Goal: Information Seeking & Learning: Learn about a topic

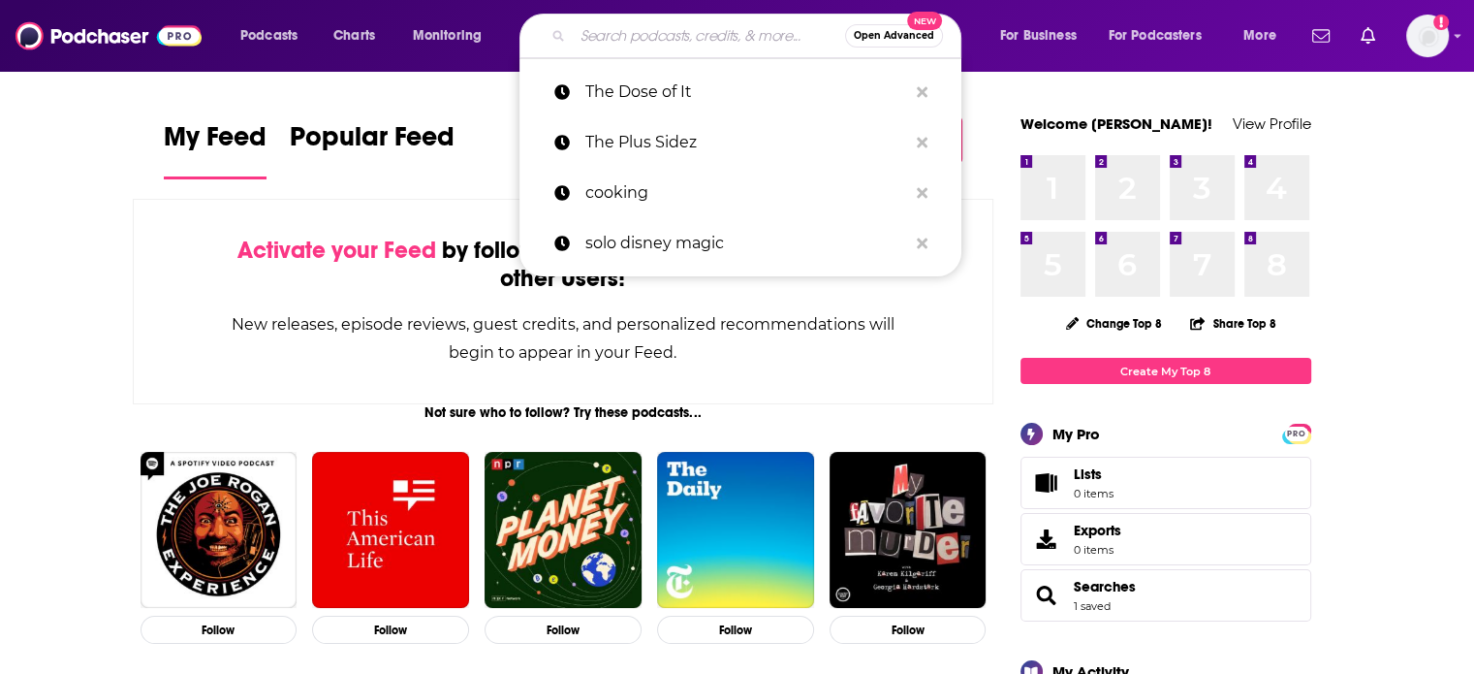
click at [663, 34] on input "Search podcasts, credits, & more..." at bounding box center [709, 35] width 272 height 31
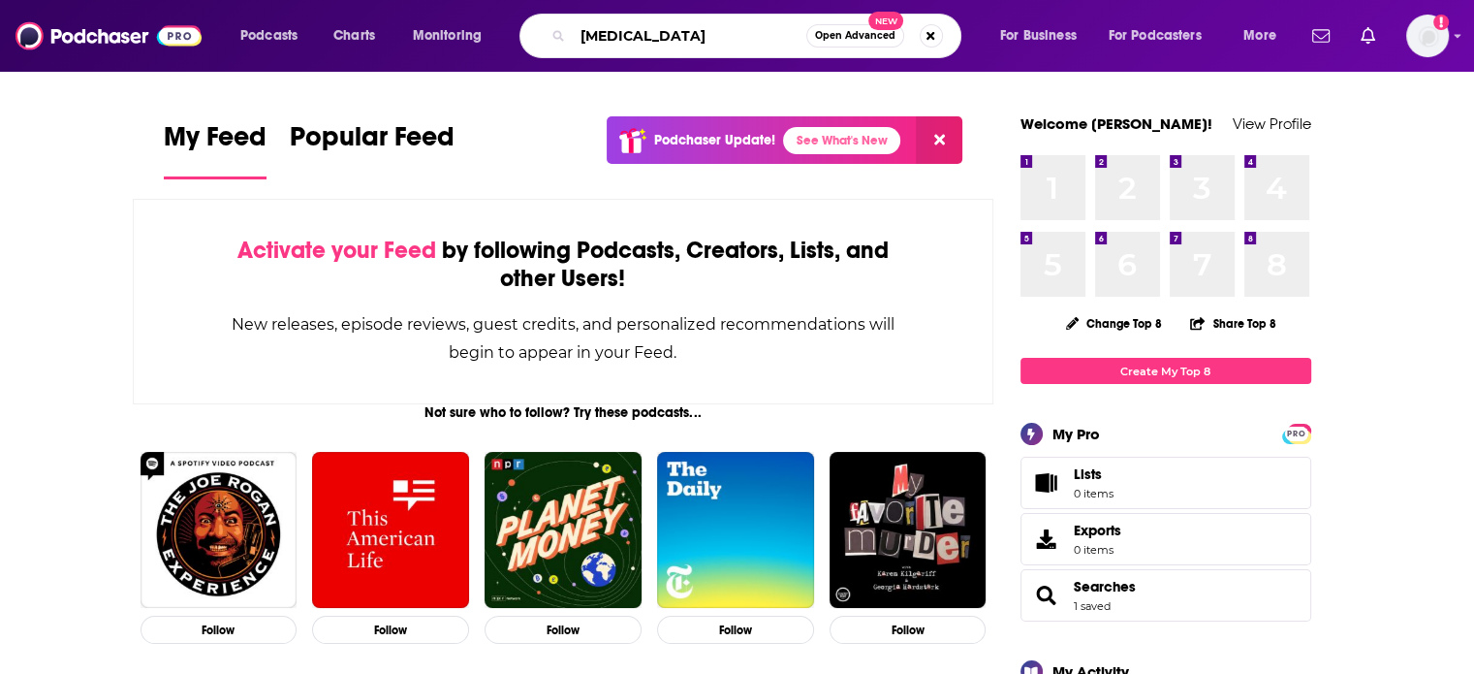
type input "[MEDICAL_DATA]"
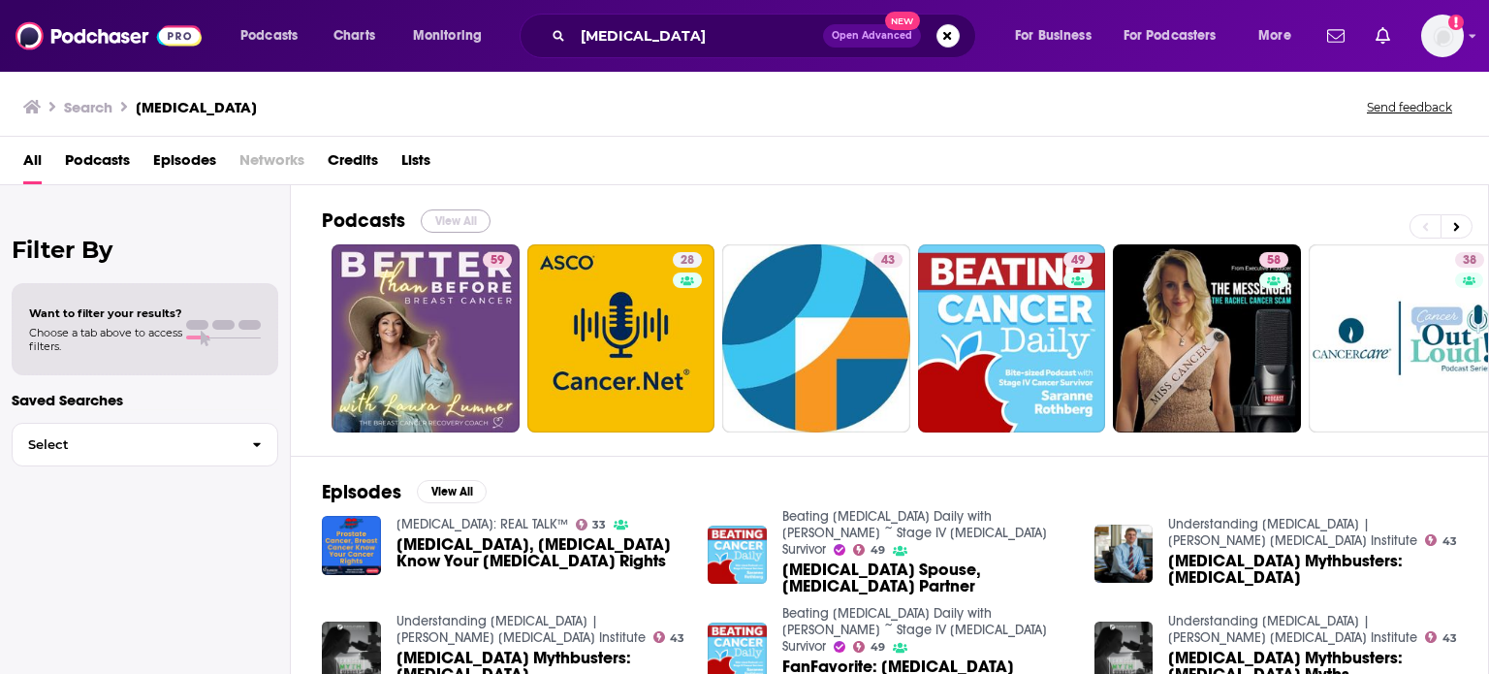
click at [465, 224] on button "View All" at bounding box center [456, 220] width 70 height 23
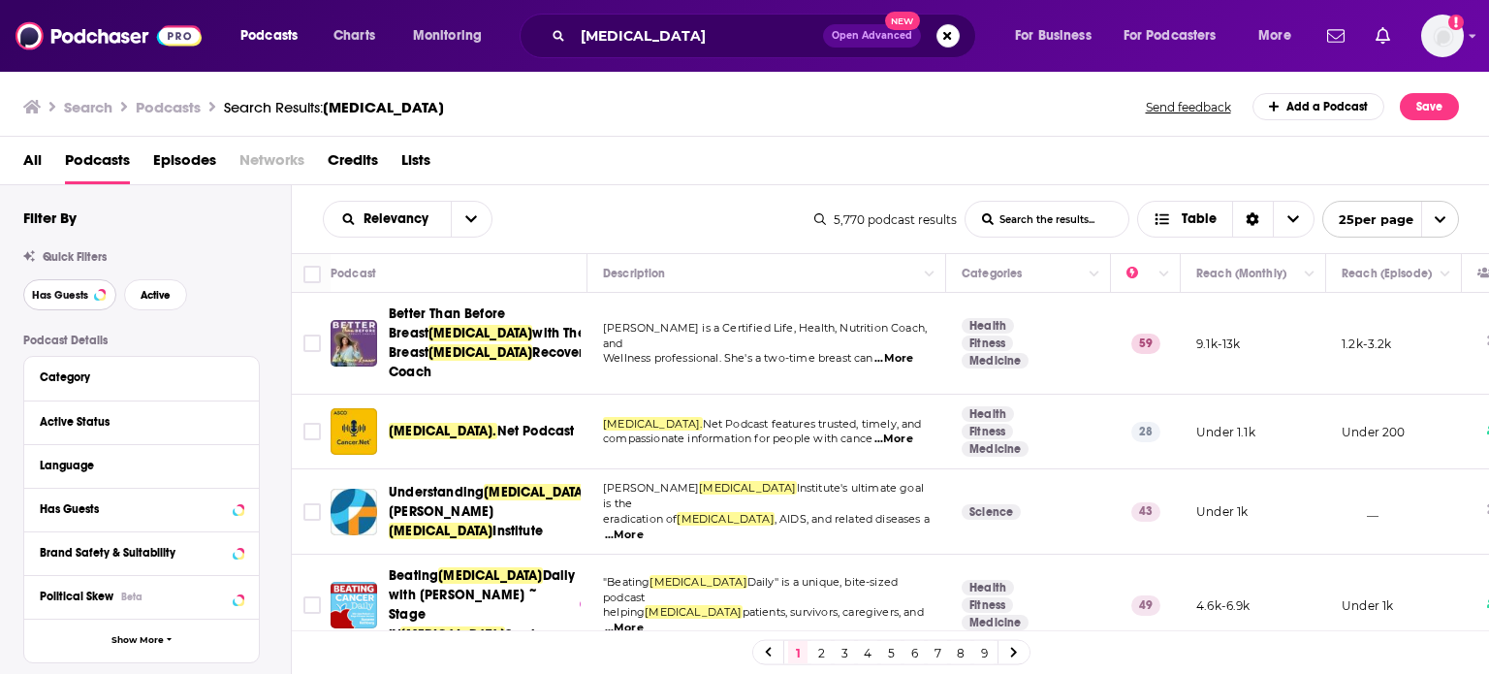
click at [91, 294] on button "Has Guests" at bounding box center [69, 294] width 93 height 31
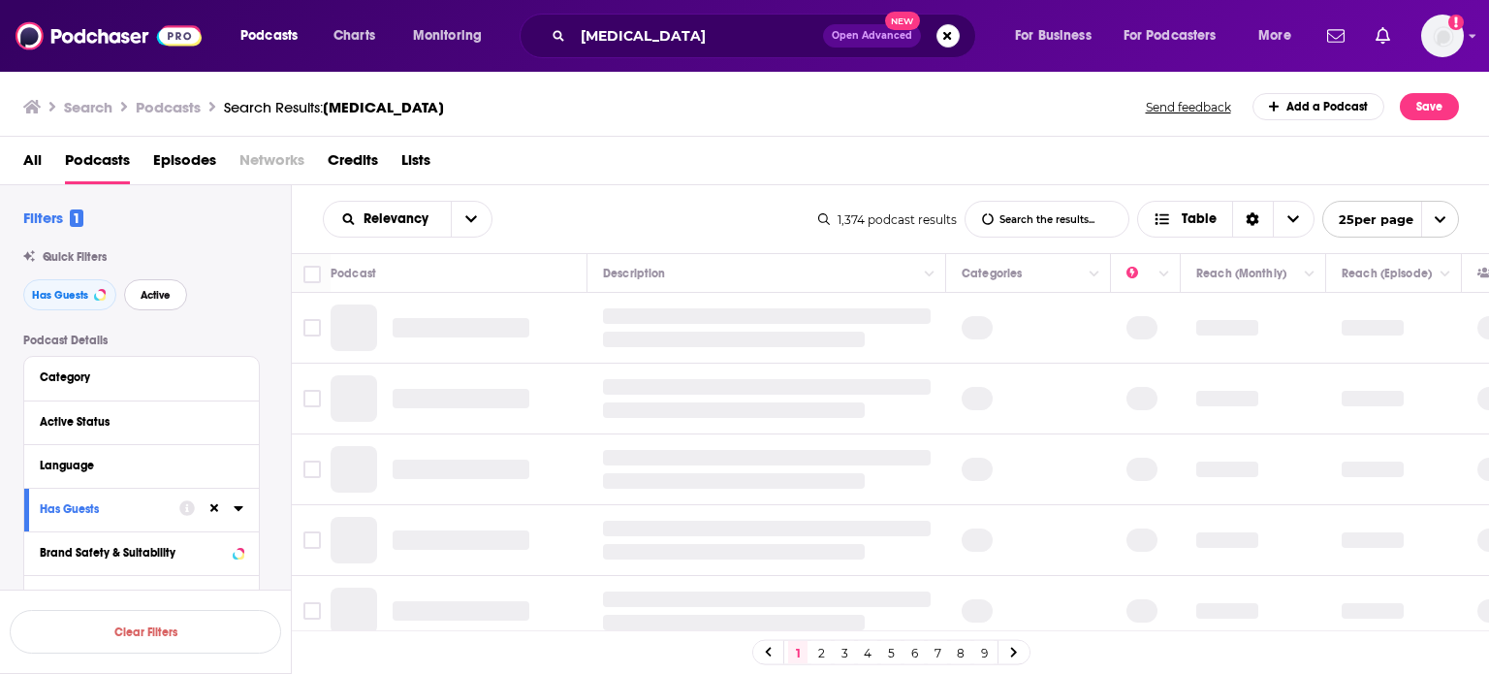
click at [143, 290] on span "Active" at bounding box center [156, 295] width 30 height 11
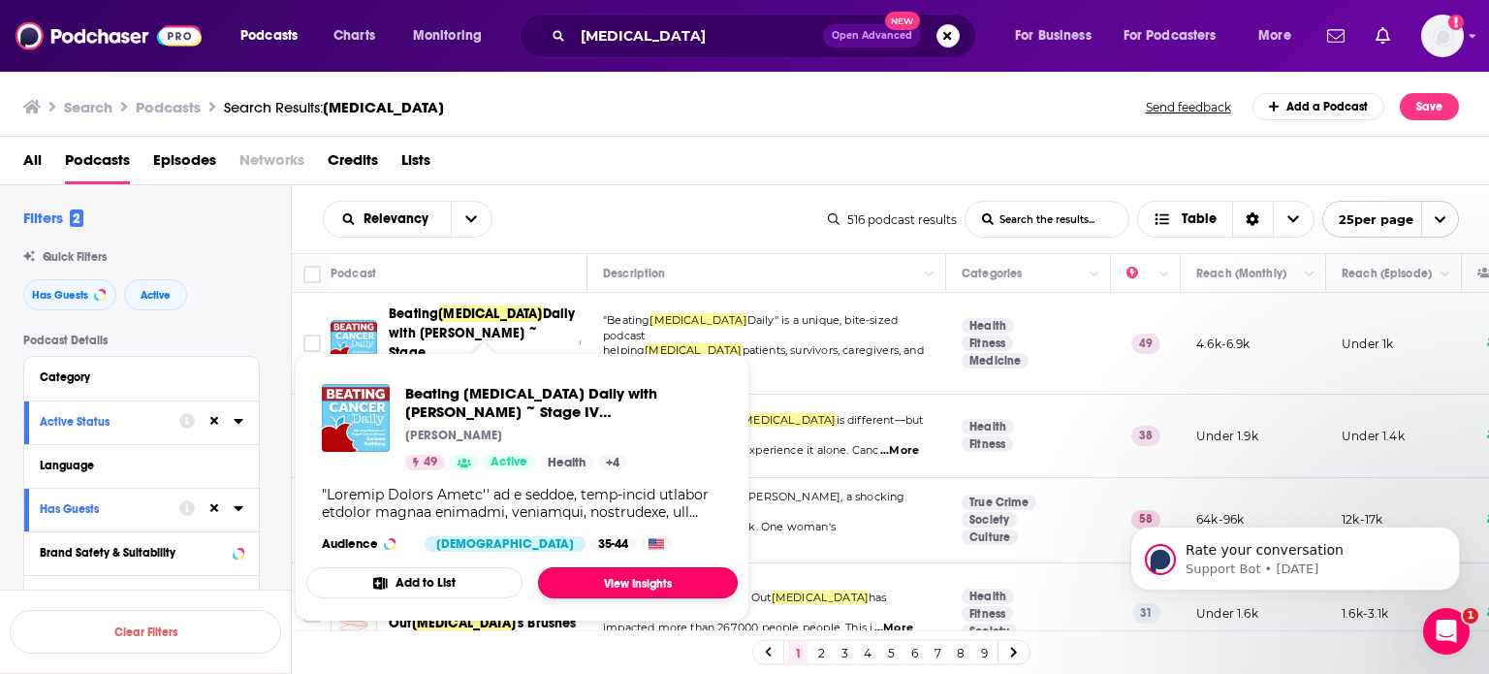
click at [596, 581] on link "View Insights" at bounding box center [638, 582] width 200 height 31
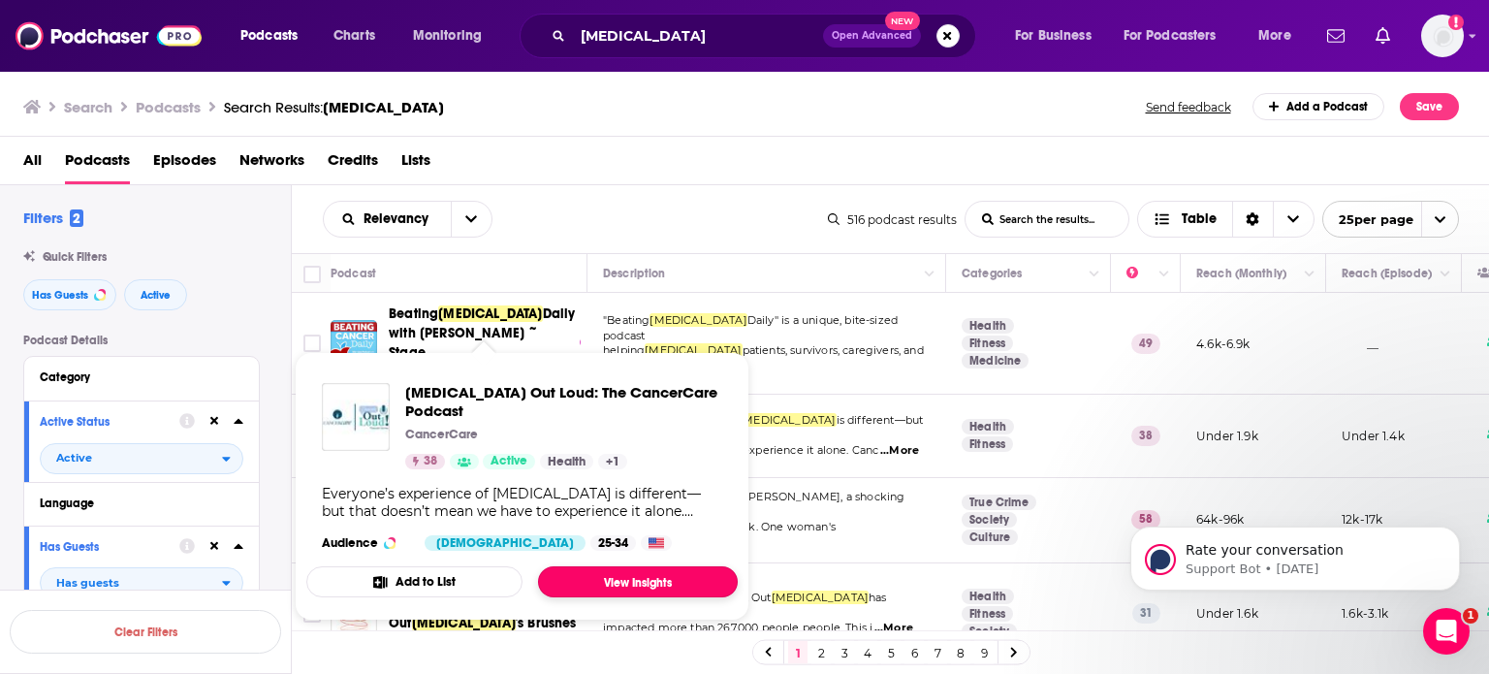
click at [605, 566] on link "View Insights" at bounding box center [638, 581] width 200 height 31
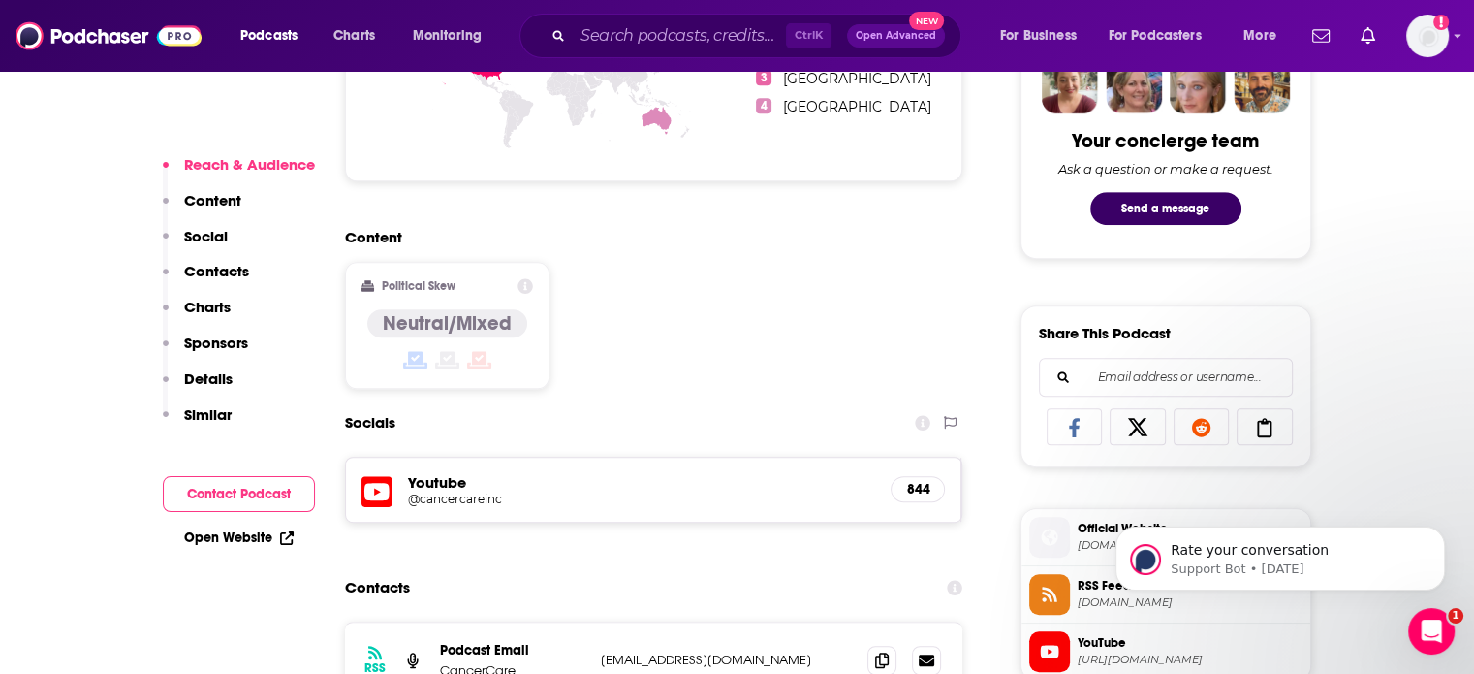
scroll to position [1178, 0]
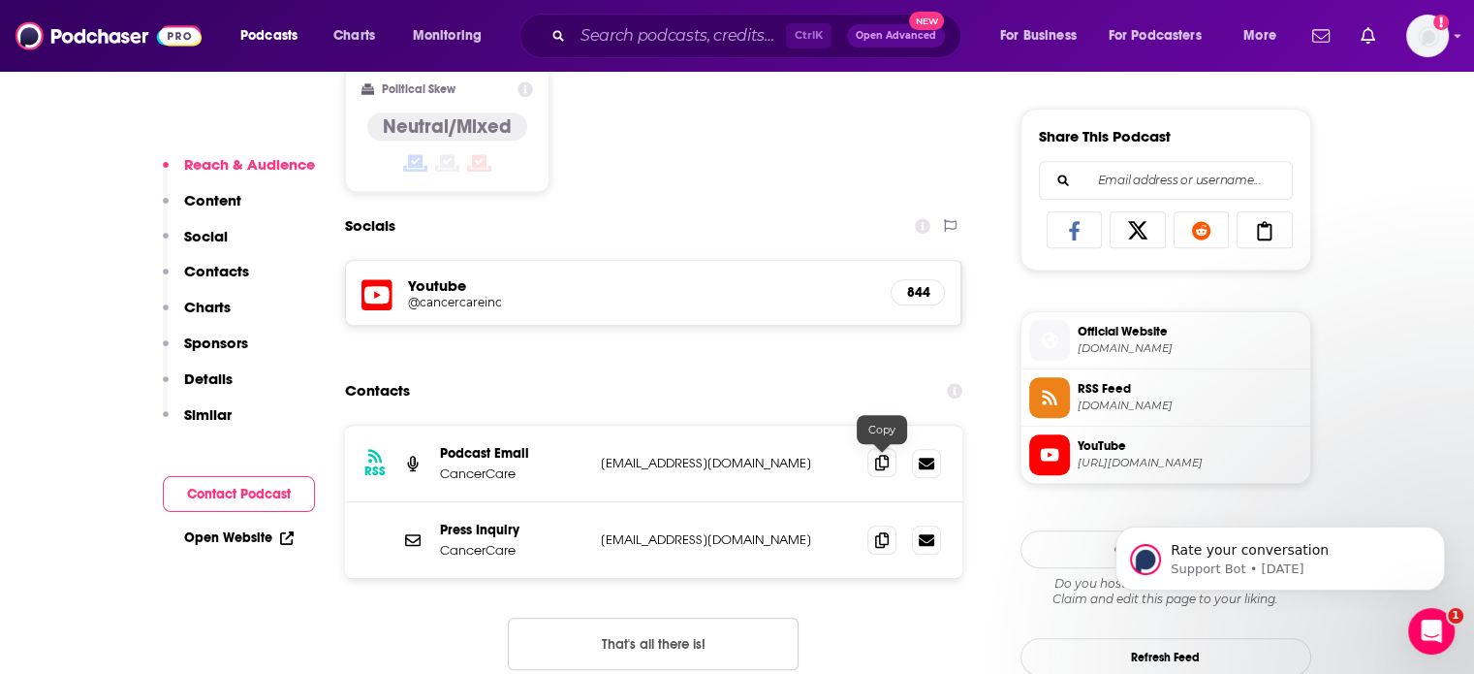
click at [880, 466] on icon at bounding box center [882, 463] width 14 height 16
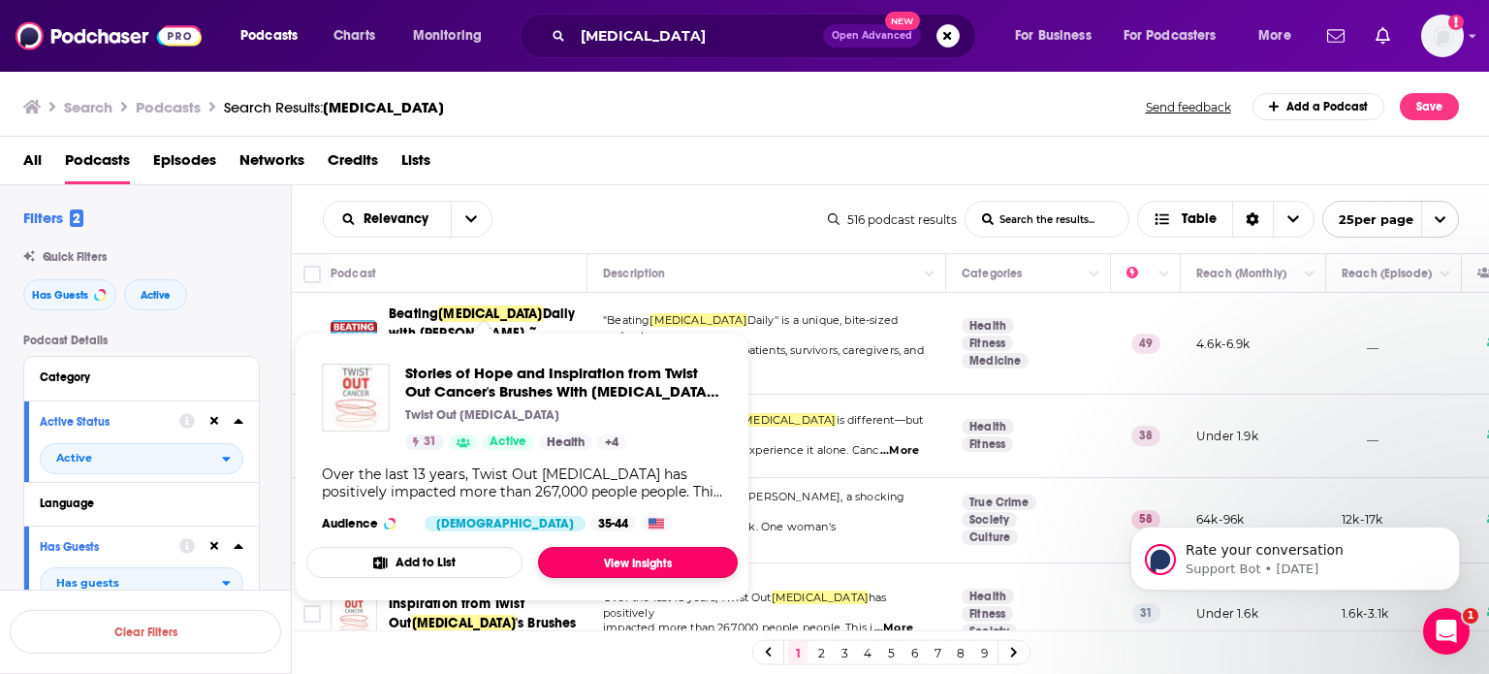
click at [631, 559] on link "View Insights" at bounding box center [638, 562] width 200 height 31
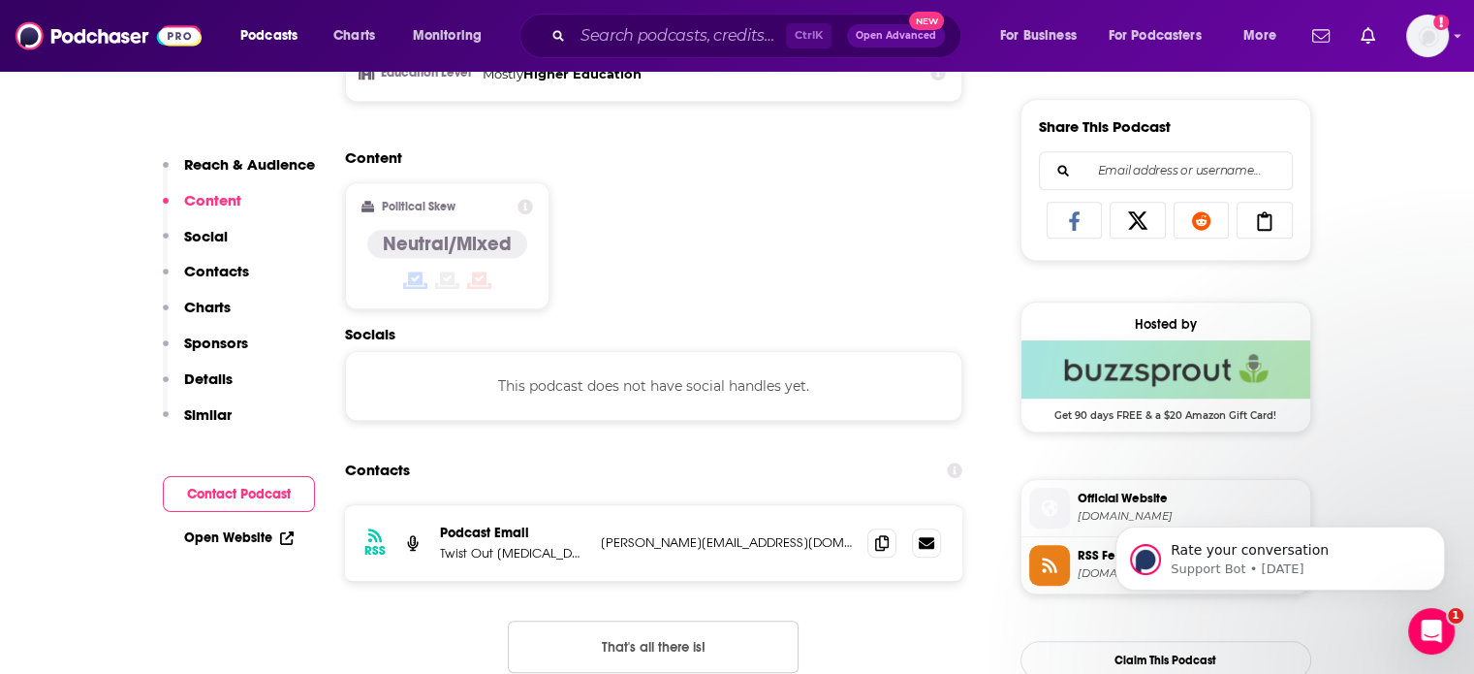
scroll to position [1240, 0]
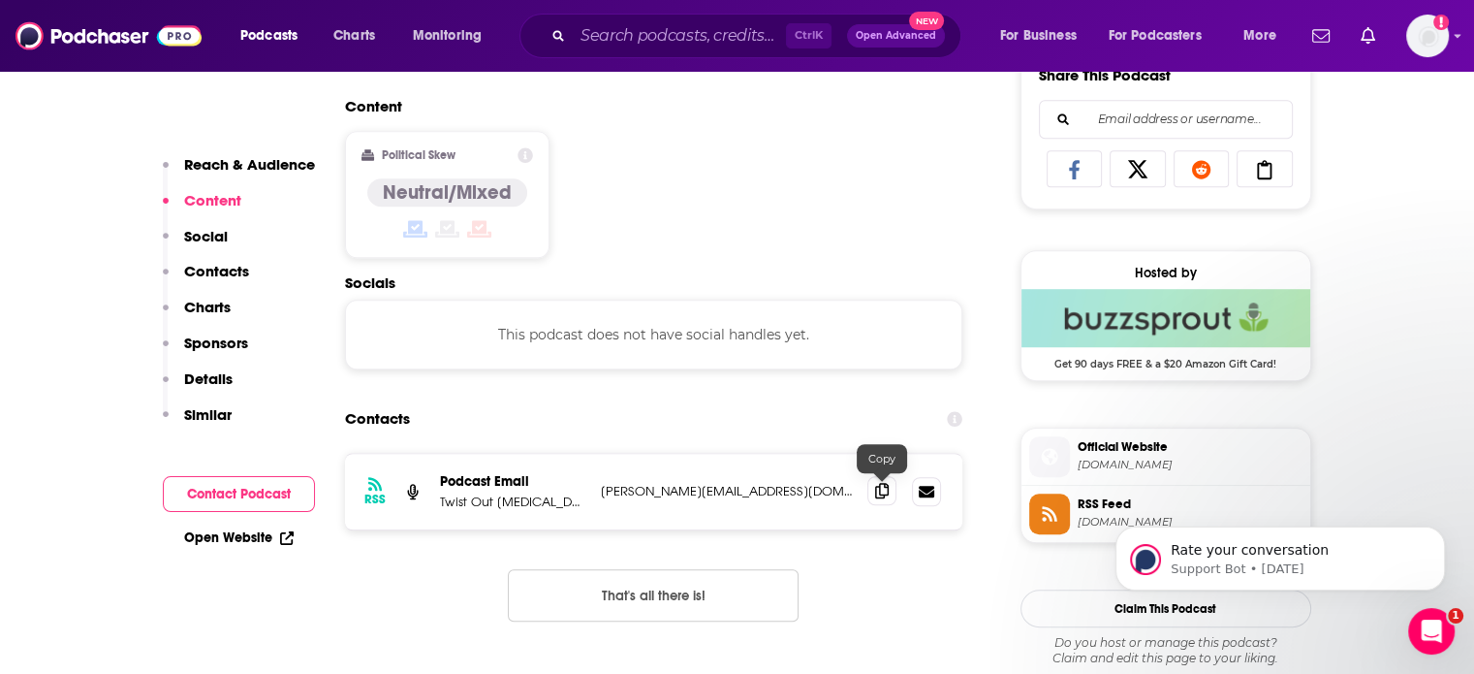
click at [887, 495] on icon at bounding box center [882, 491] width 14 height 16
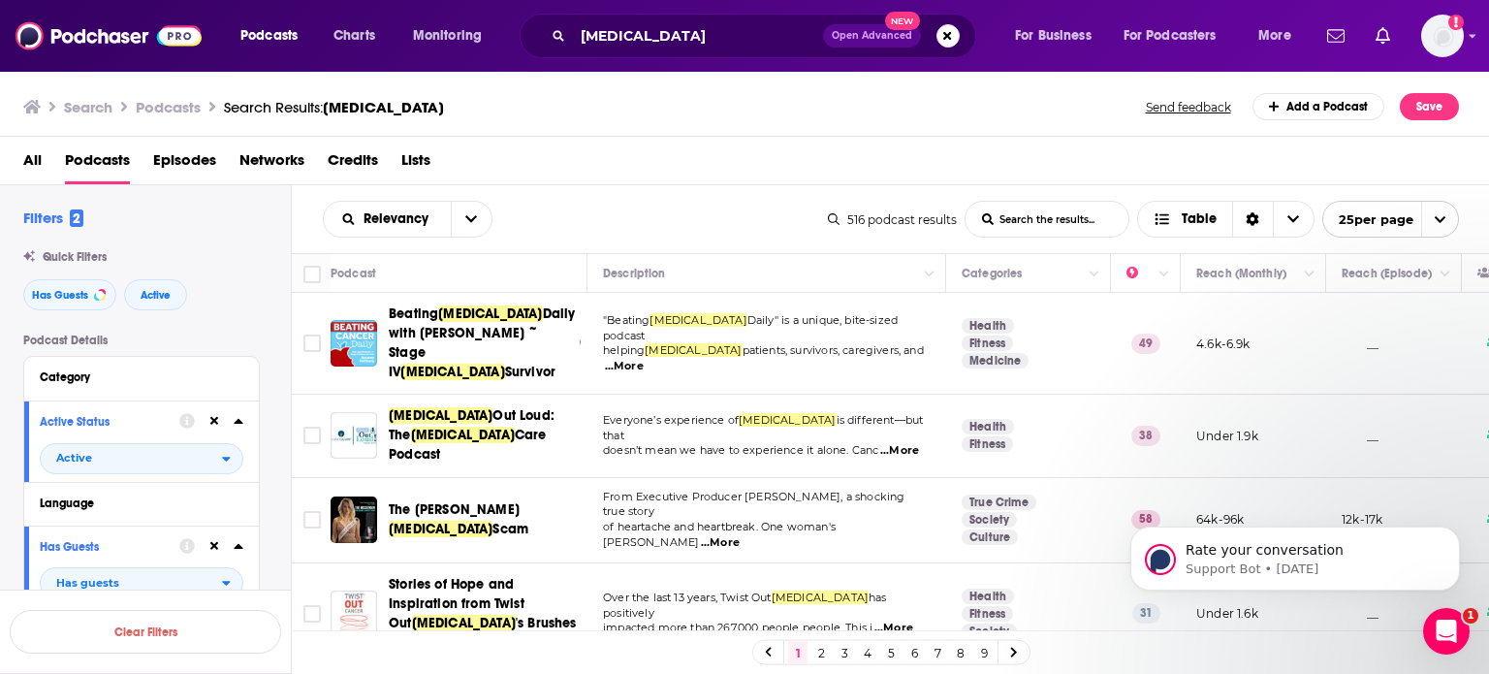
drag, startPoint x: 1473, startPoint y: 642, endPoint x: 1473, endPoint y: 598, distance: 43.6
click at [1473, 598] on body "Rate your conversation Support Bot • [DATE]" at bounding box center [1295, 553] width 372 height 120
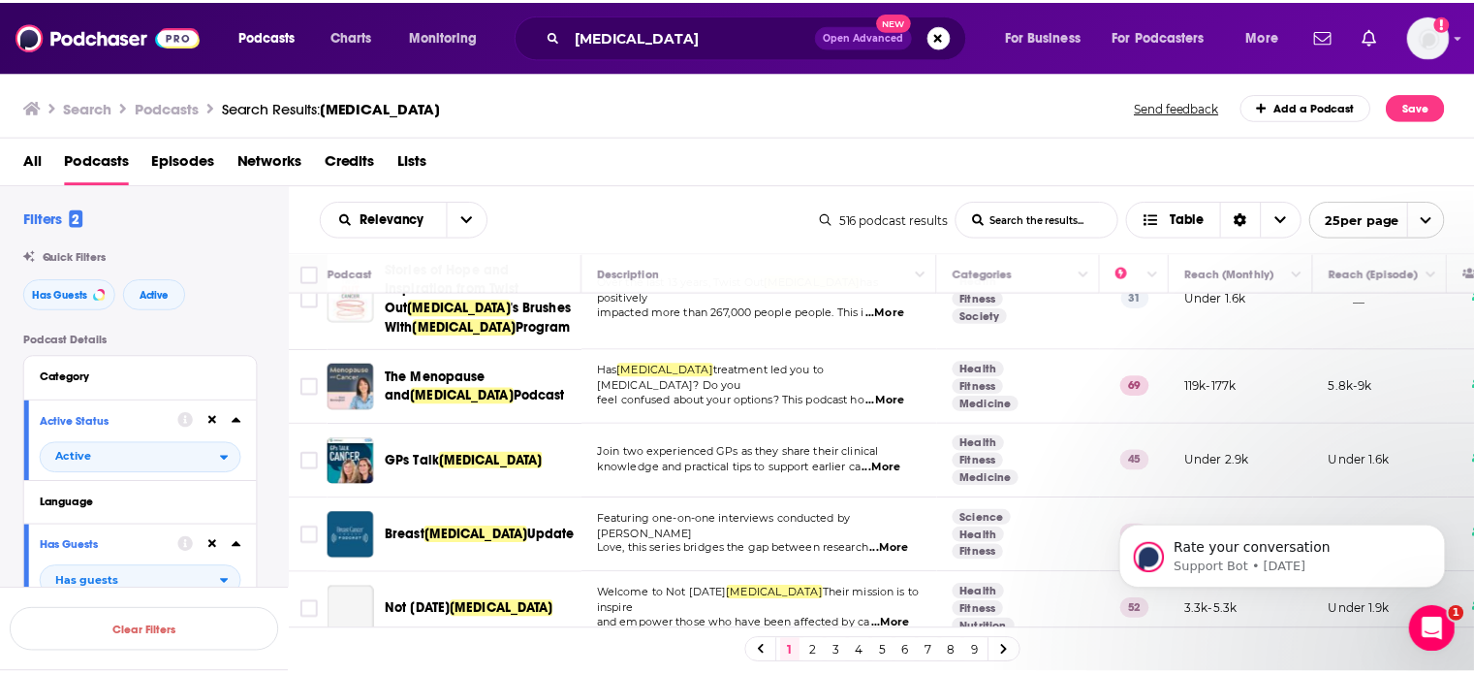
scroll to position [325, 0]
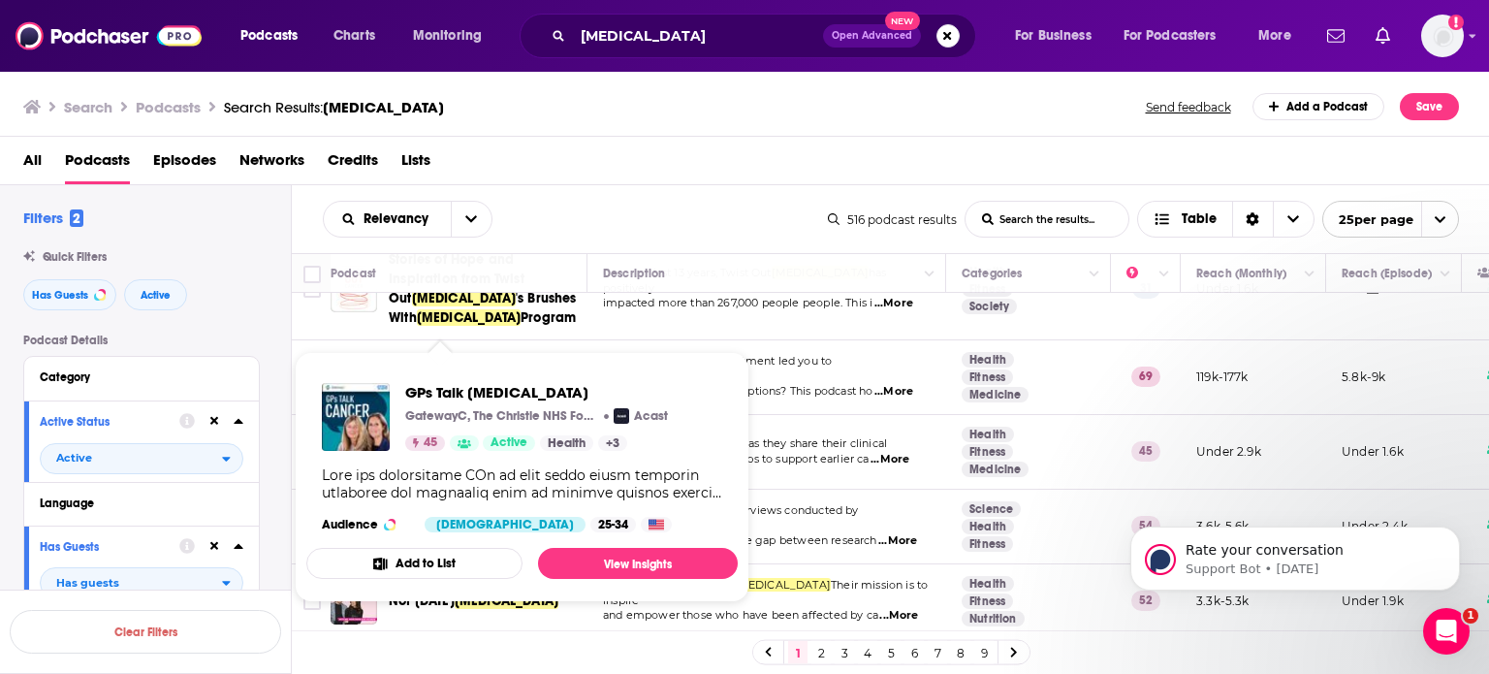
click at [487, 409] on p "GatewayC, The Christie NHS Foundation Trust" at bounding box center [502, 416] width 194 height 16
click at [616, 561] on link "View Insights" at bounding box center [638, 563] width 200 height 31
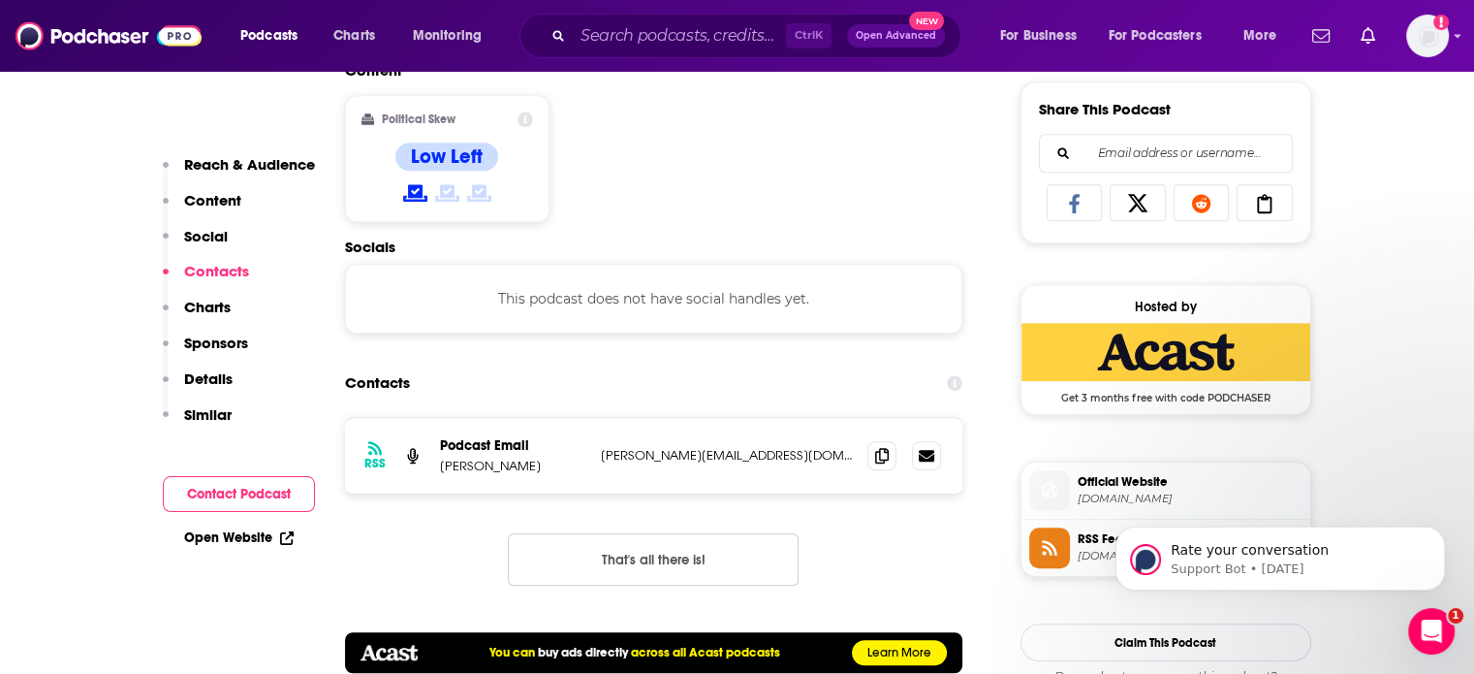
scroll to position [1254, 0]
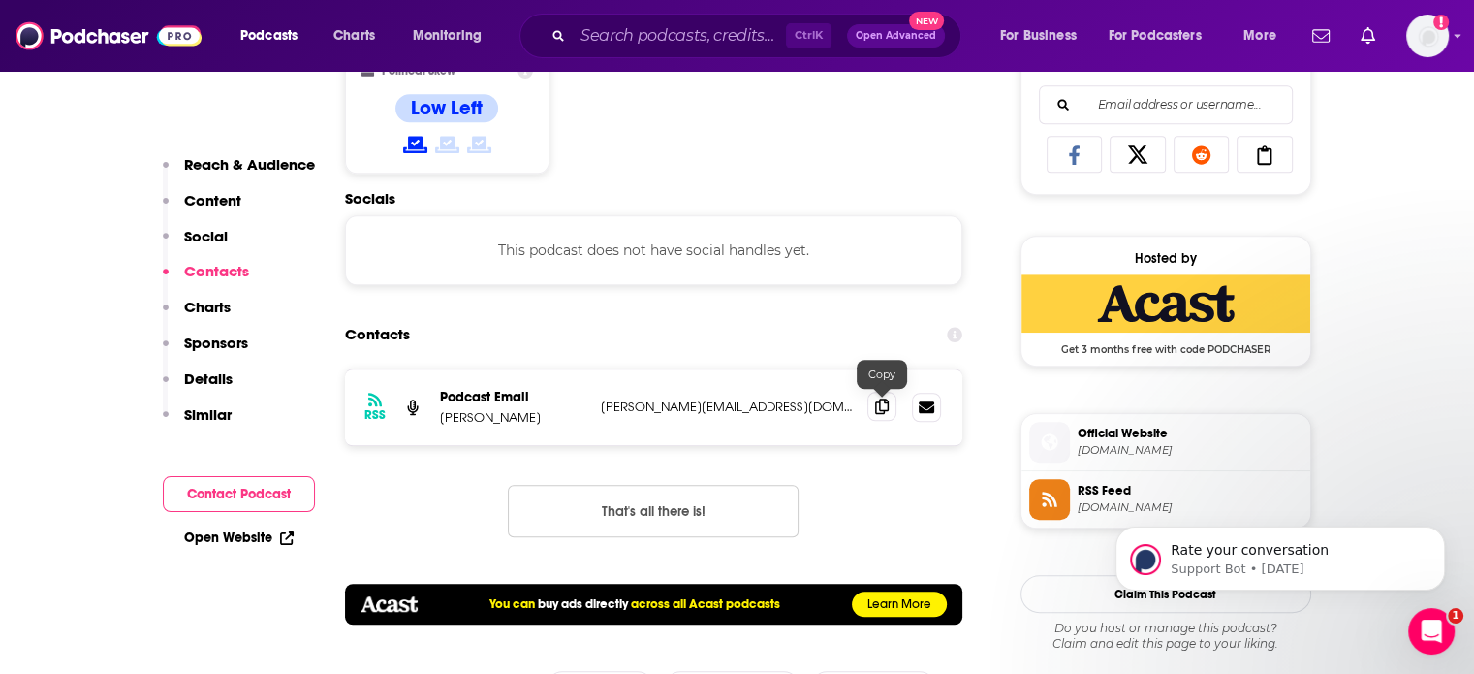
click at [884, 408] on icon at bounding box center [882, 406] width 14 height 16
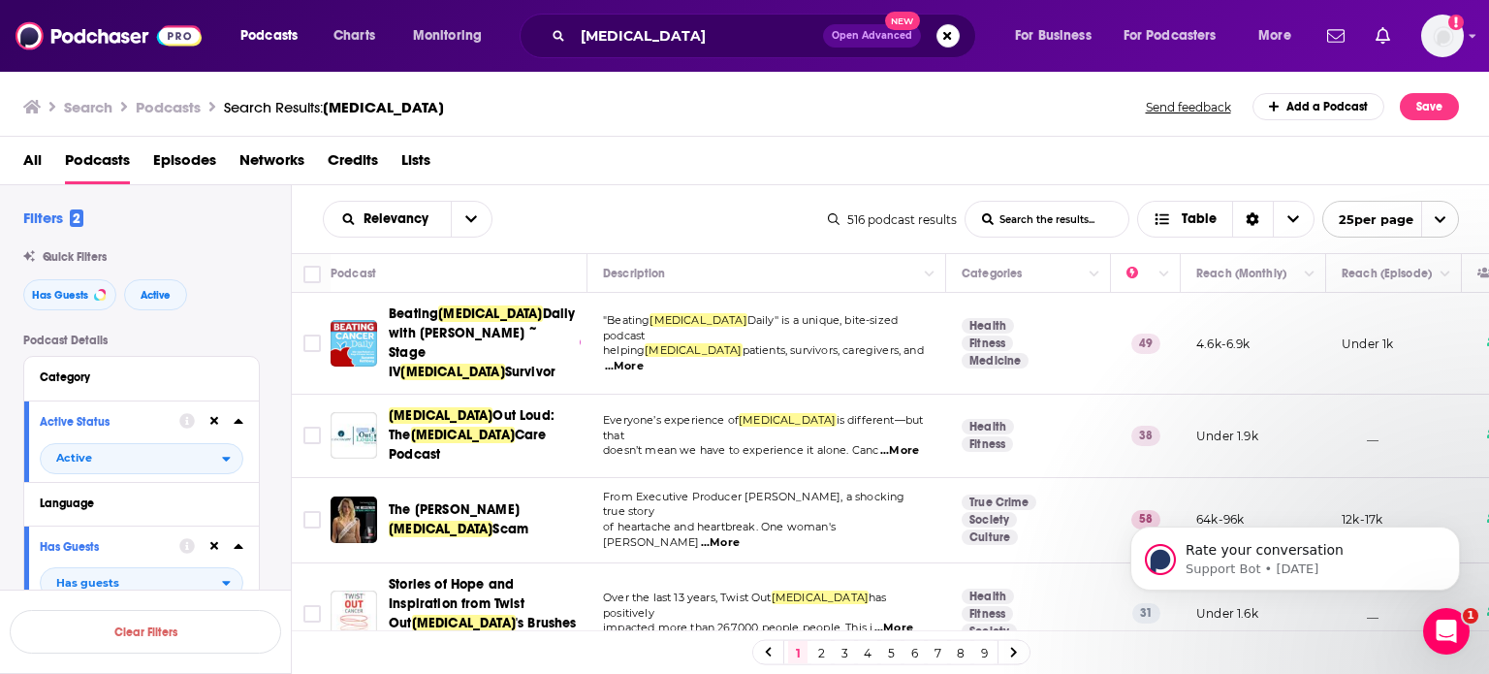
click at [1472, 603] on body "Rate your conversation Support Bot • [DATE]" at bounding box center [1295, 553] width 372 height 120
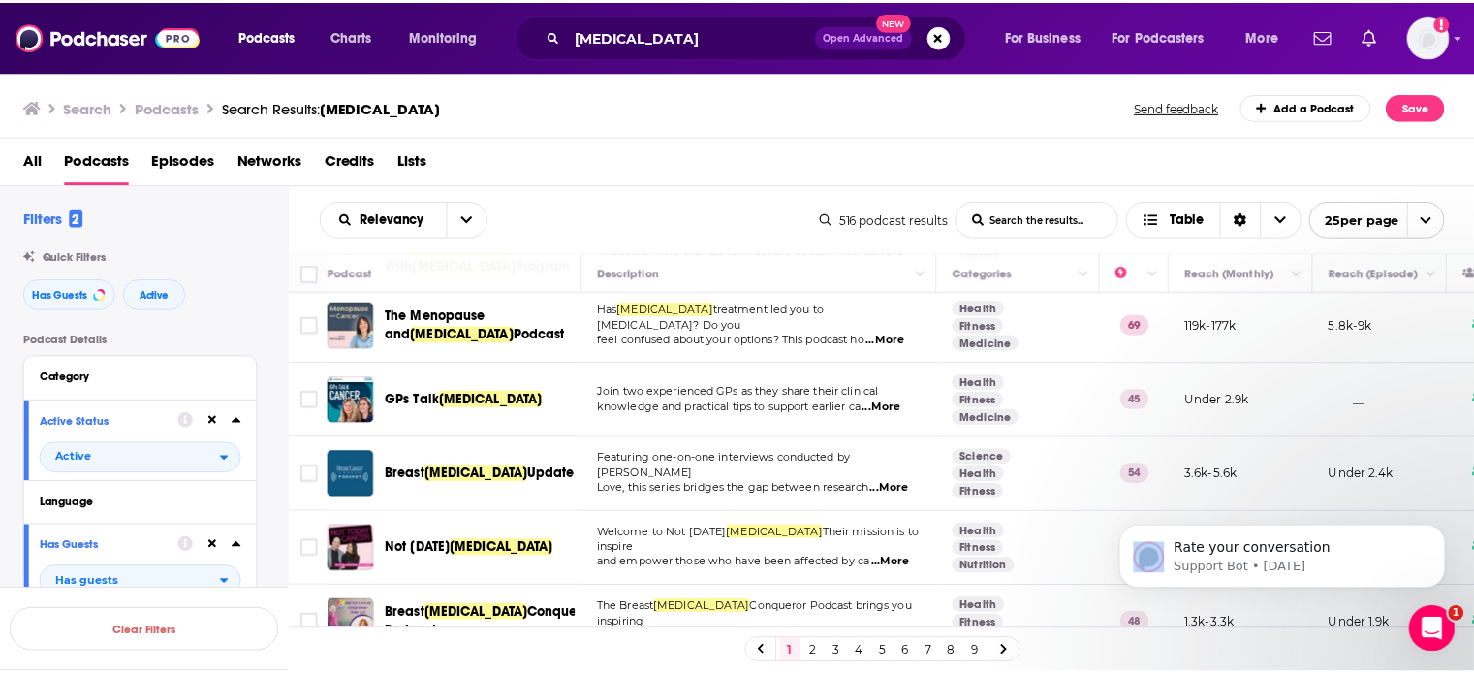
scroll to position [380, 0]
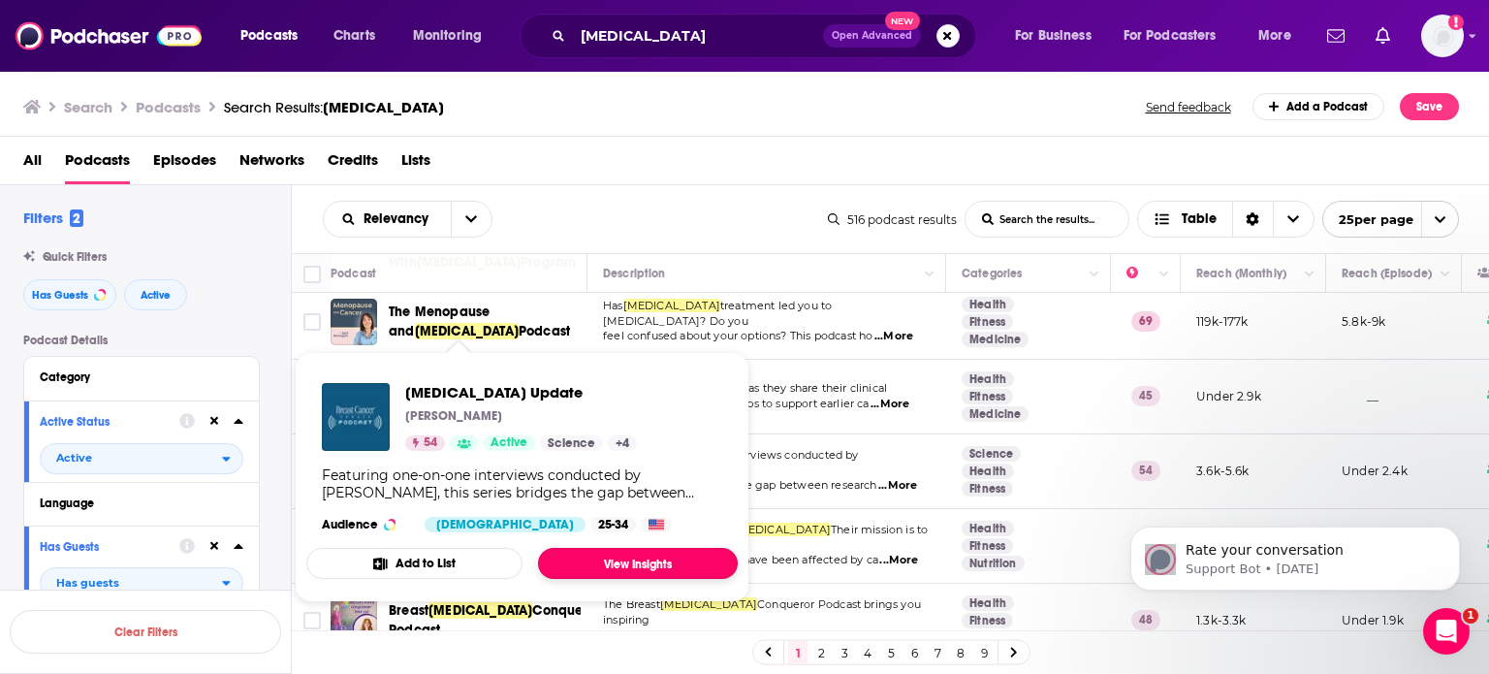
click at [615, 562] on link "View Insights" at bounding box center [638, 563] width 200 height 31
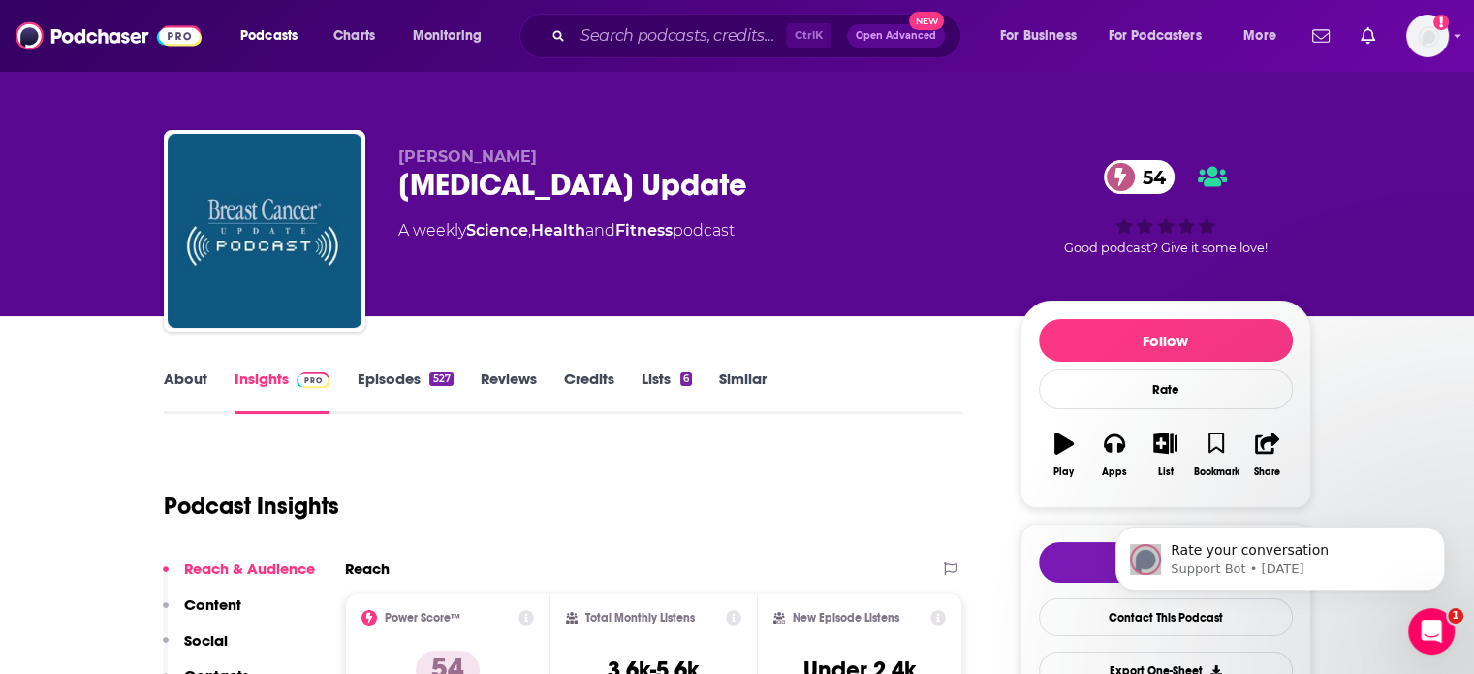
scroll to position [5, 0]
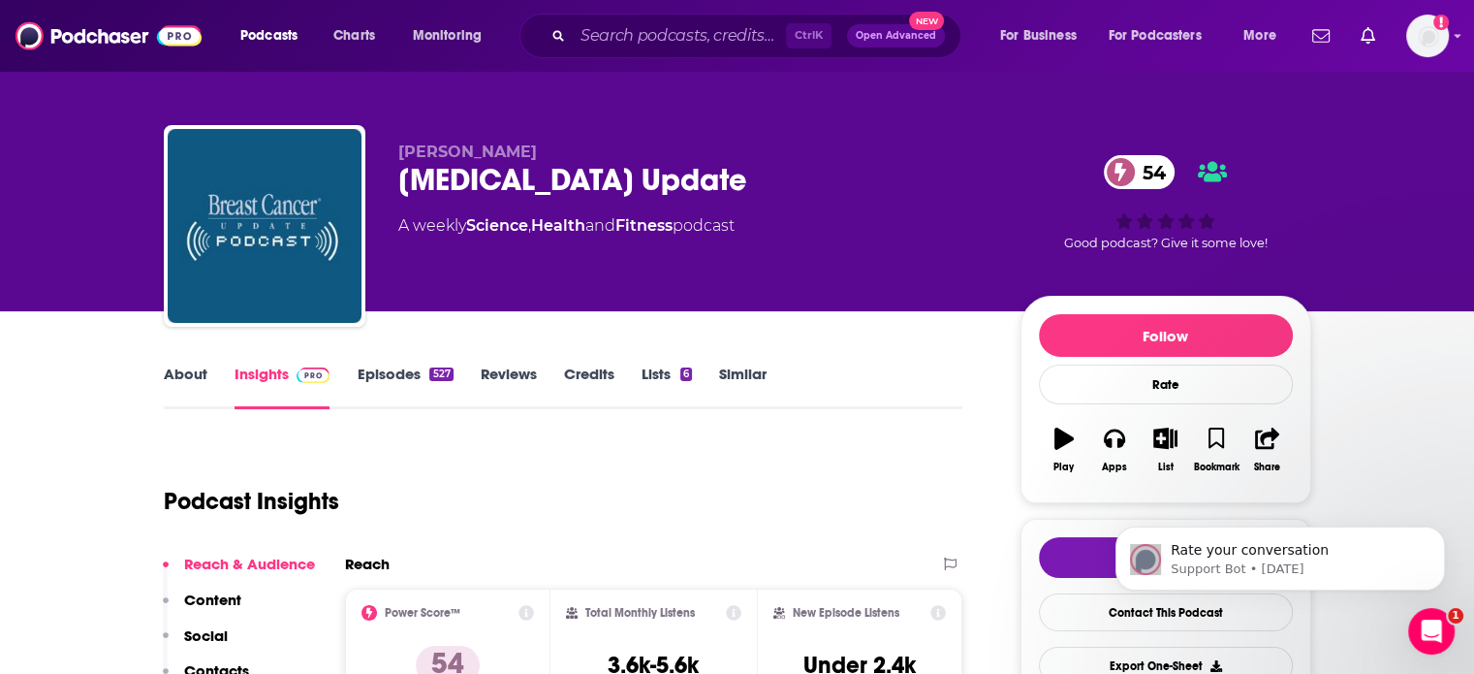
click at [194, 372] on link "About" at bounding box center [186, 386] width 44 height 45
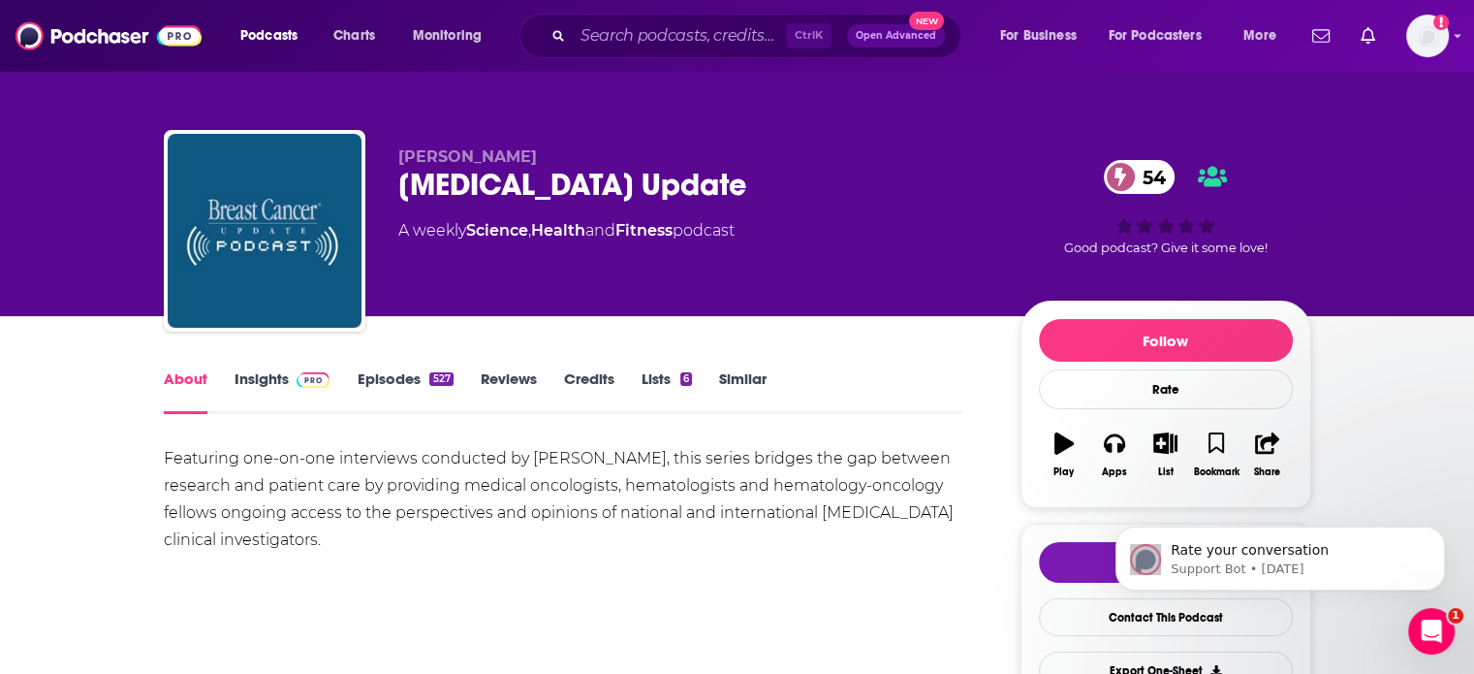
click at [264, 374] on link "Insights" at bounding box center [283, 391] width 96 height 45
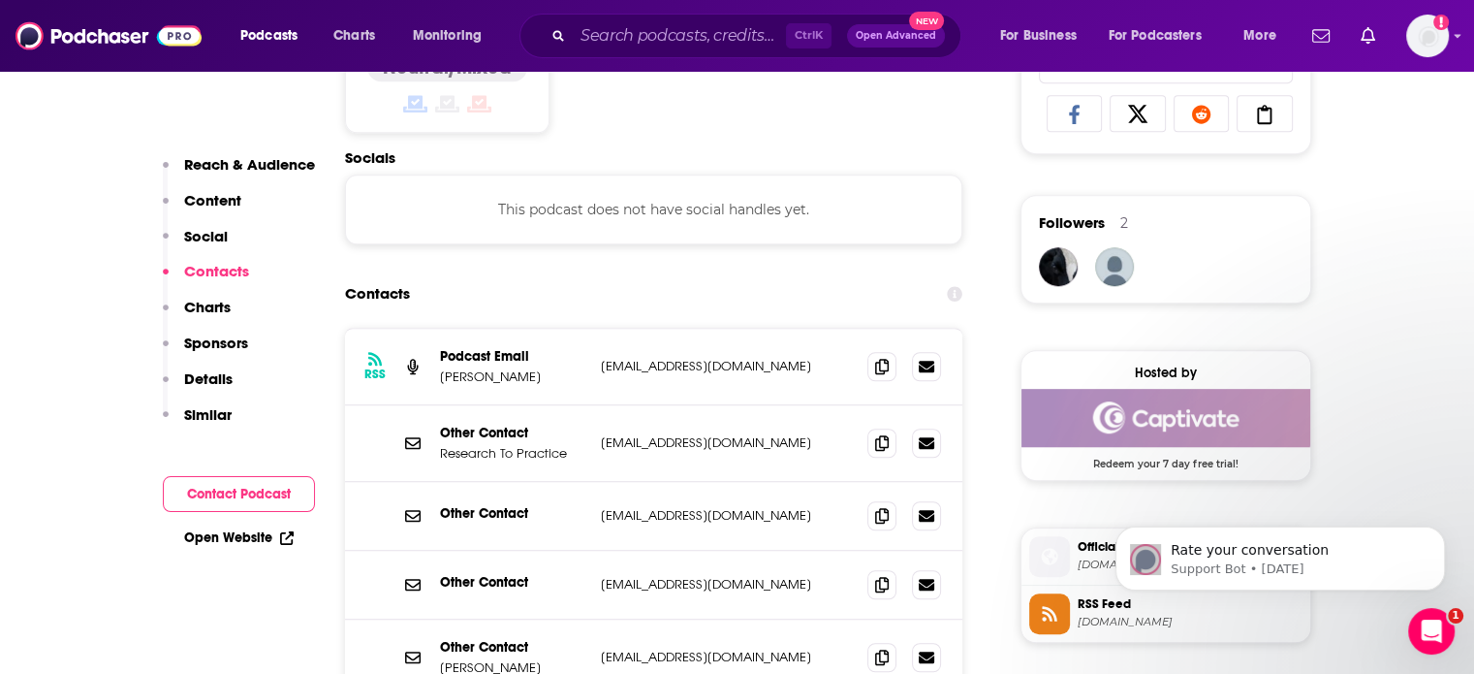
scroll to position [1345, 0]
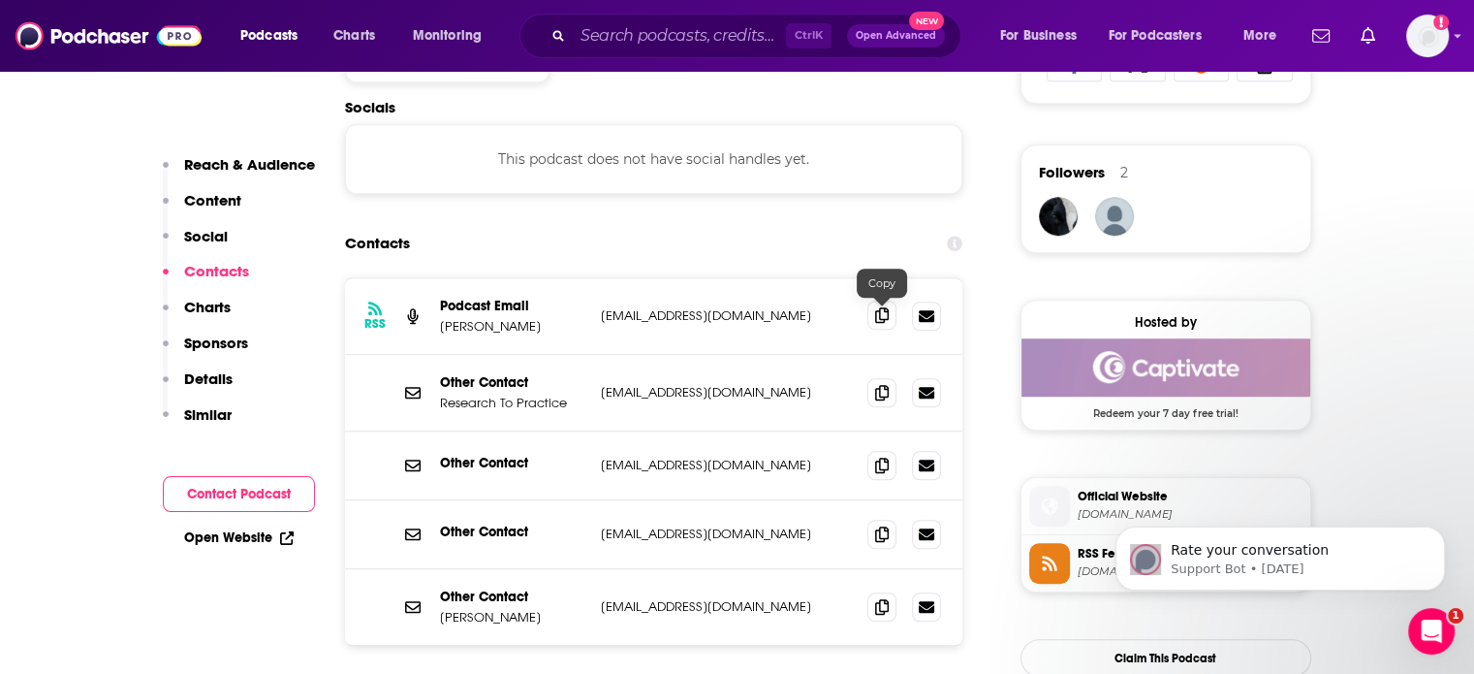
click at [880, 315] on icon at bounding box center [882, 315] width 14 height 16
click at [884, 611] on icon at bounding box center [882, 606] width 14 height 16
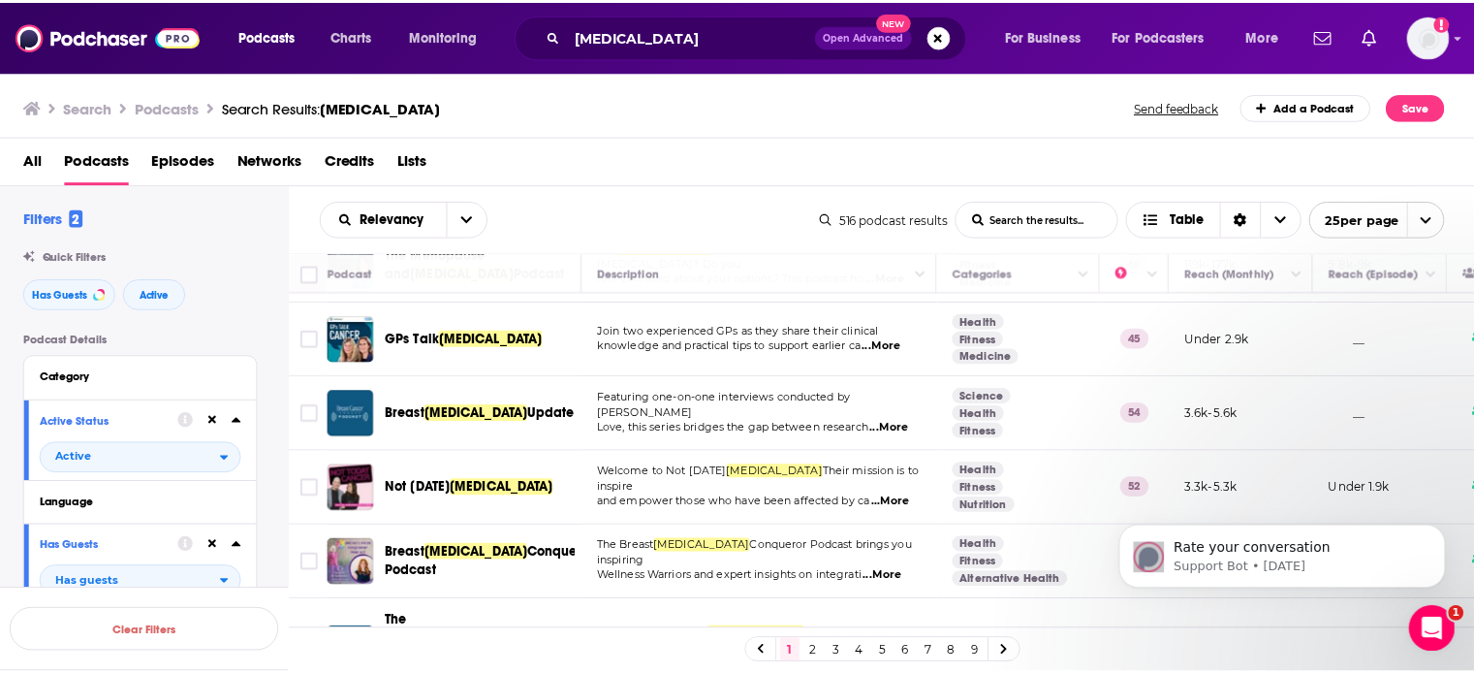
scroll to position [451, 0]
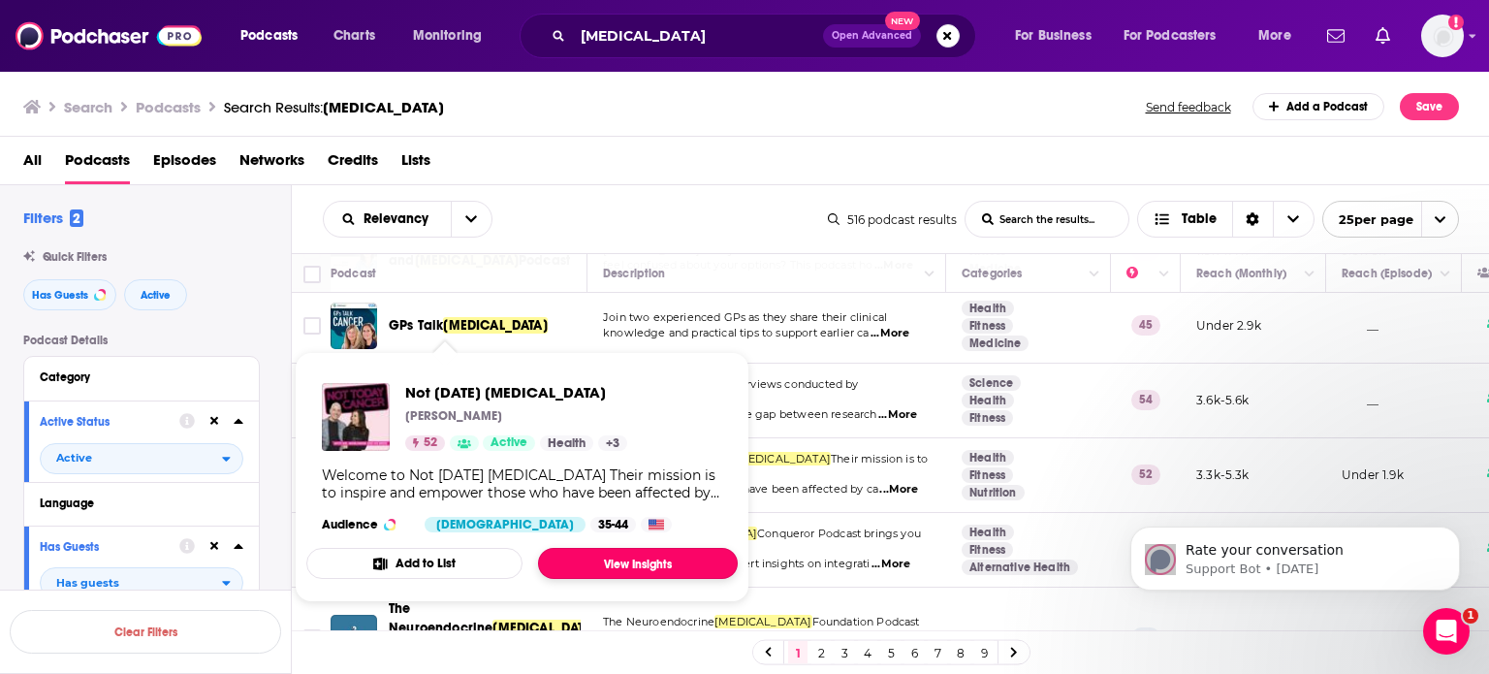
click at [625, 561] on link "View Insights" at bounding box center [638, 563] width 200 height 31
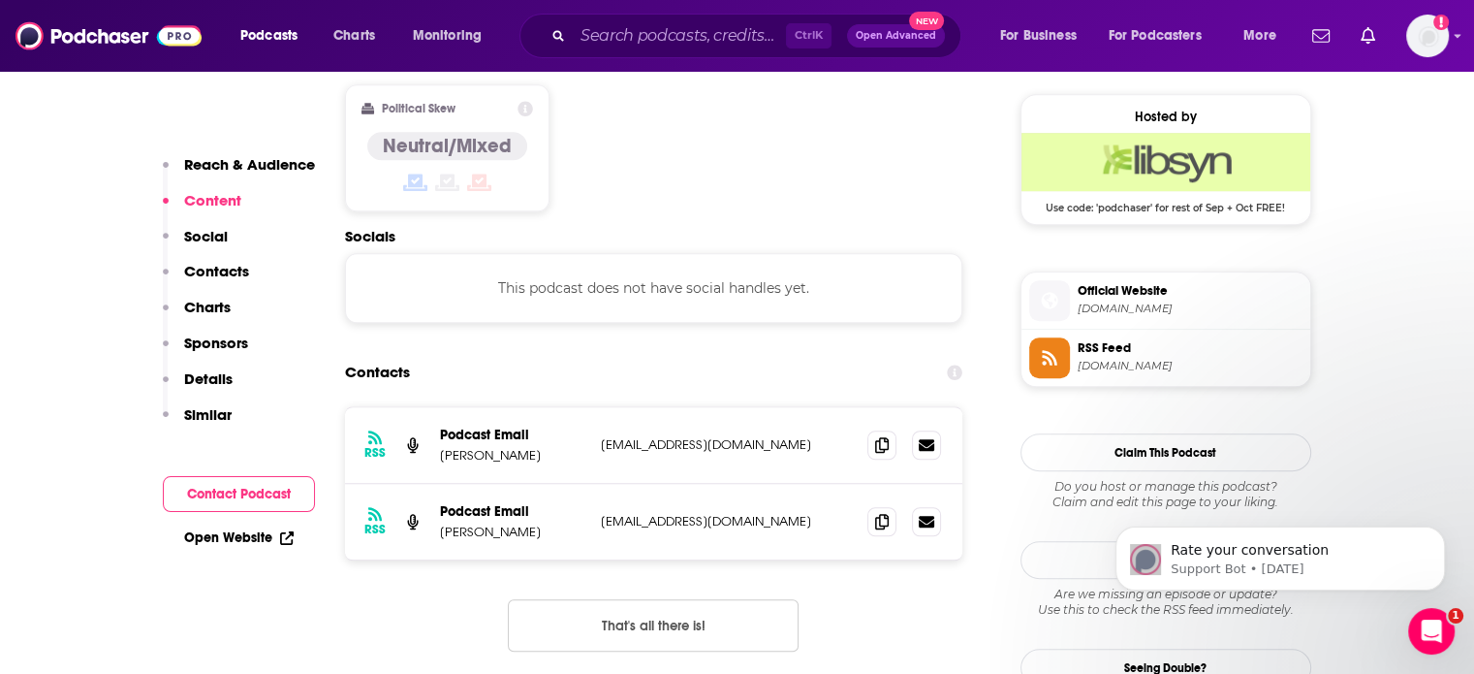
scroll to position [1564, 0]
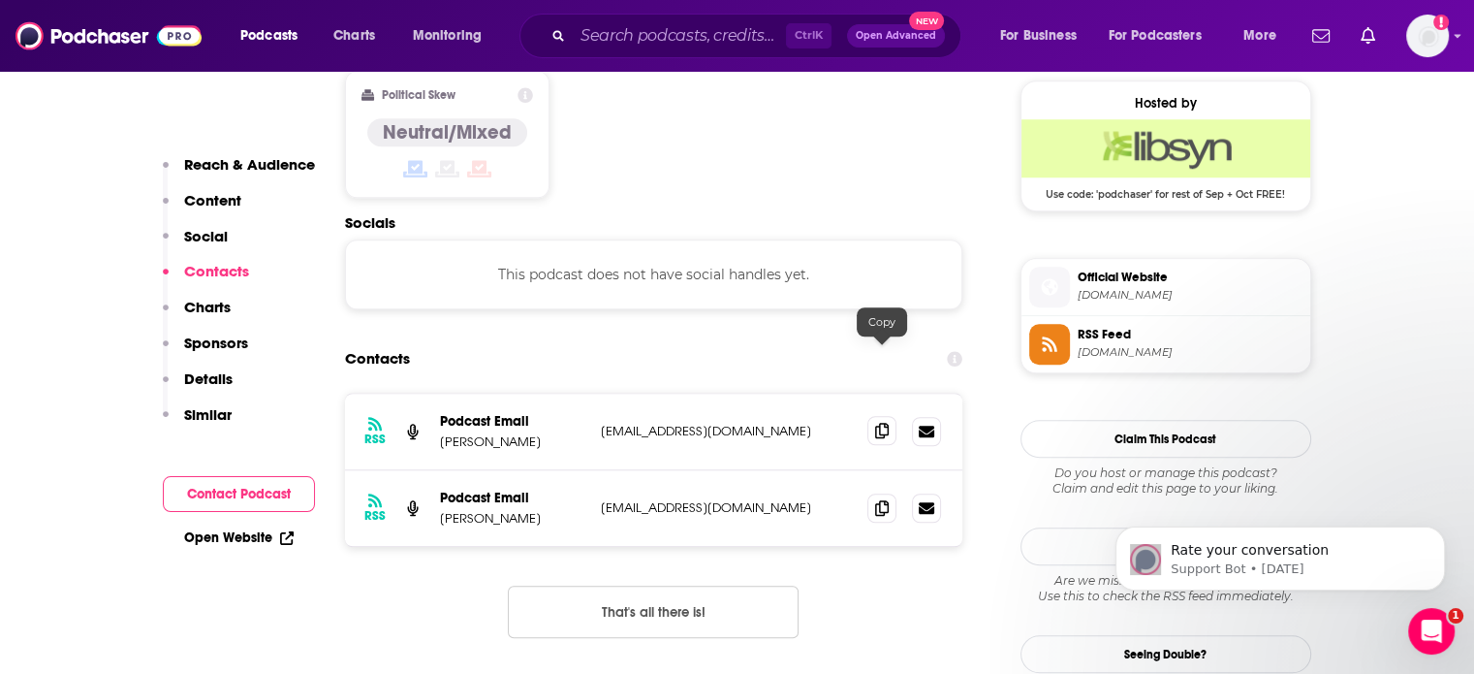
click at [879, 423] on icon at bounding box center [882, 431] width 14 height 16
click at [883, 499] on icon at bounding box center [882, 507] width 14 height 16
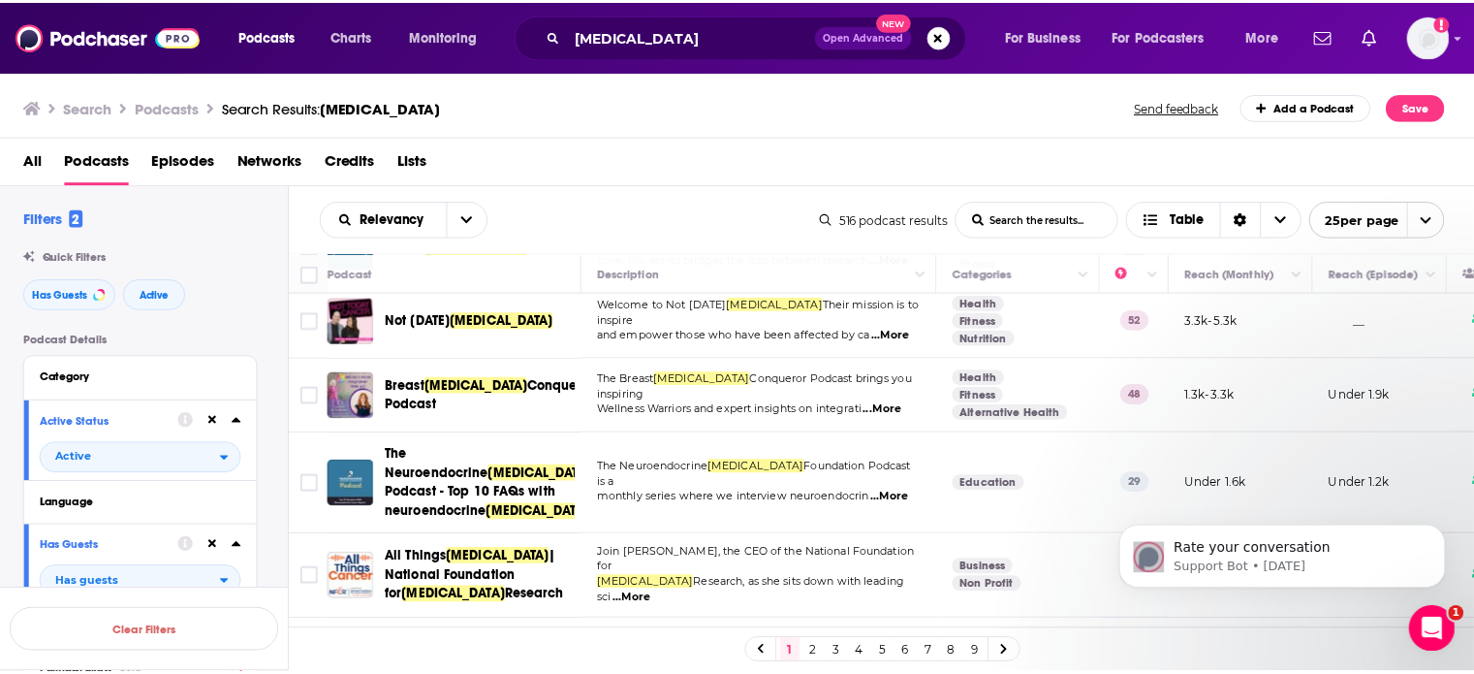
scroll to position [601, 0]
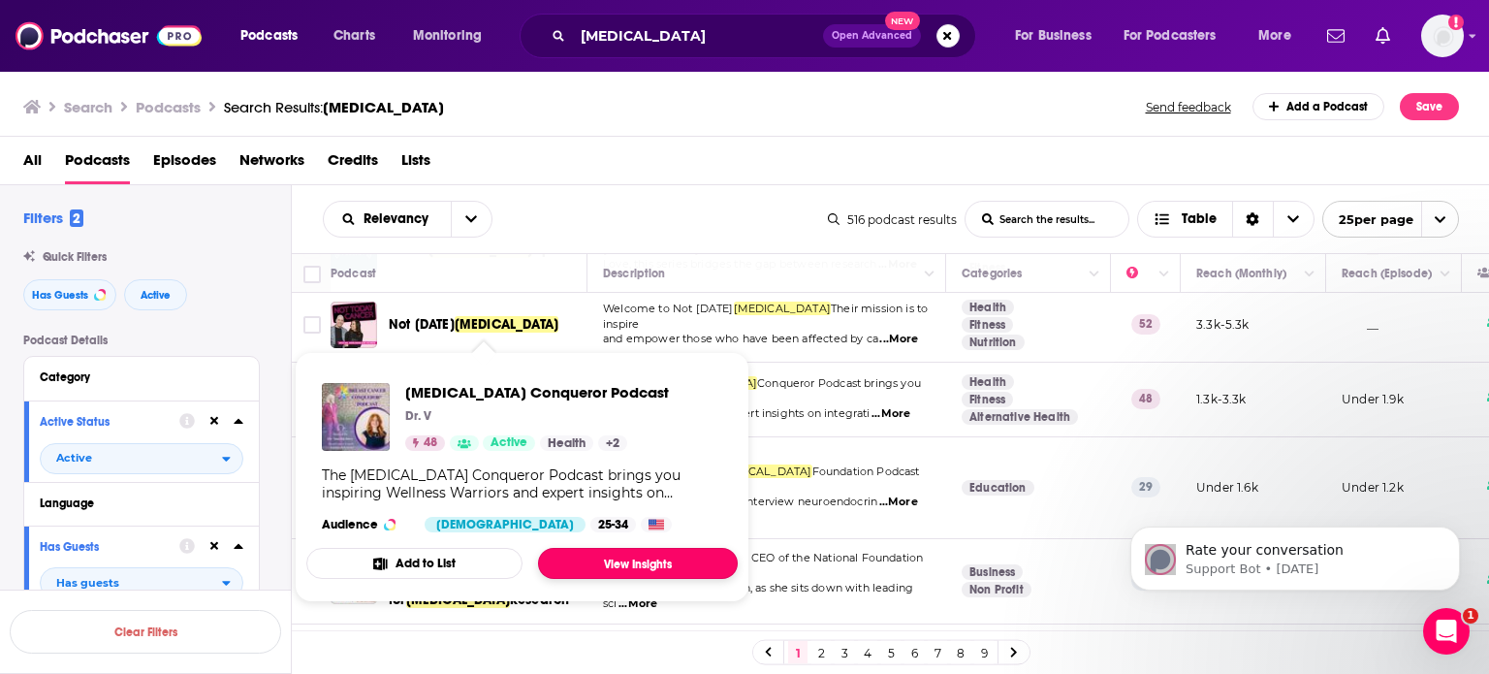
click at [636, 561] on link "View Insights" at bounding box center [638, 563] width 200 height 31
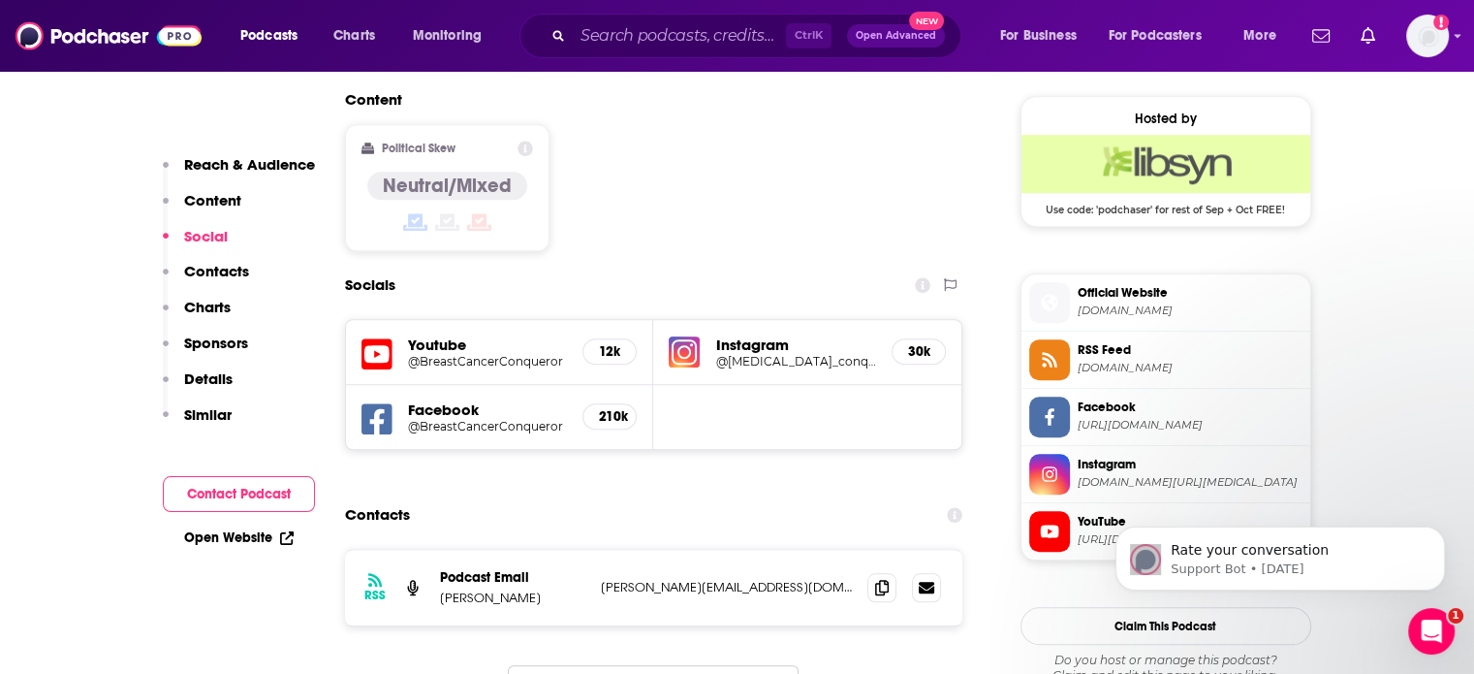
scroll to position [1536, 0]
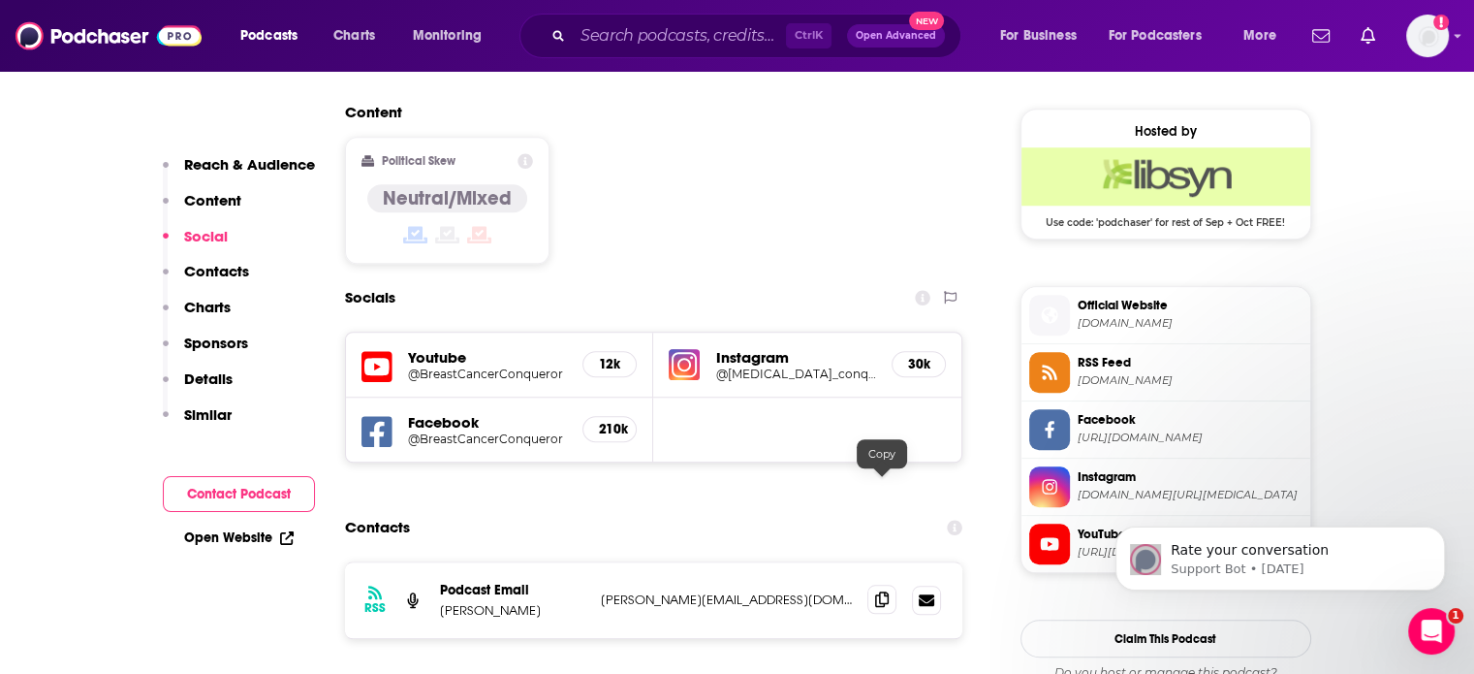
click at [888, 591] on icon at bounding box center [882, 599] width 14 height 16
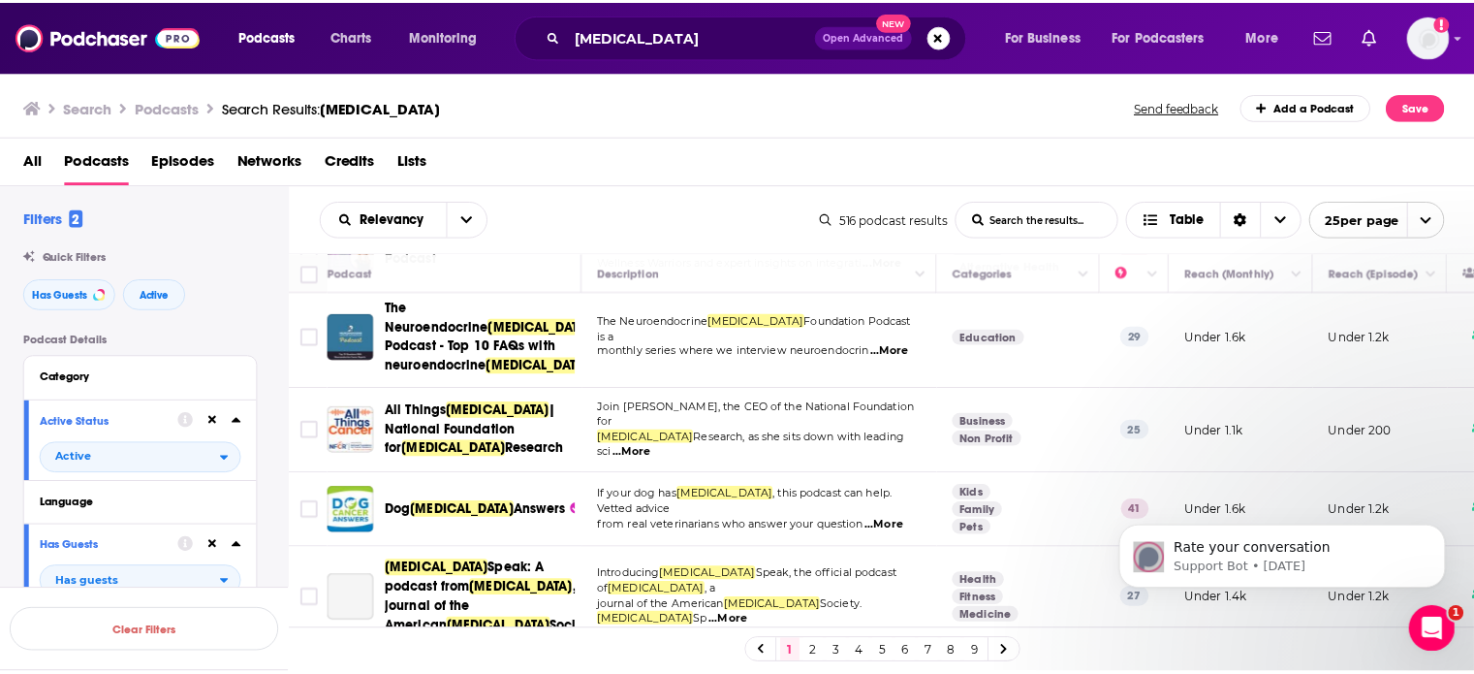
scroll to position [774, 0]
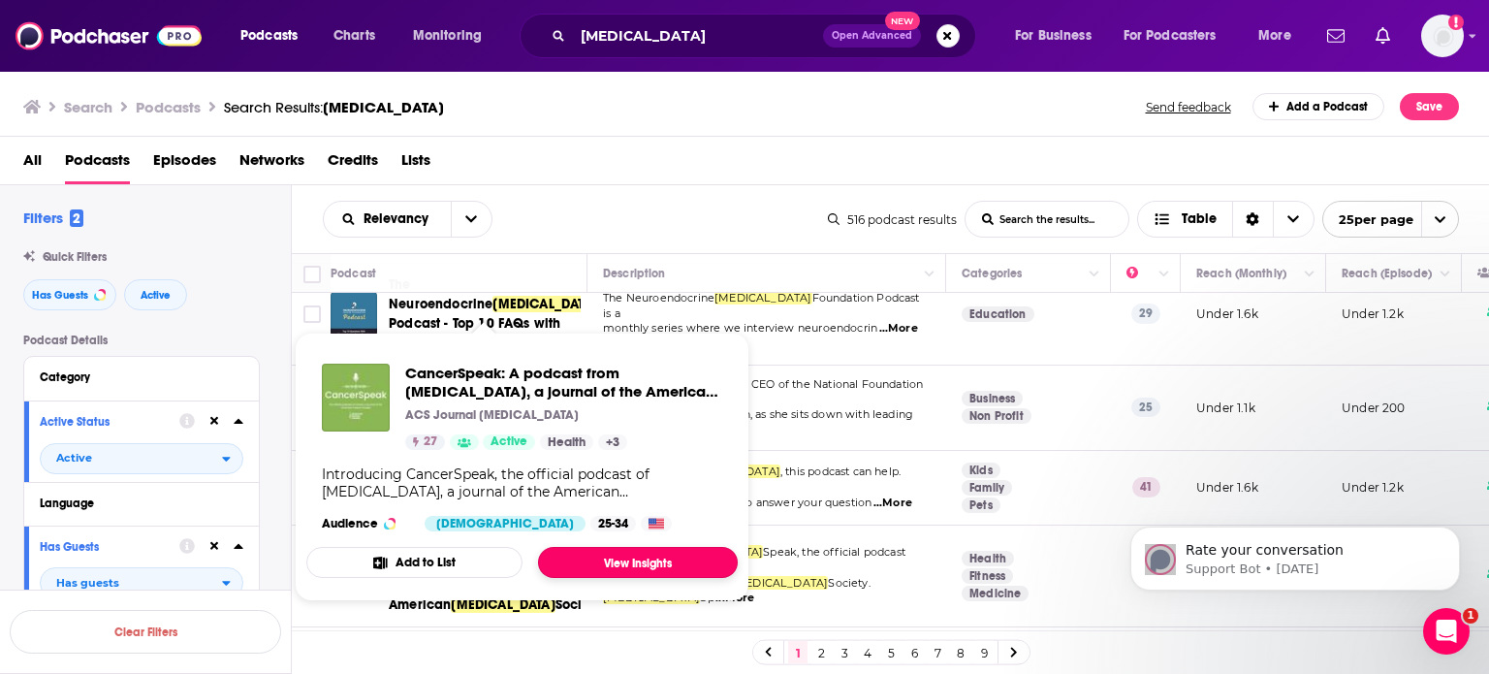
click at [618, 562] on link "View Insights" at bounding box center [638, 562] width 200 height 31
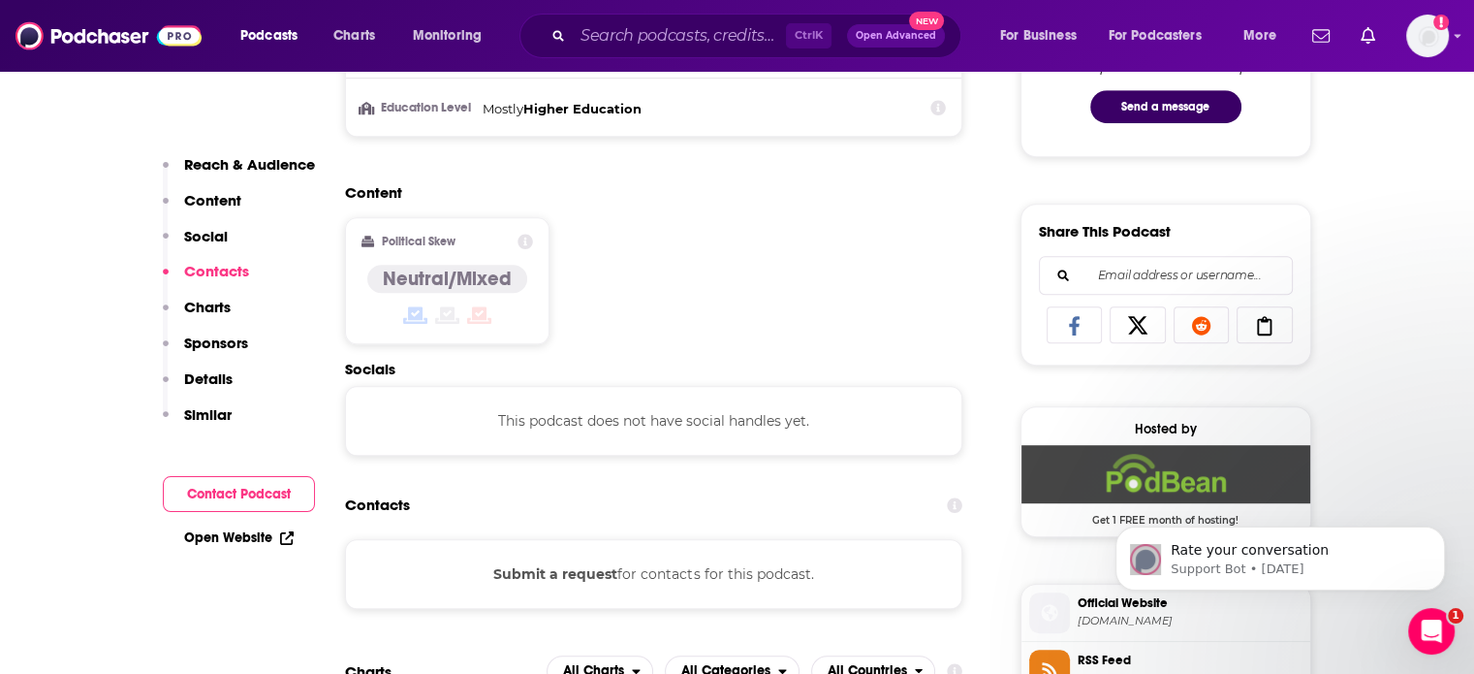
scroll to position [1108, 0]
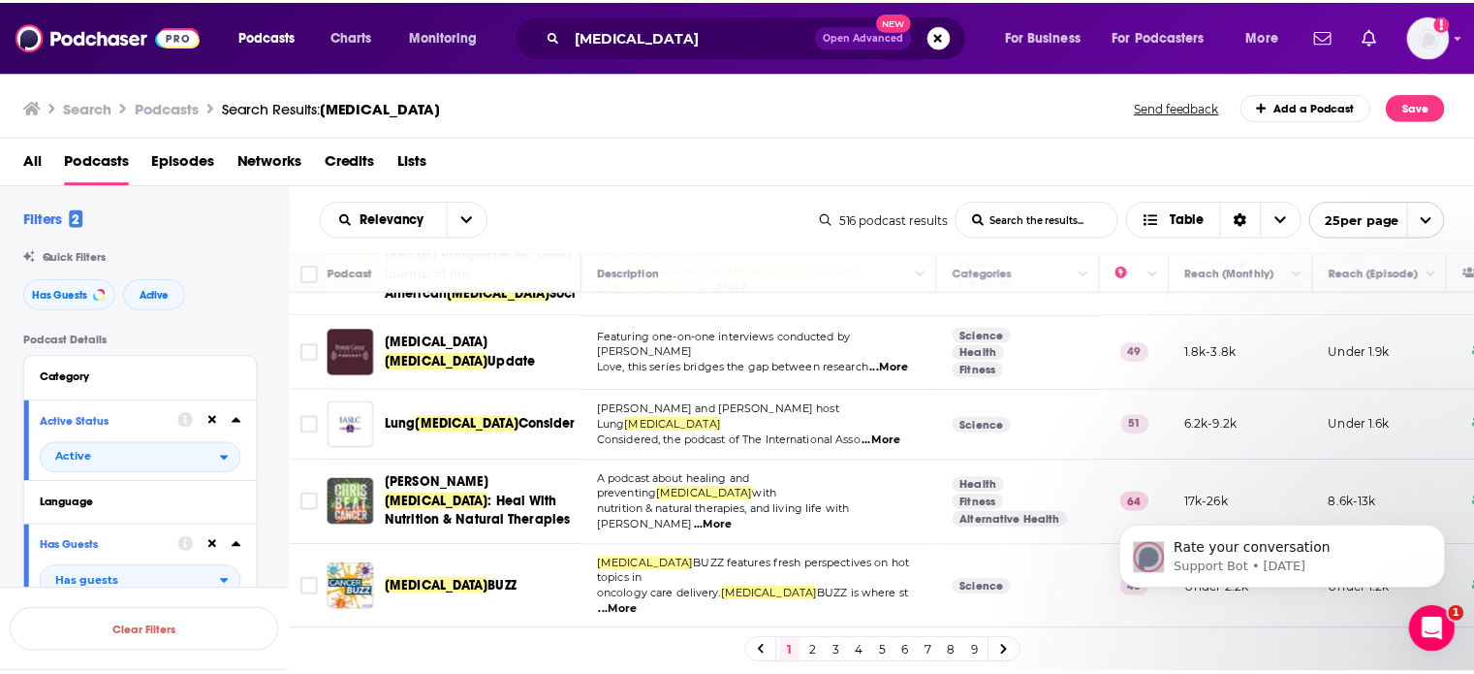
scroll to position [1089, 0]
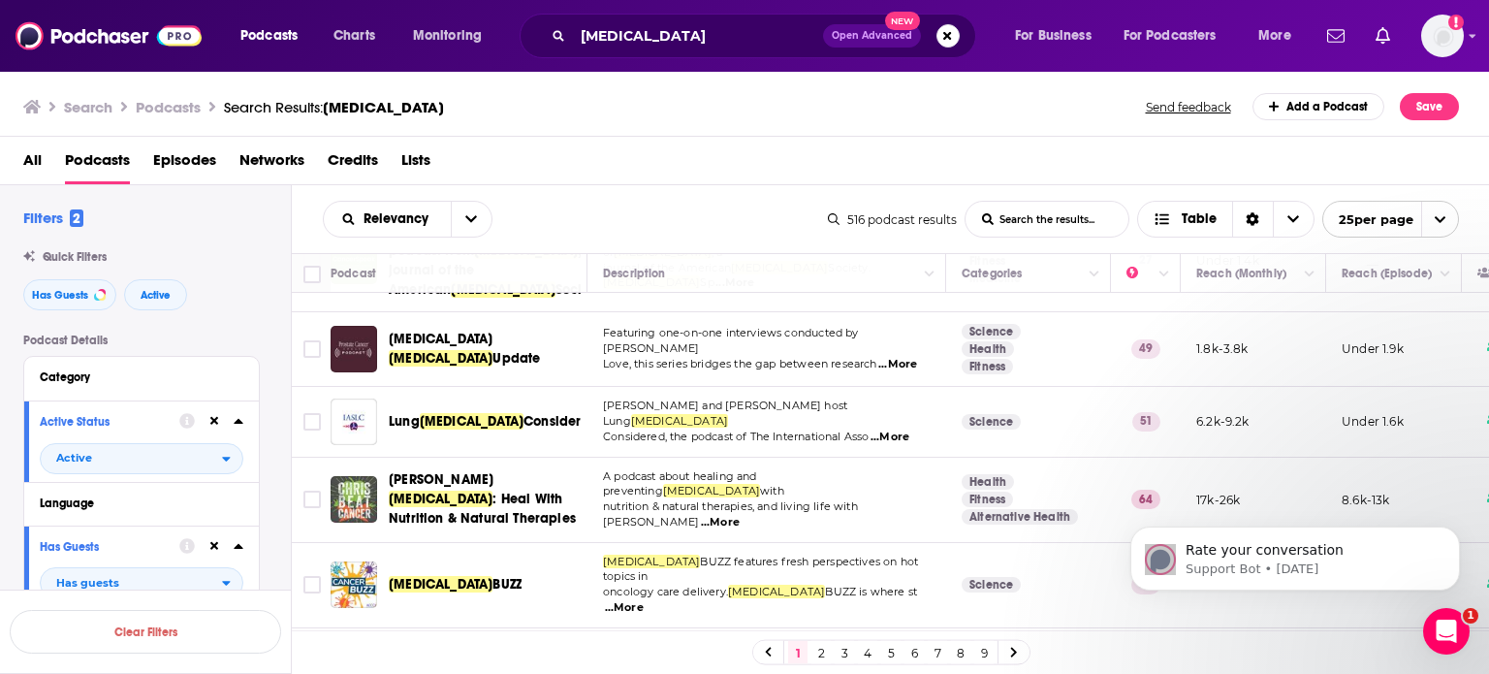
click at [1473, 476] on body "Podcasts Charts Monitoring [MEDICAL_DATA] Open Advanced New For Business For Po…" at bounding box center [744, 337] width 1489 height 674
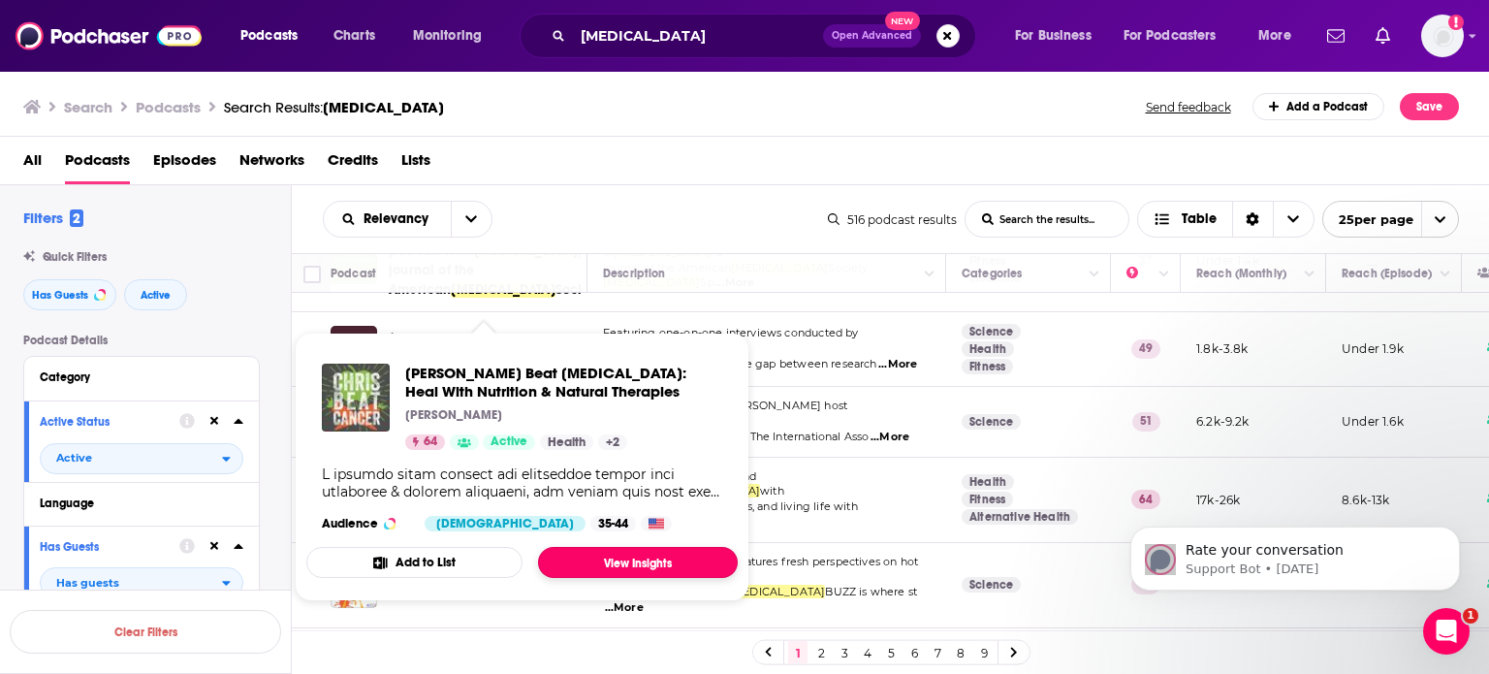
click at [612, 564] on link "View Insights" at bounding box center [638, 562] width 200 height 31
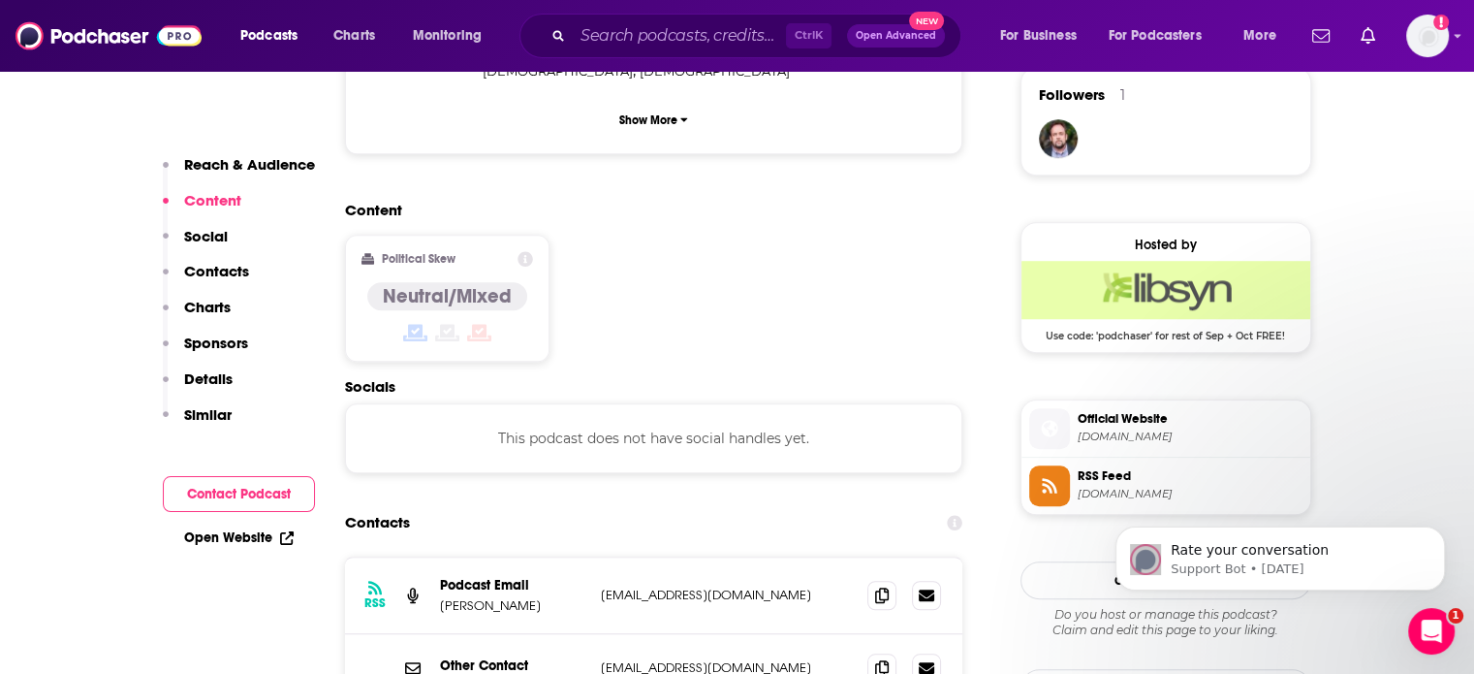
scroll to position [1436, 0]
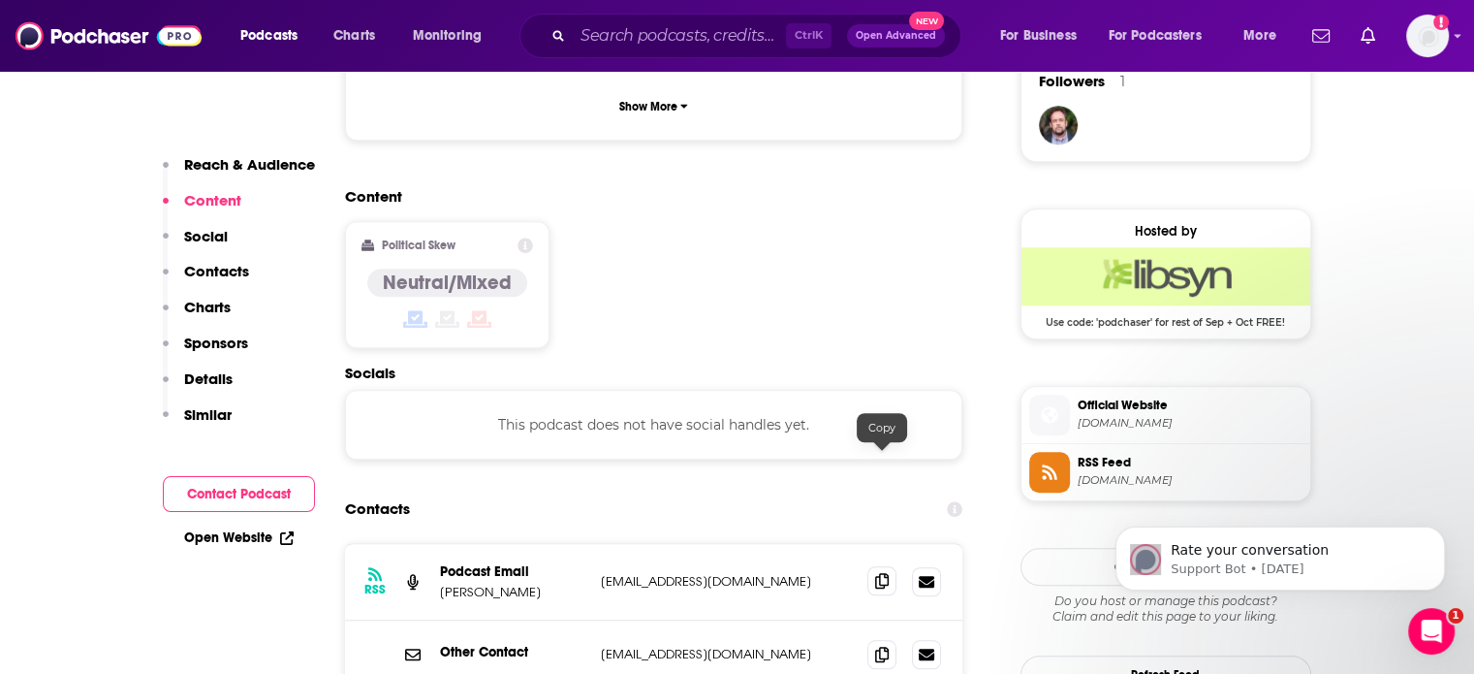
click at [888, 573] on icon at bounding box center [882, 581] width 14 height 16
click at [881, 645] on icon at bounding box center [882, 653] width 14 height 16
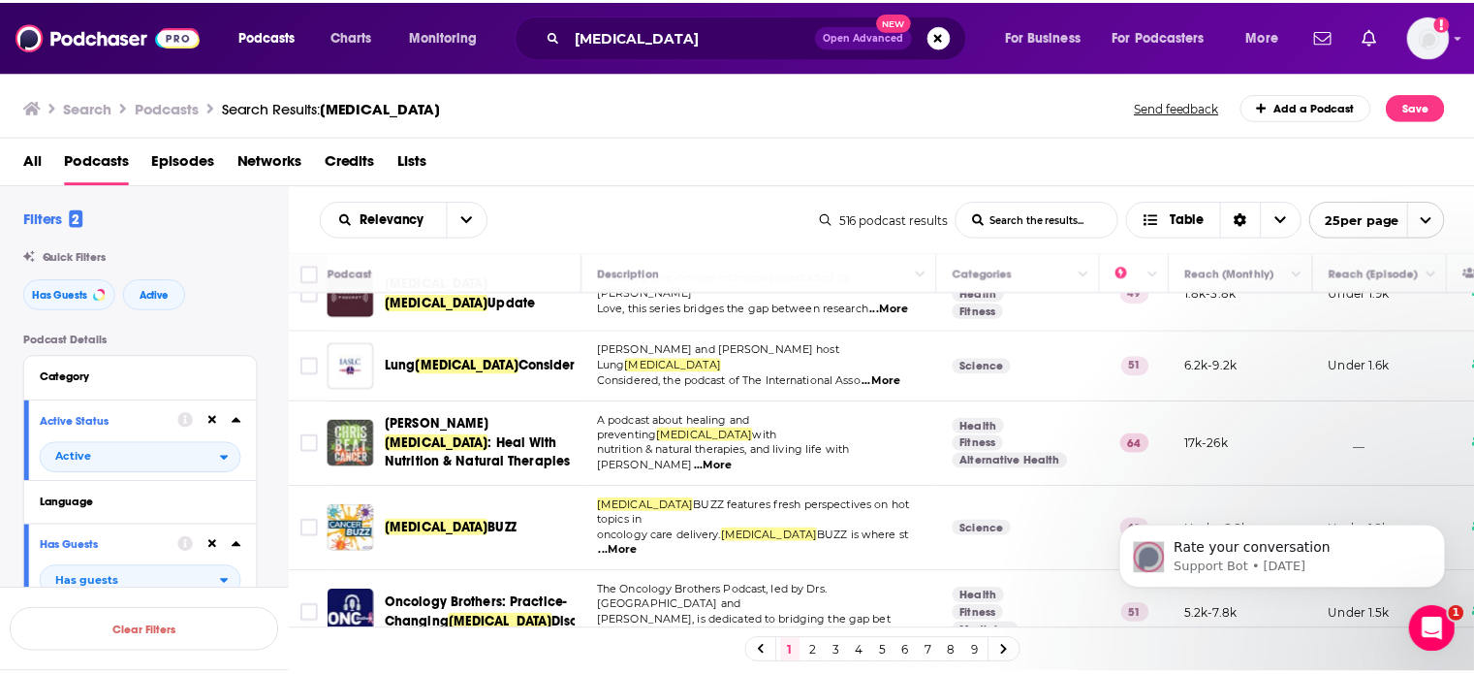
scroll to position [1149, 0]
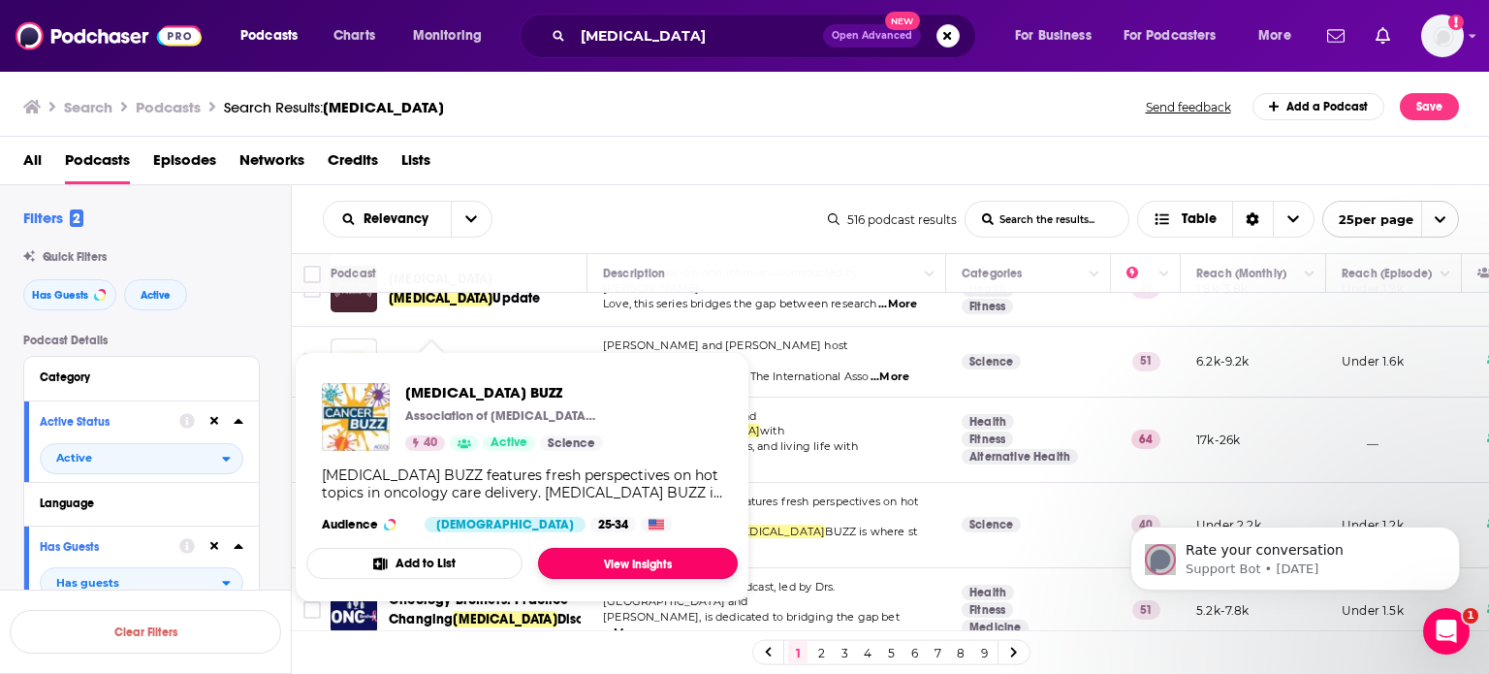
click at [623, 564] on link "View Insights" at bounding box center [638, 563] width 200 height 31
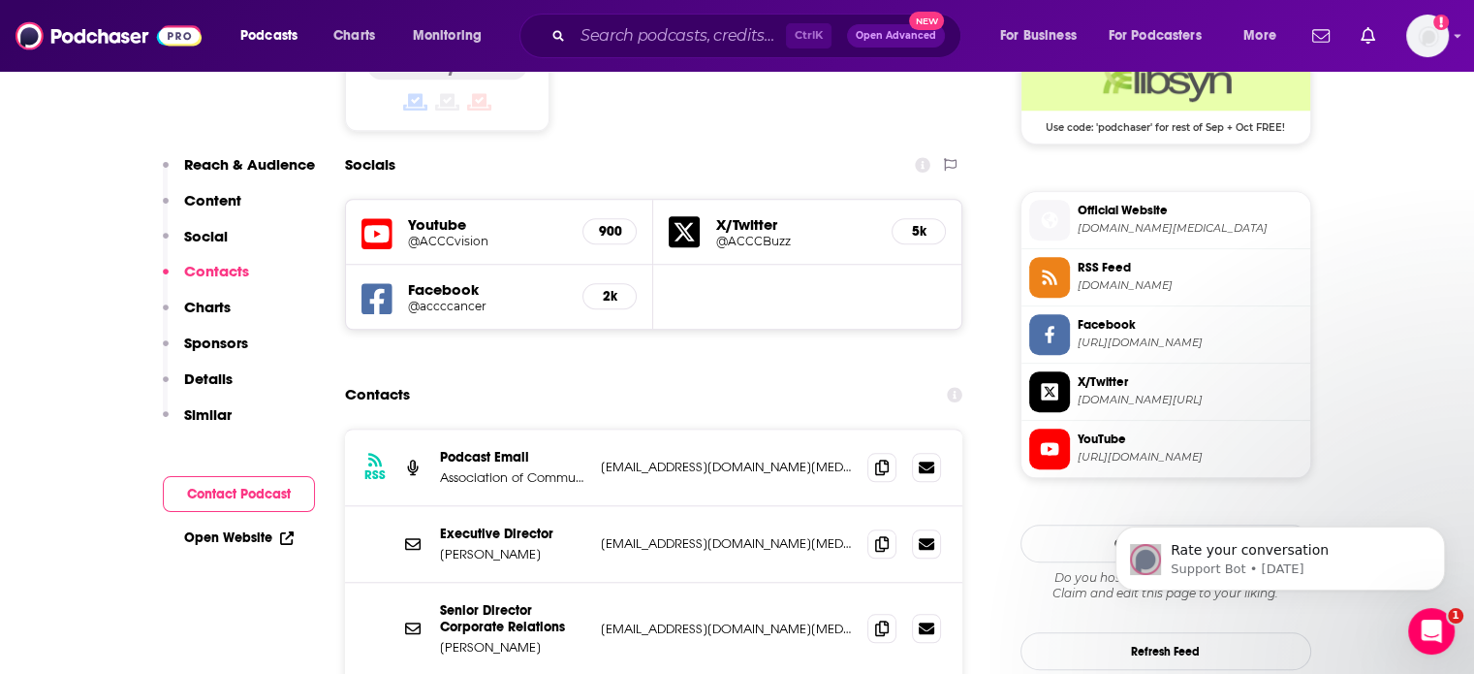
scroll to position [1713, 0]
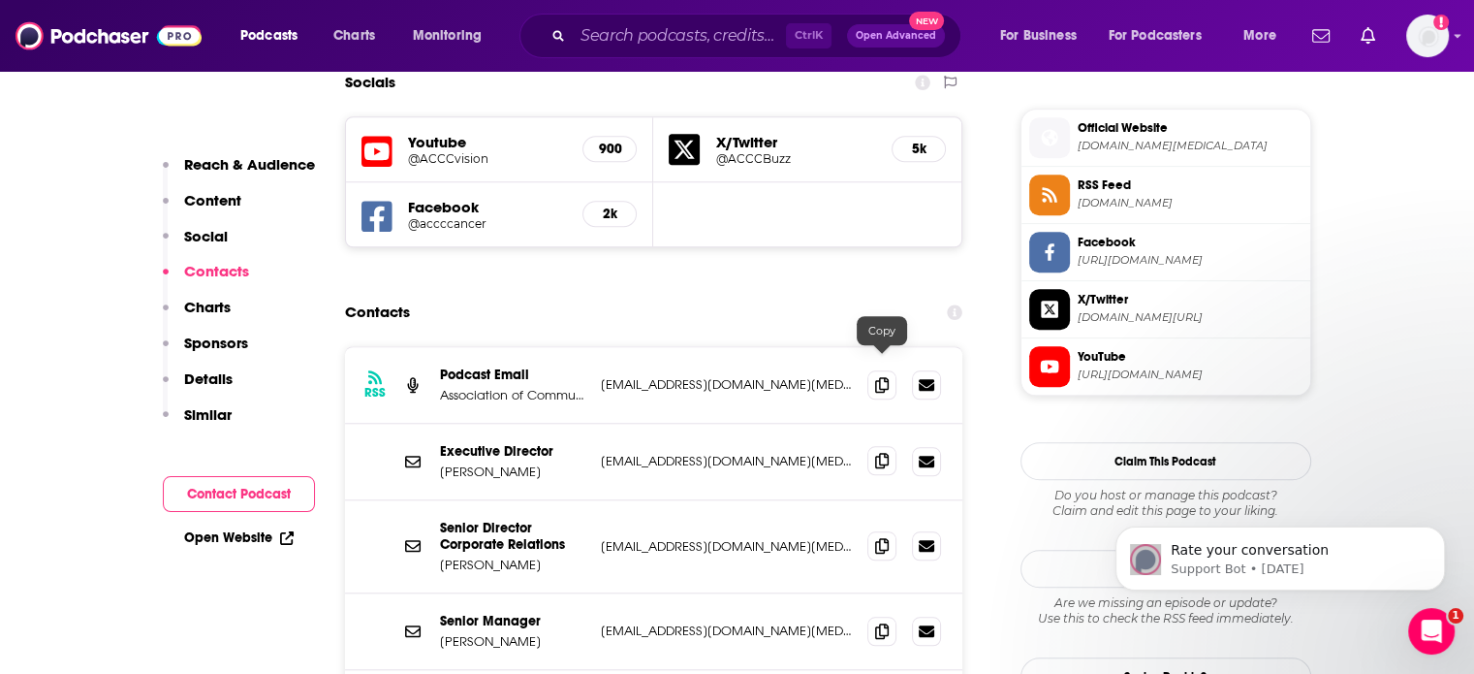
click at [883, 453] on icon at bounding box center [882, 461] width 14 height 16
click at [882, 369] on span at bounding box center [881, 383] width 29 height 29
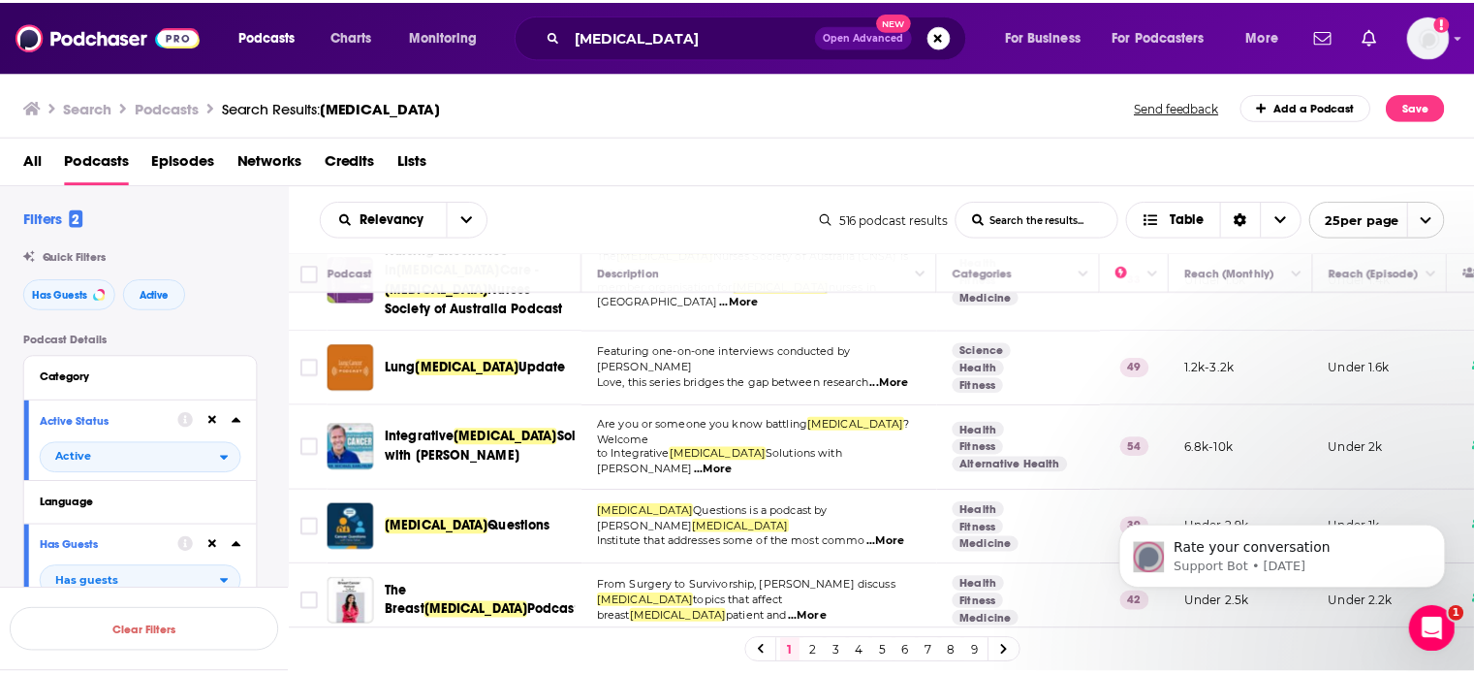
scroll to position [1617, 0]
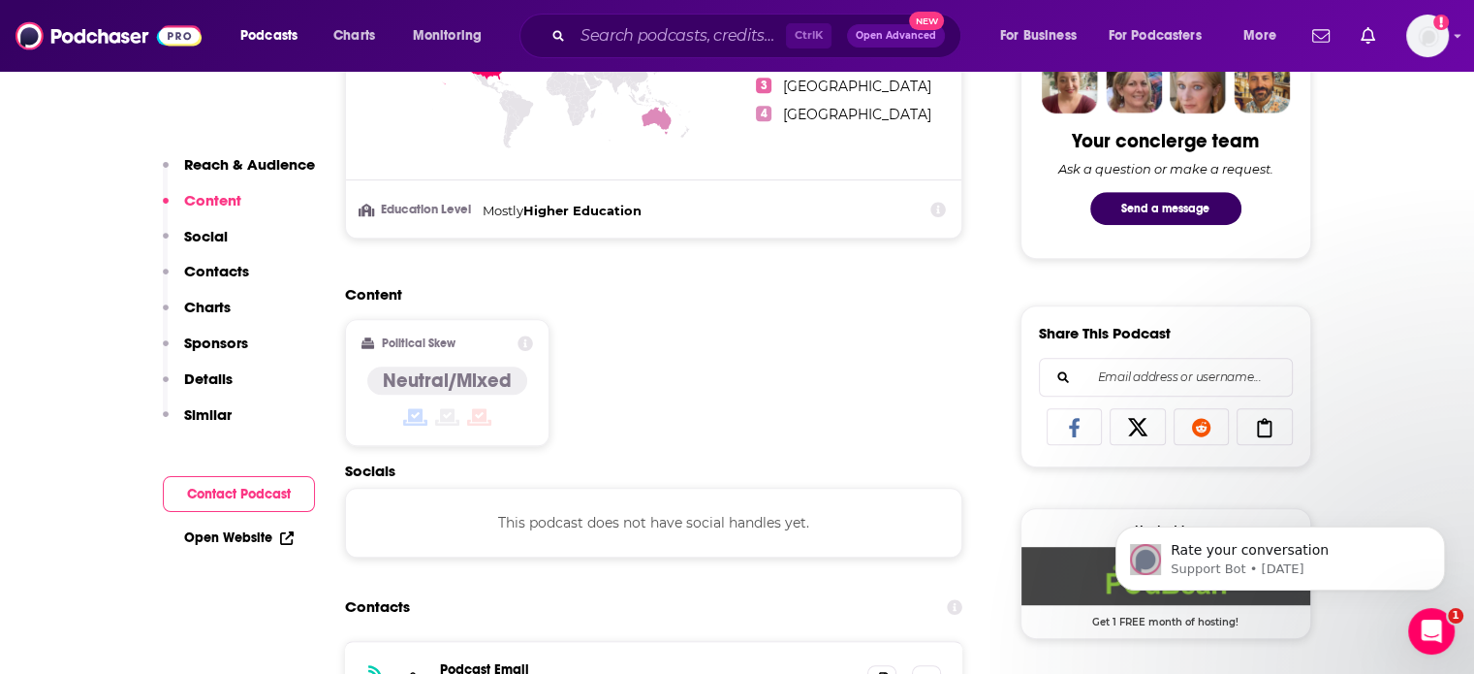
scroll to position [1178, 0]
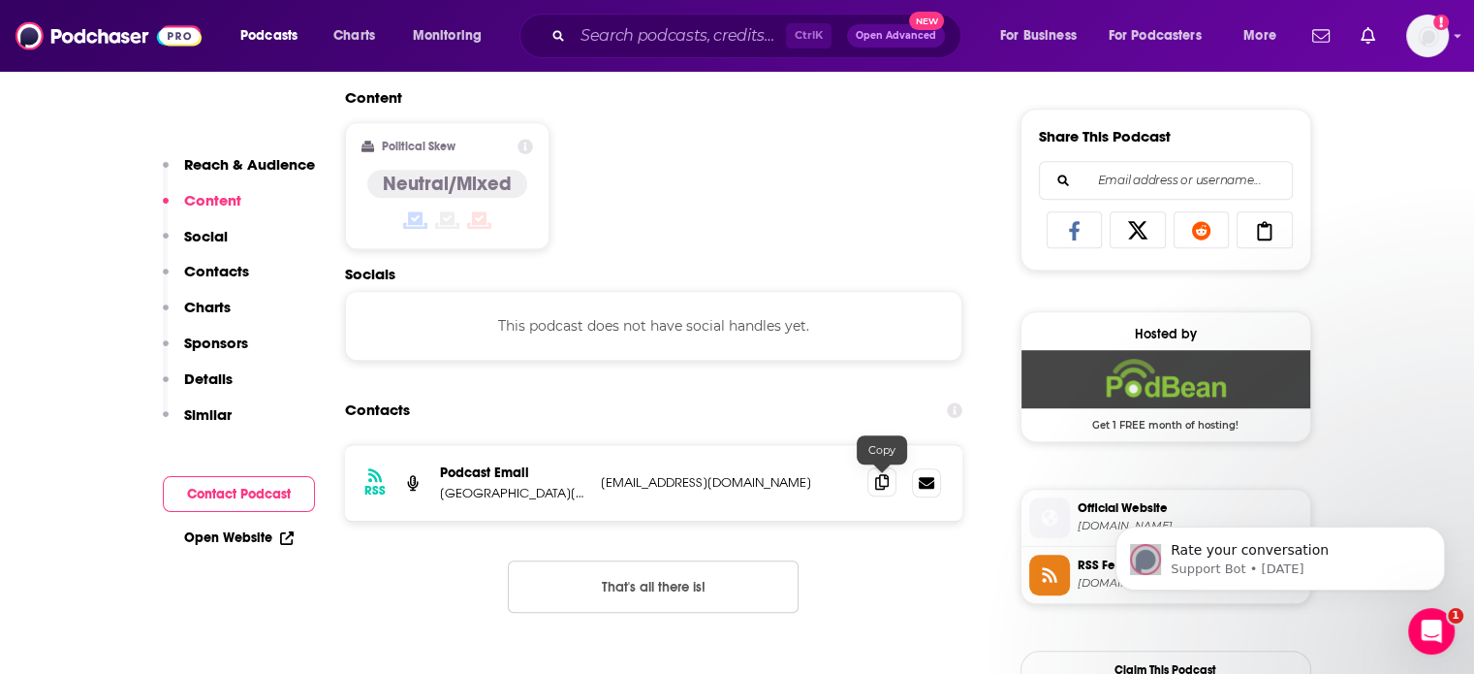
click at [888, 480] on icon at bounding box center [882, 482] width 14 height 16
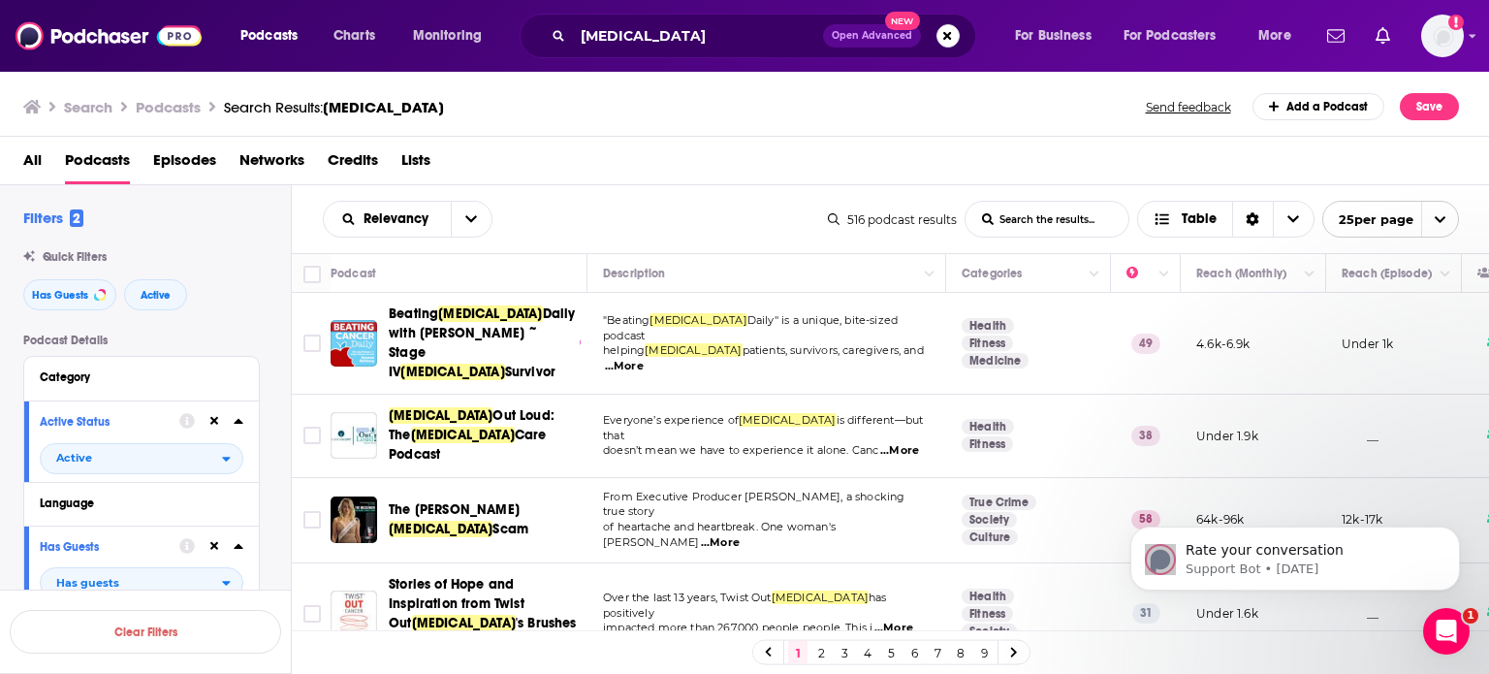
click at [825, 652] on link "2" at bounding box center [820, 652] width 19 height 23
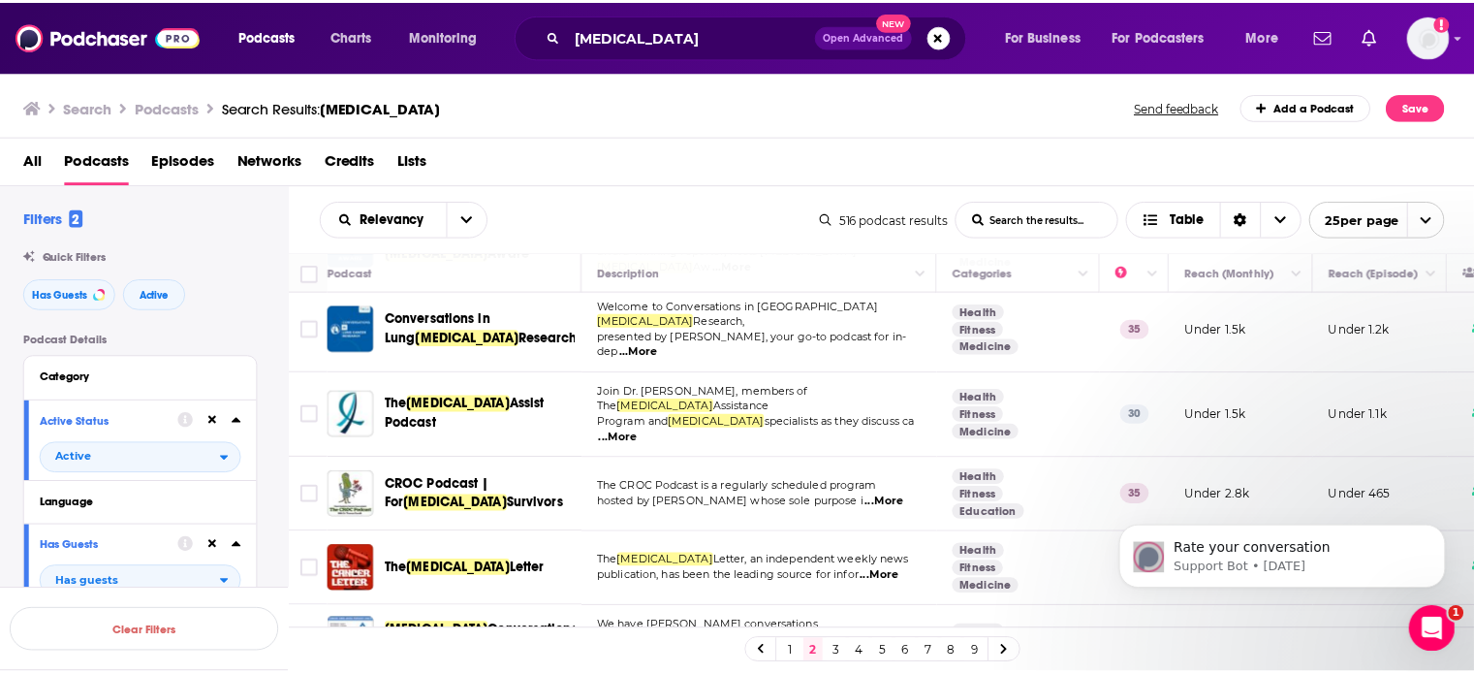
scroll to position [1297, 0]
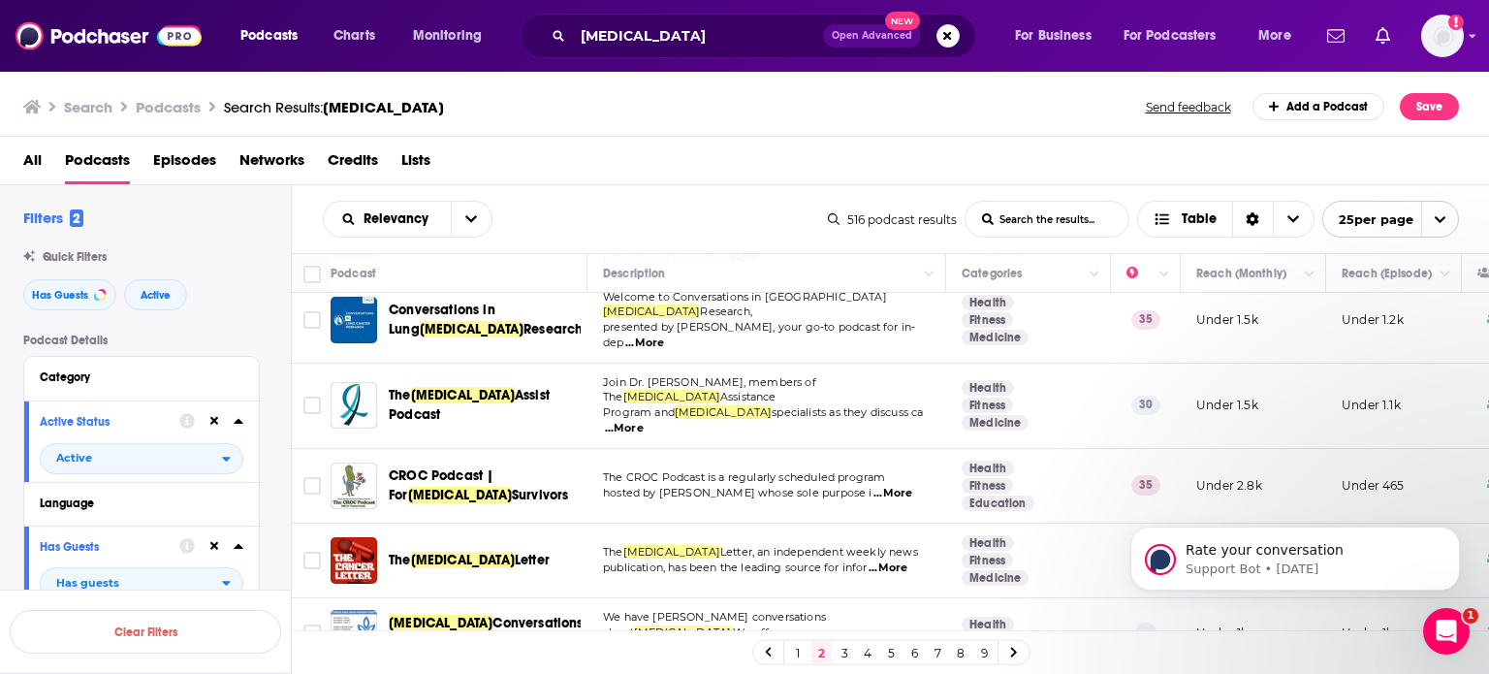
drag, startPoint x: 1475, startPoint y: 514, endPoint x: 1475, endPoint y: 542, distance: 28.1
click at [1473, 542] on body "Rate your conversation Support Bot • [DATE]" at bounding box center [1295, 553] width 372 height 120
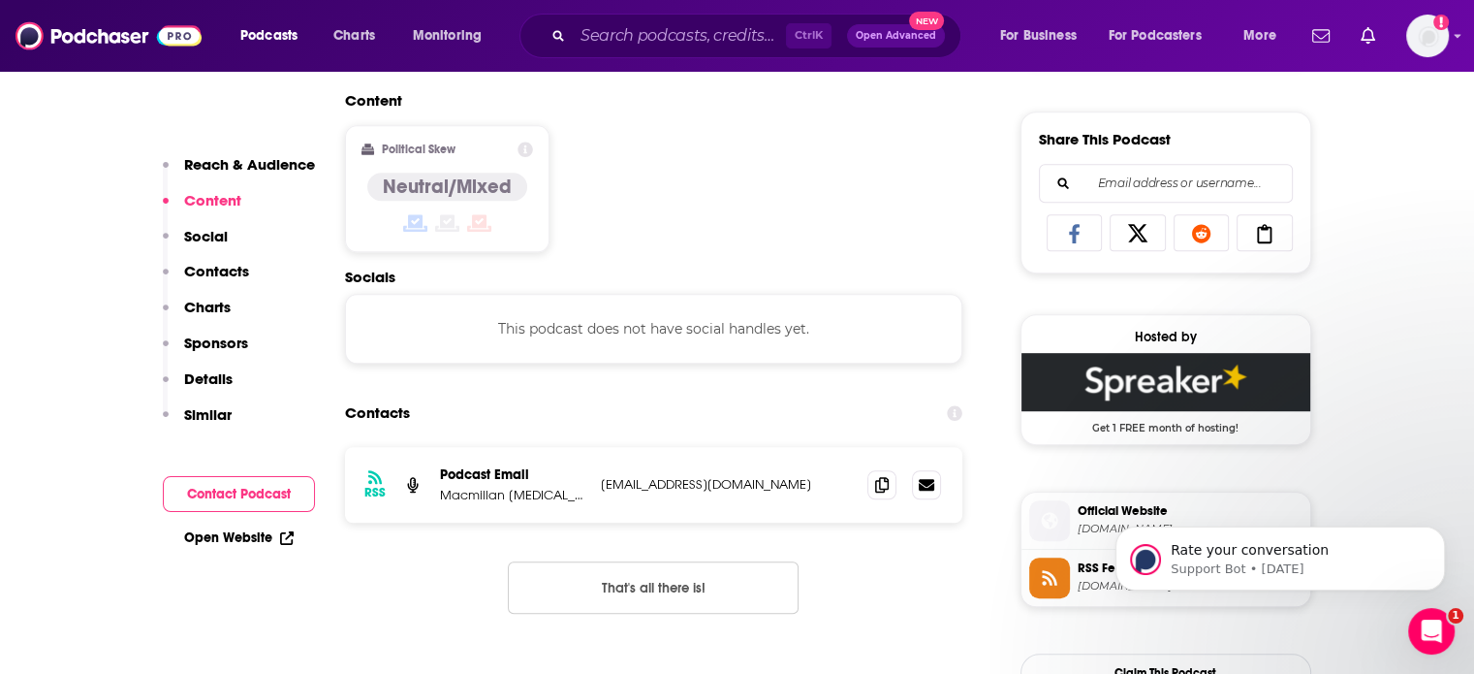
scroll to position [1187, 0]
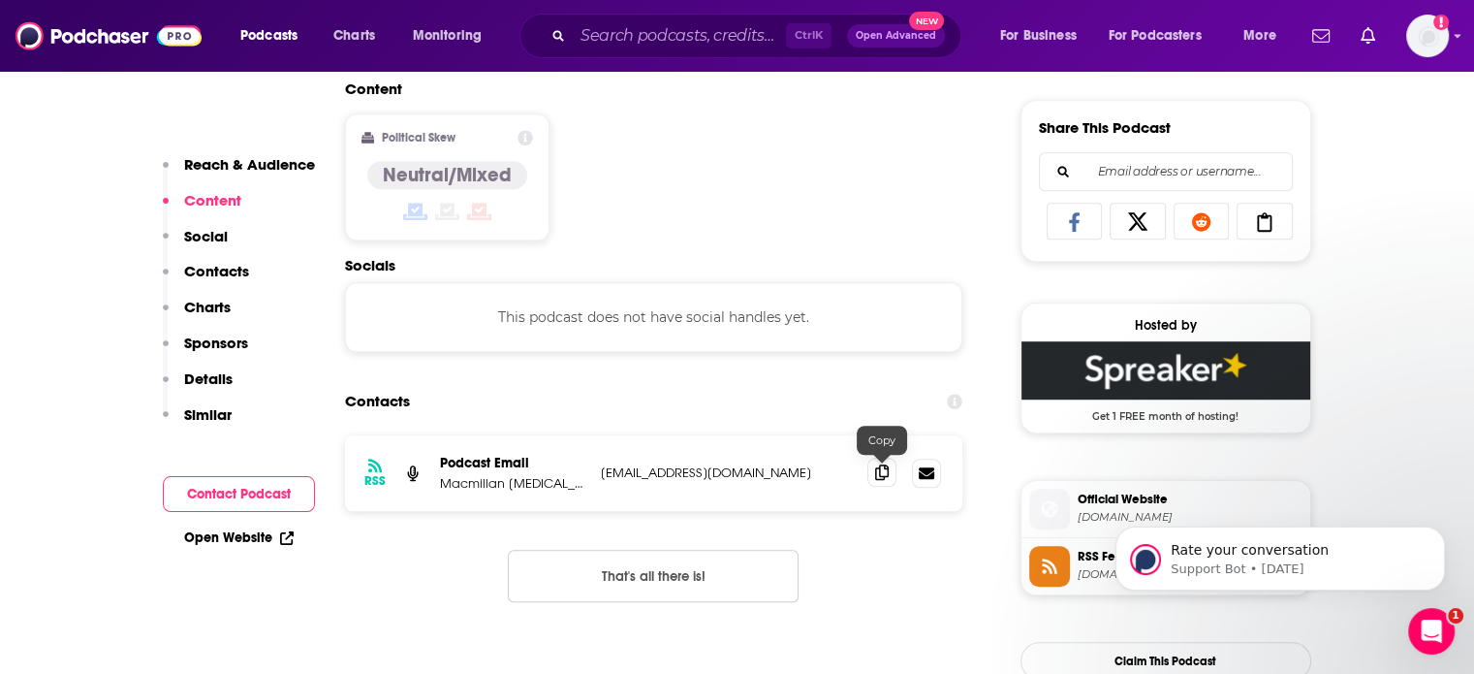
click at [888, 471] on icon at bounding box center [882, 472] width 14 height 16
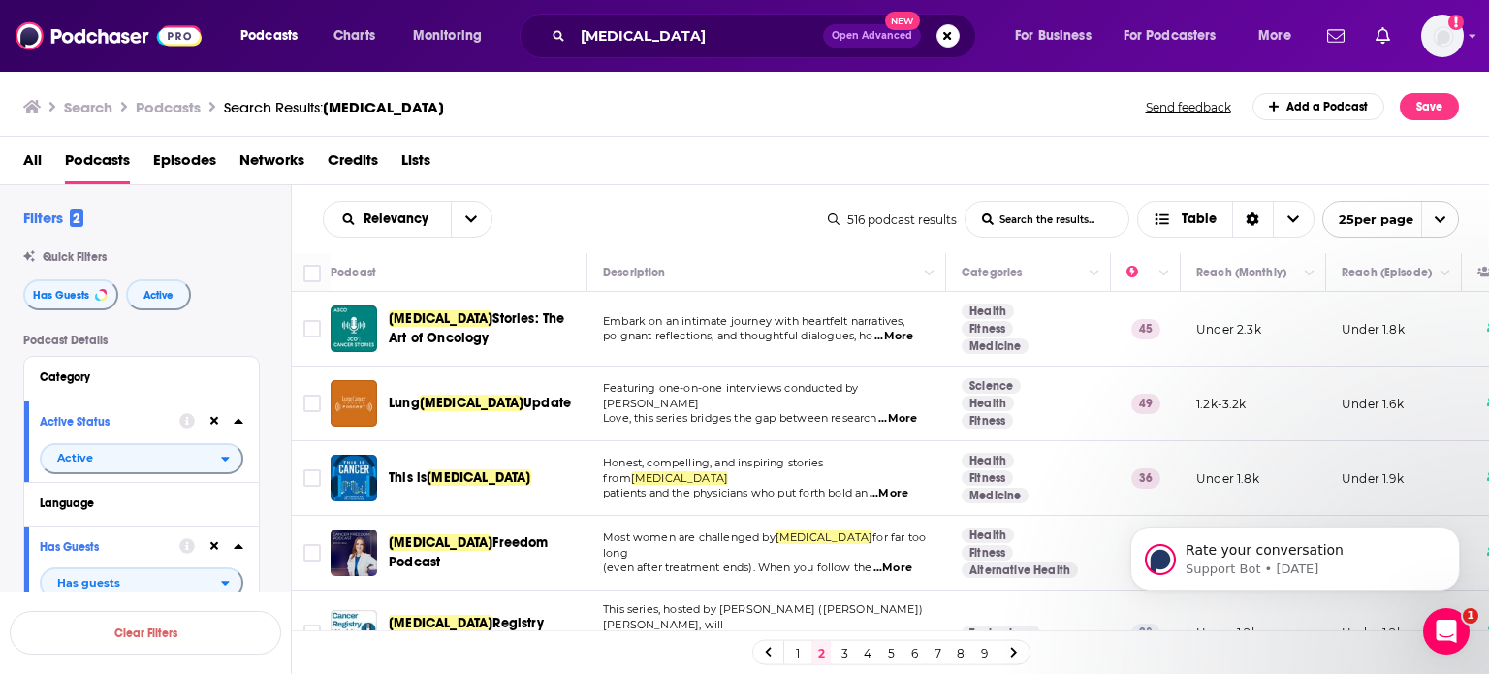
click at [1471, 602] on body "Rate your conversation Support Bot • [DATE]" at bounding box center [1295, 553] width 372 height 120
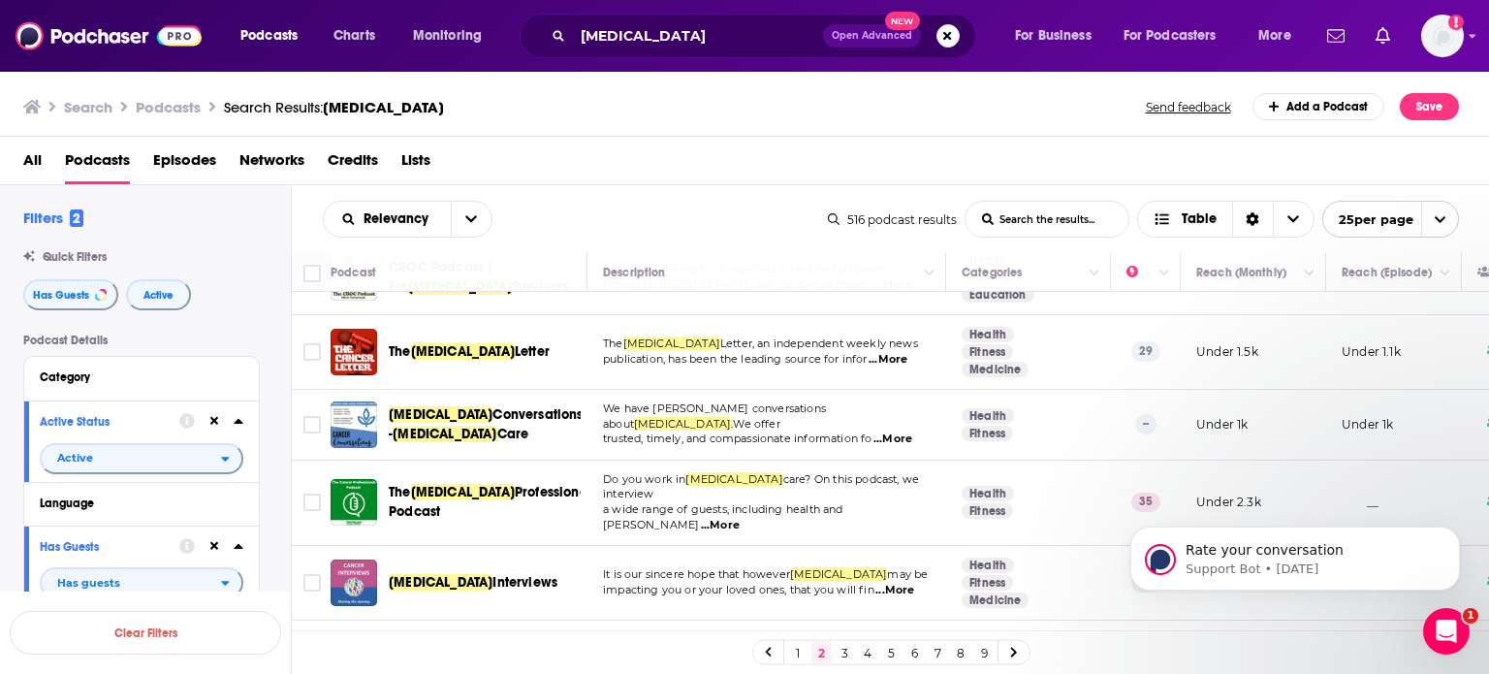
scroll to position [1512, 0]
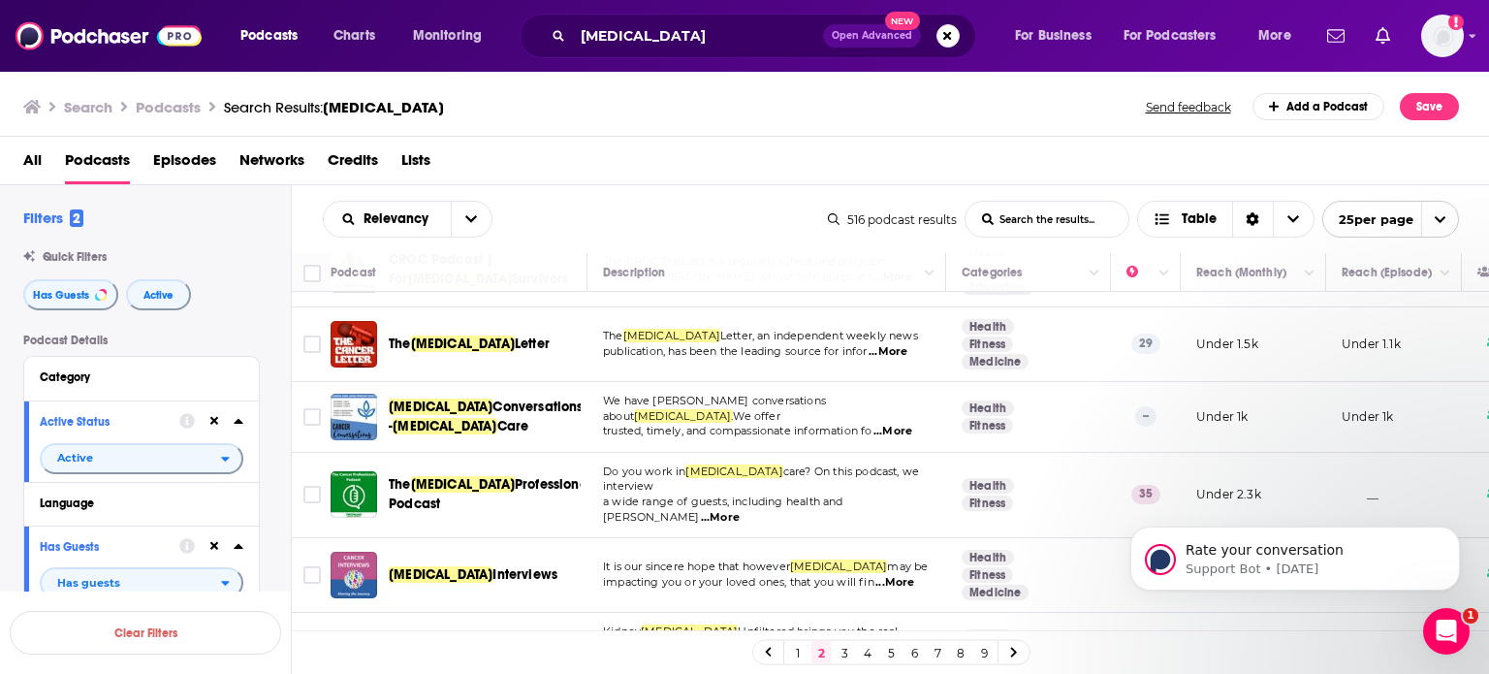
drag, startPoint x: 1487, startPoint y: 310, endPoint x: 377, endPoint y: 91, distance: 1131.1
click at [842, 655] on link "3" at bounding box center [843, 652] width 19 height 23
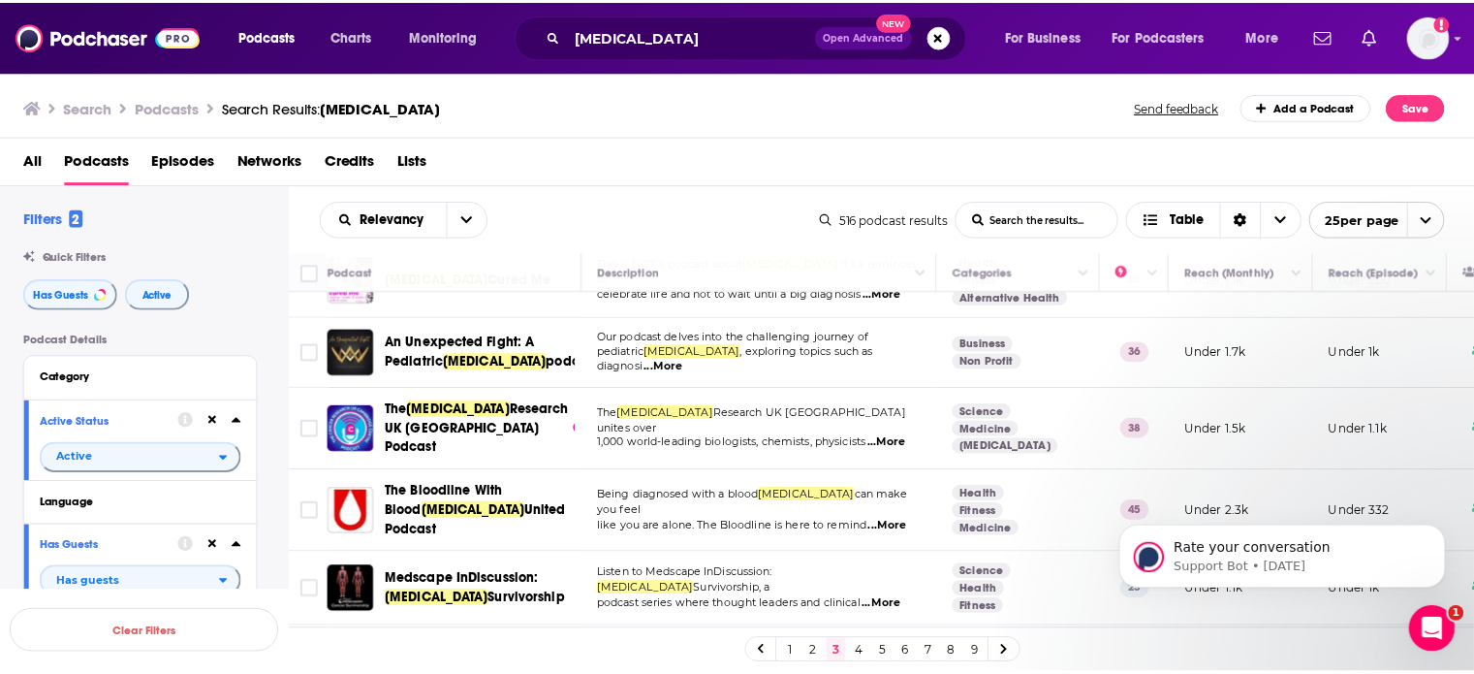
scroll to position [787, 0]
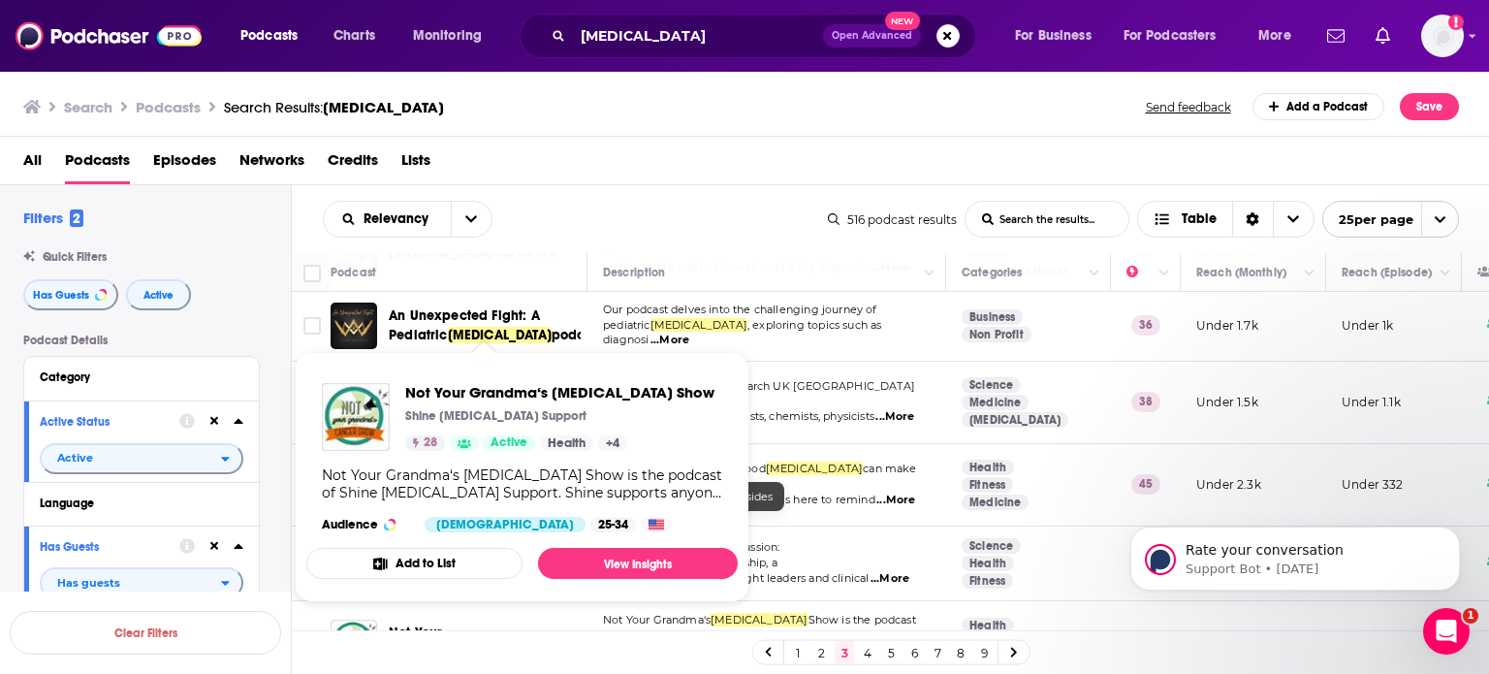
click at [641, 530] on div "Show Podcast Details" at bounding box center [656, 525] width 31 height 16
click at [622, 565] on link "View Insights" at bounding box center [638, 563] width 200 height 31
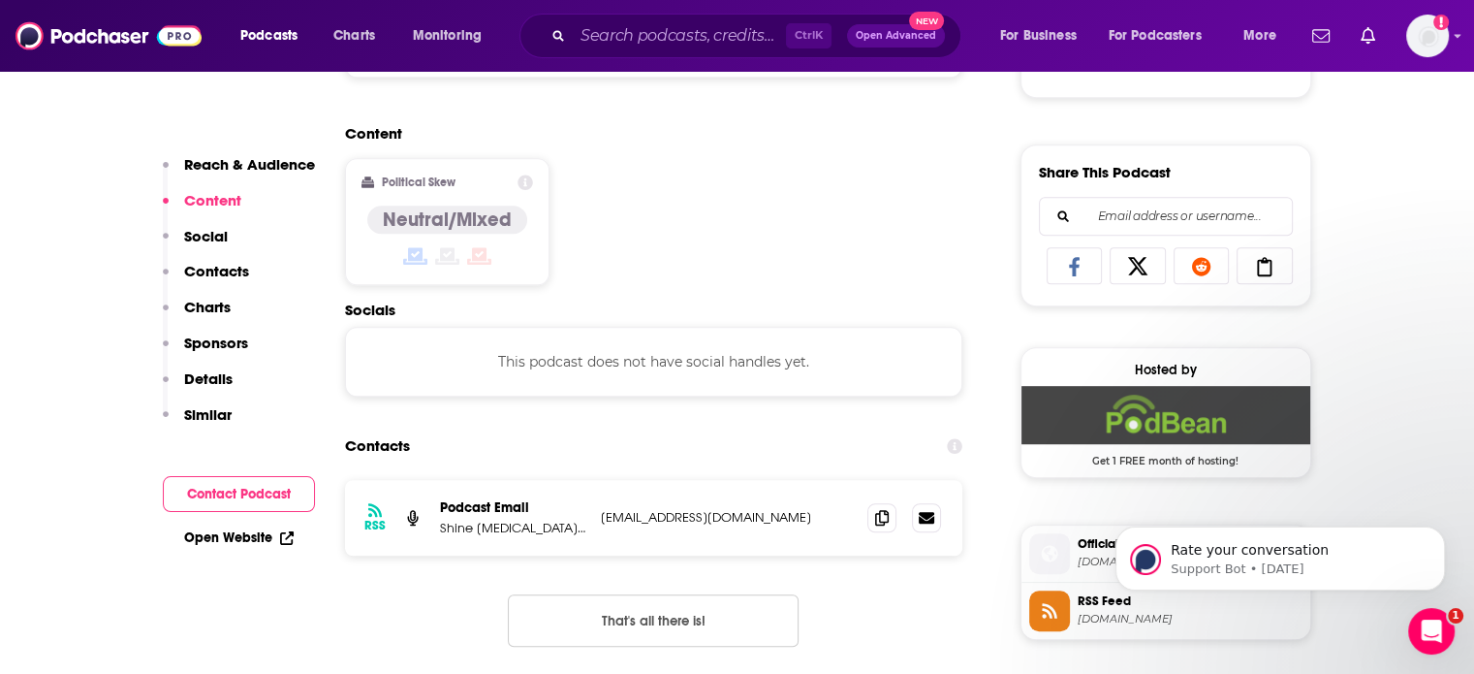
scroll to position [1154, 0]
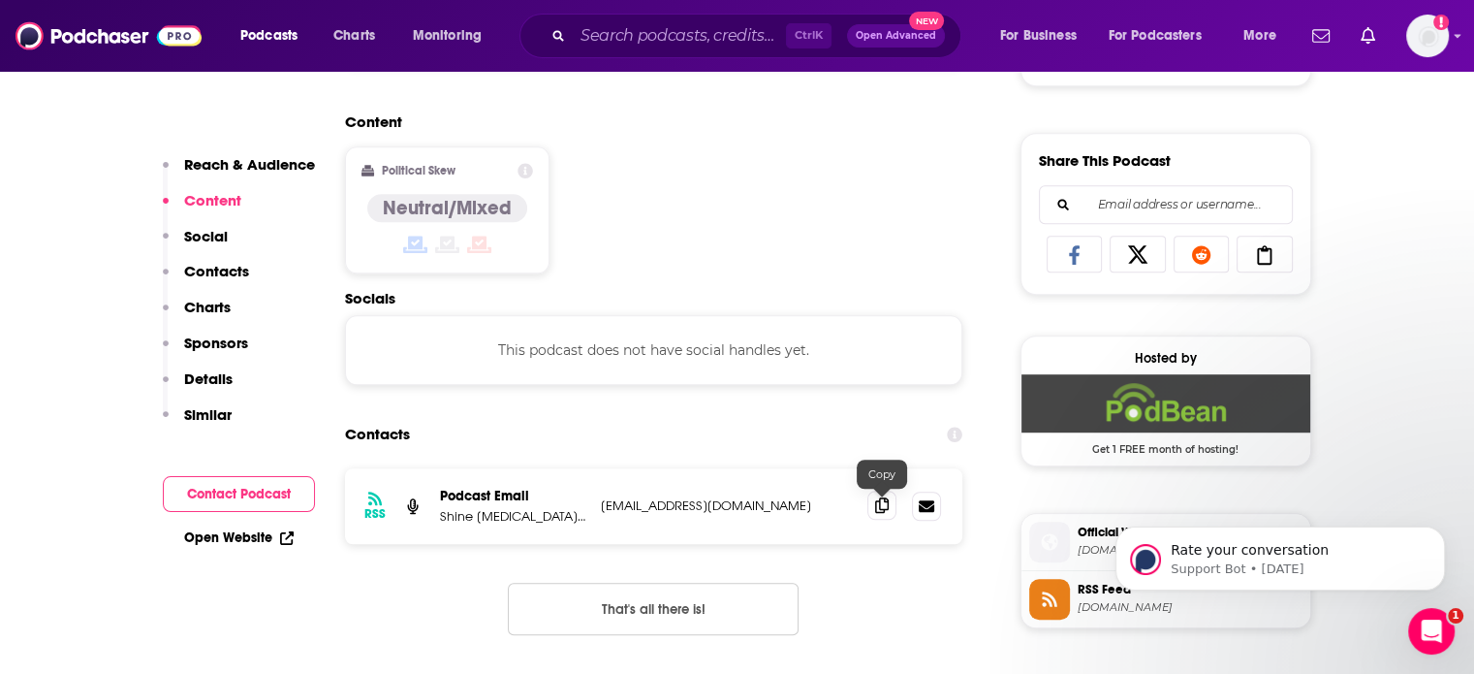
click at [880, 509] on icon at bounding box center [882, 505] width 14 height 16
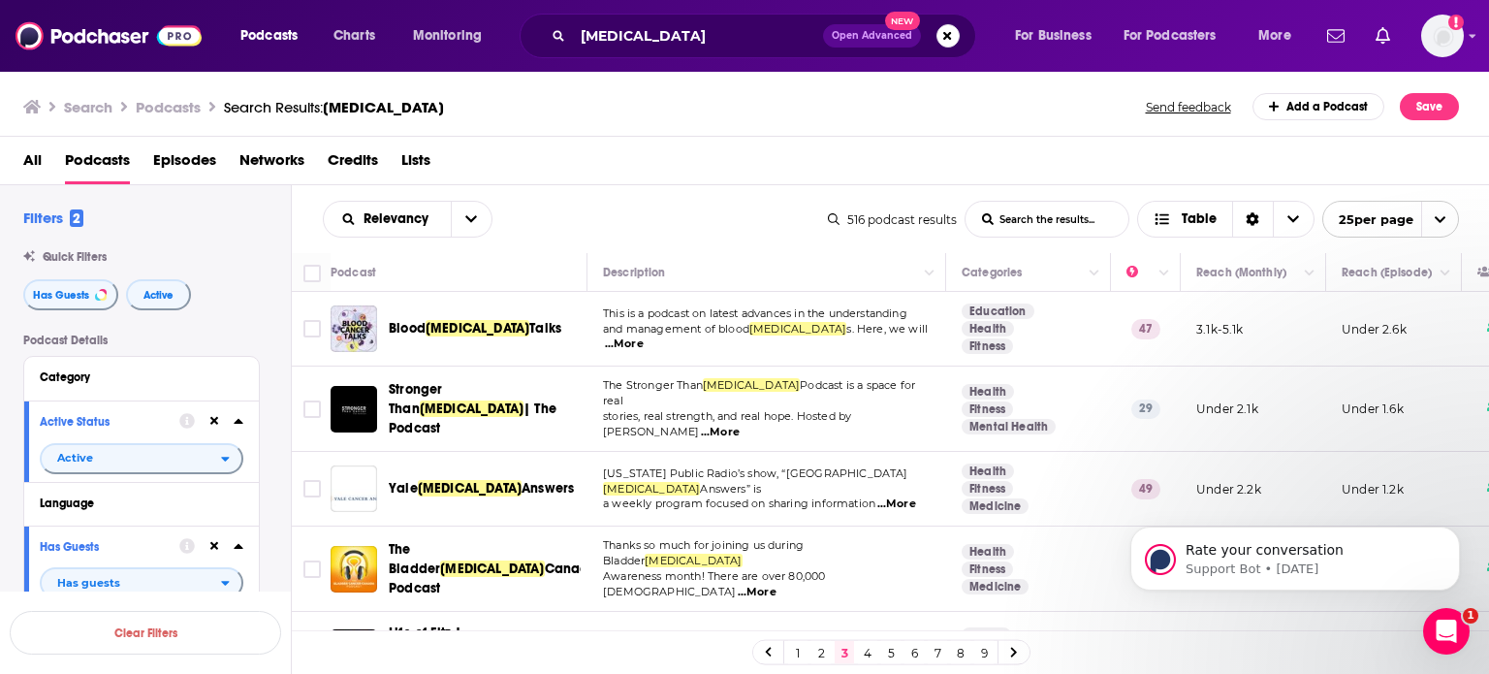
click at [1472, 608] on body "Rate your conversation Support Bot • [DATE]" at bounding box center [1295, 553] width 372 height 120
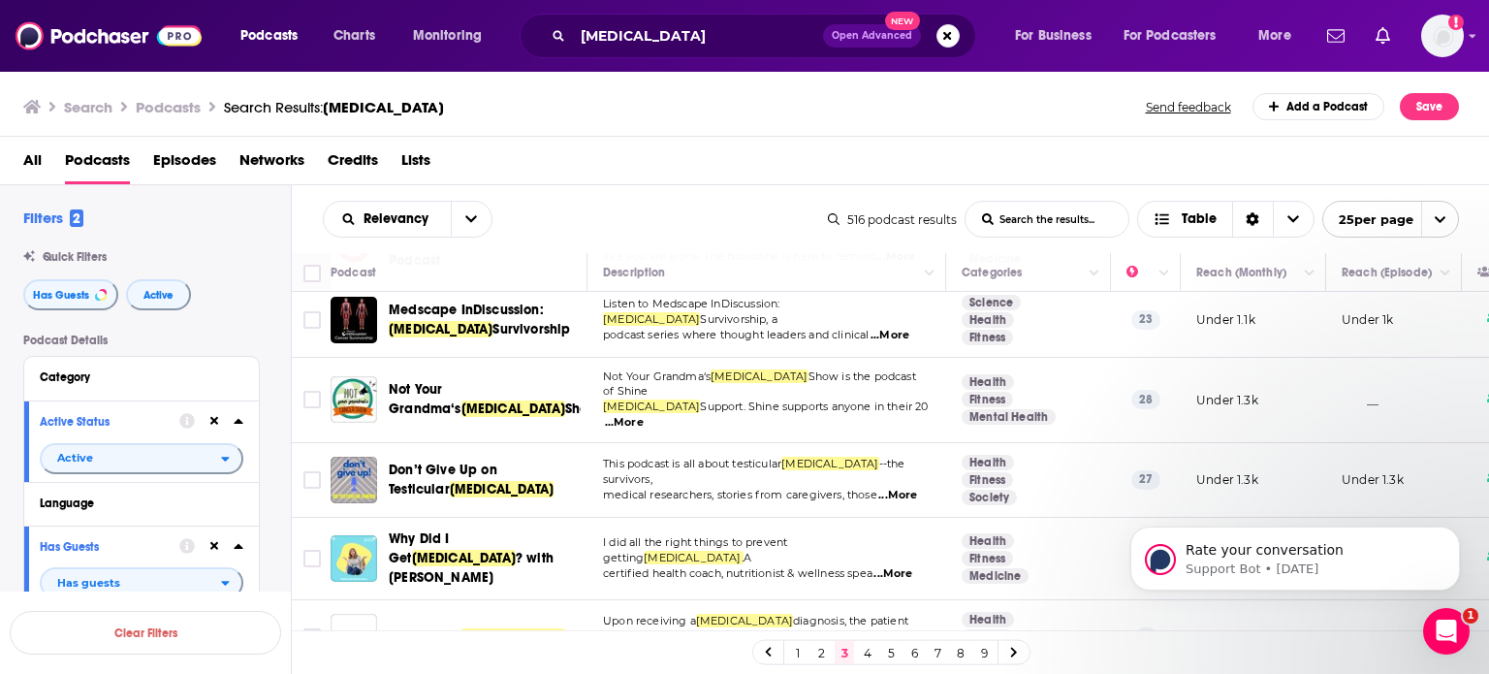
scroll to position [1039, 0]
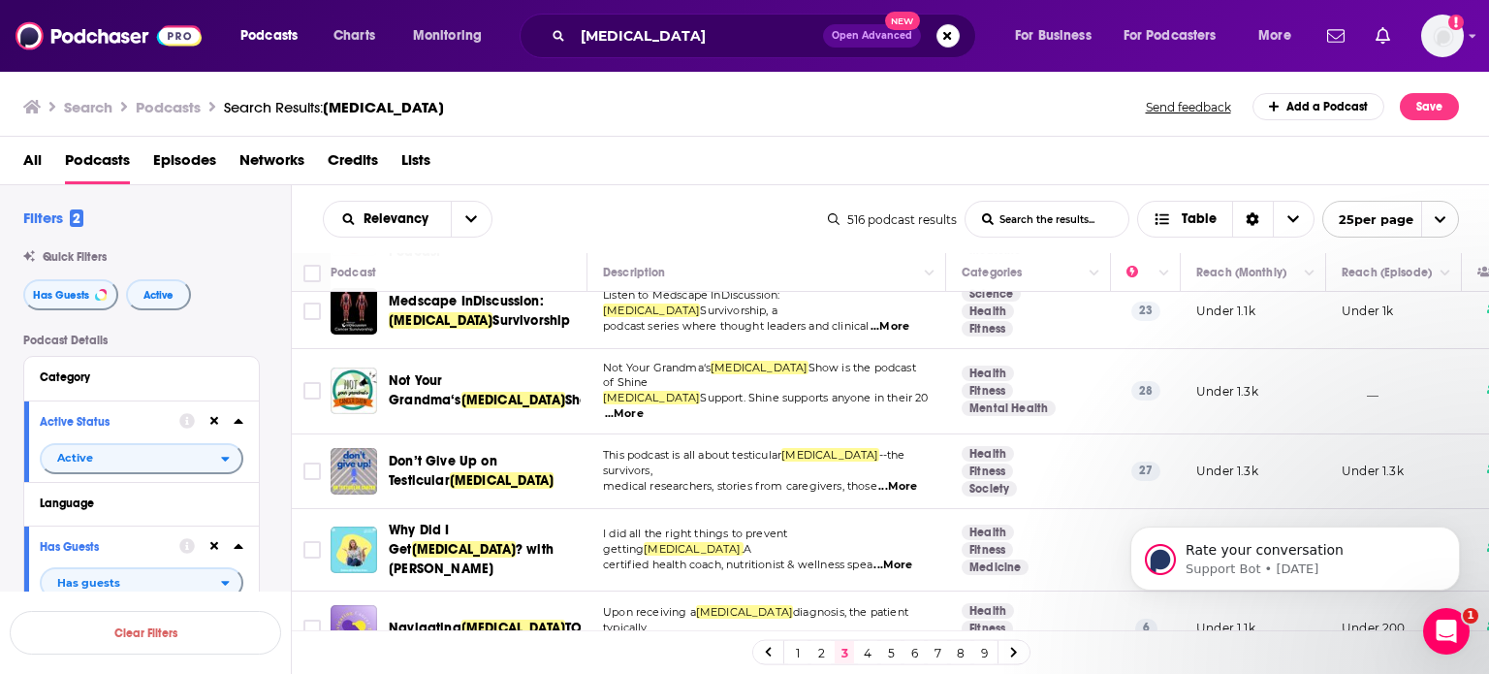
drag, startPoint x: 1482, startPoint y: 365, endPoint x: 375, endPoint y: 9, distance: 1162.8
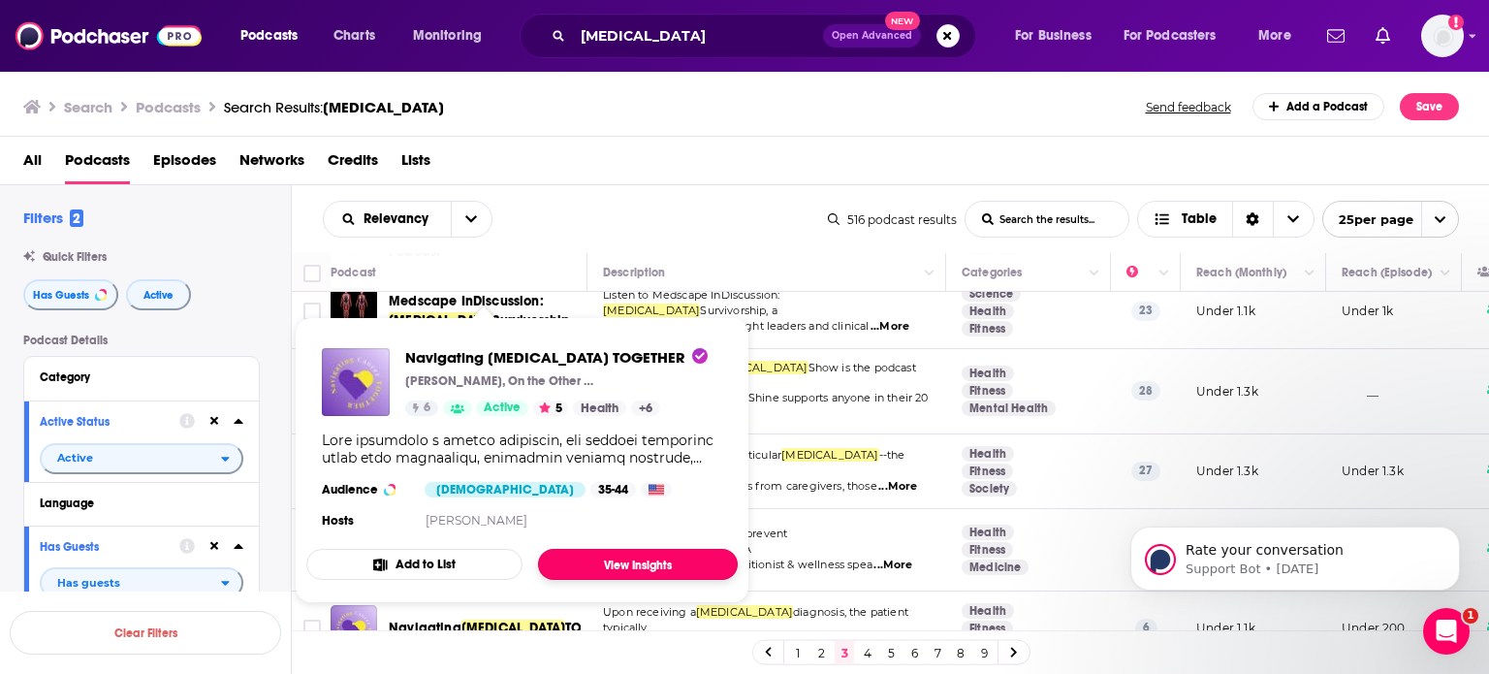
click at [601, 563] on link "View Insights" at bounding box center [638, 564] width 200 height 31
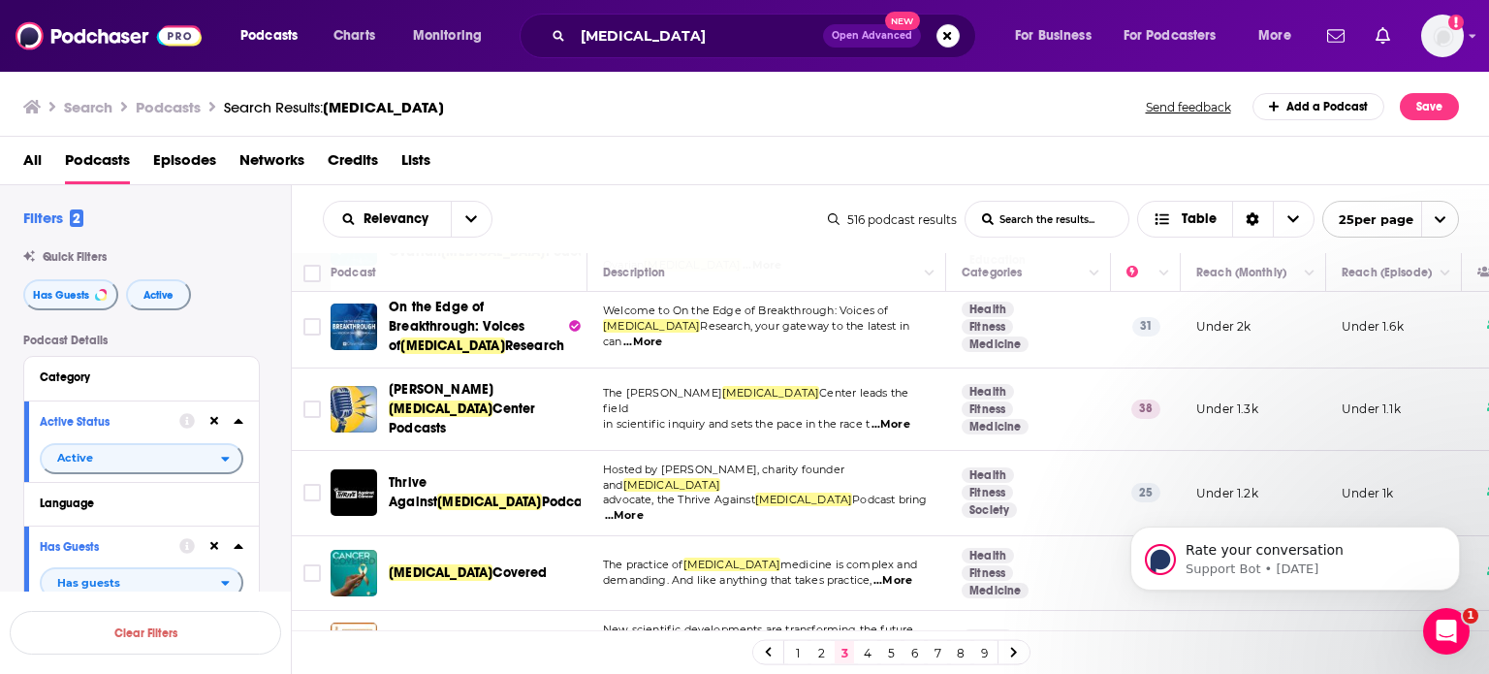
scroll to position [1504, 0]
click at [864, 654] on link "4" at bounding box center [867, 652] width 19 height 23
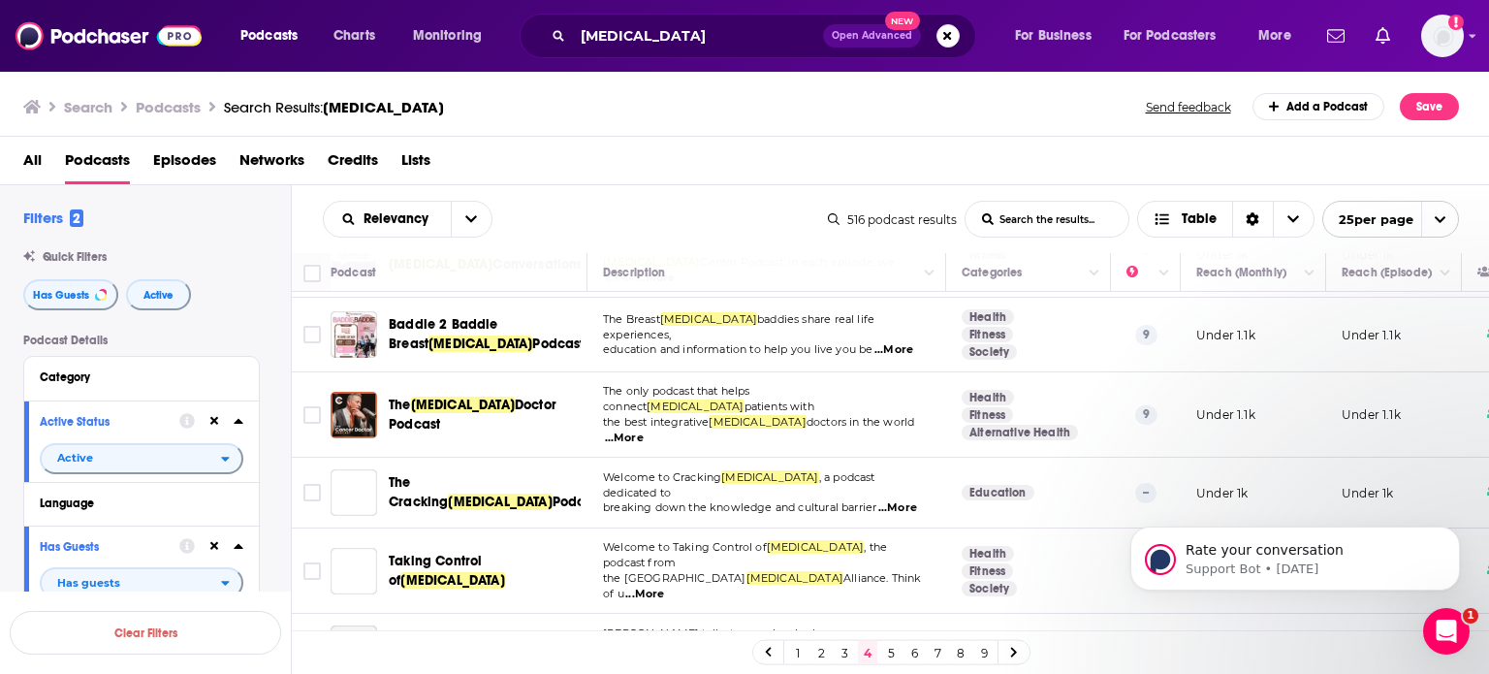
scroll to position [1423, 0]
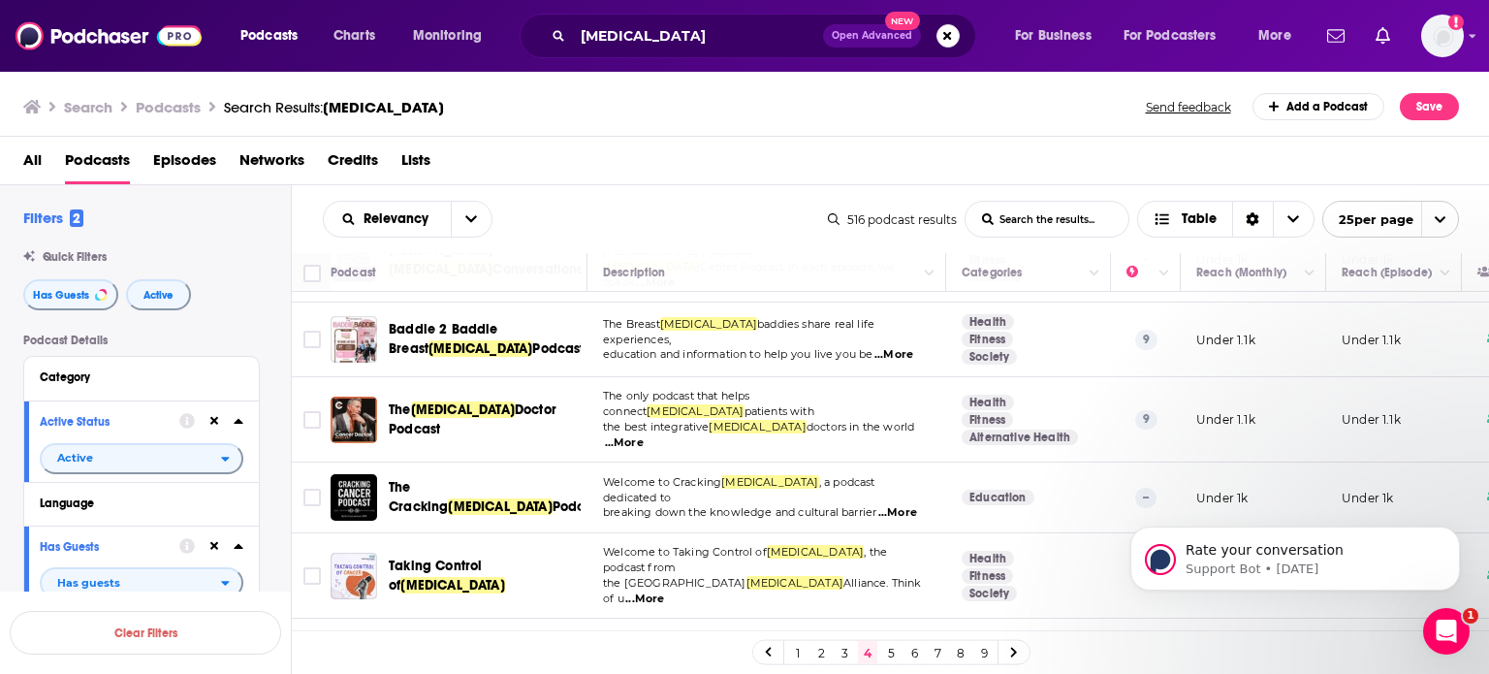
click at [890, 656] on link "5" at bounding box center [890, 652] width 19 height 23
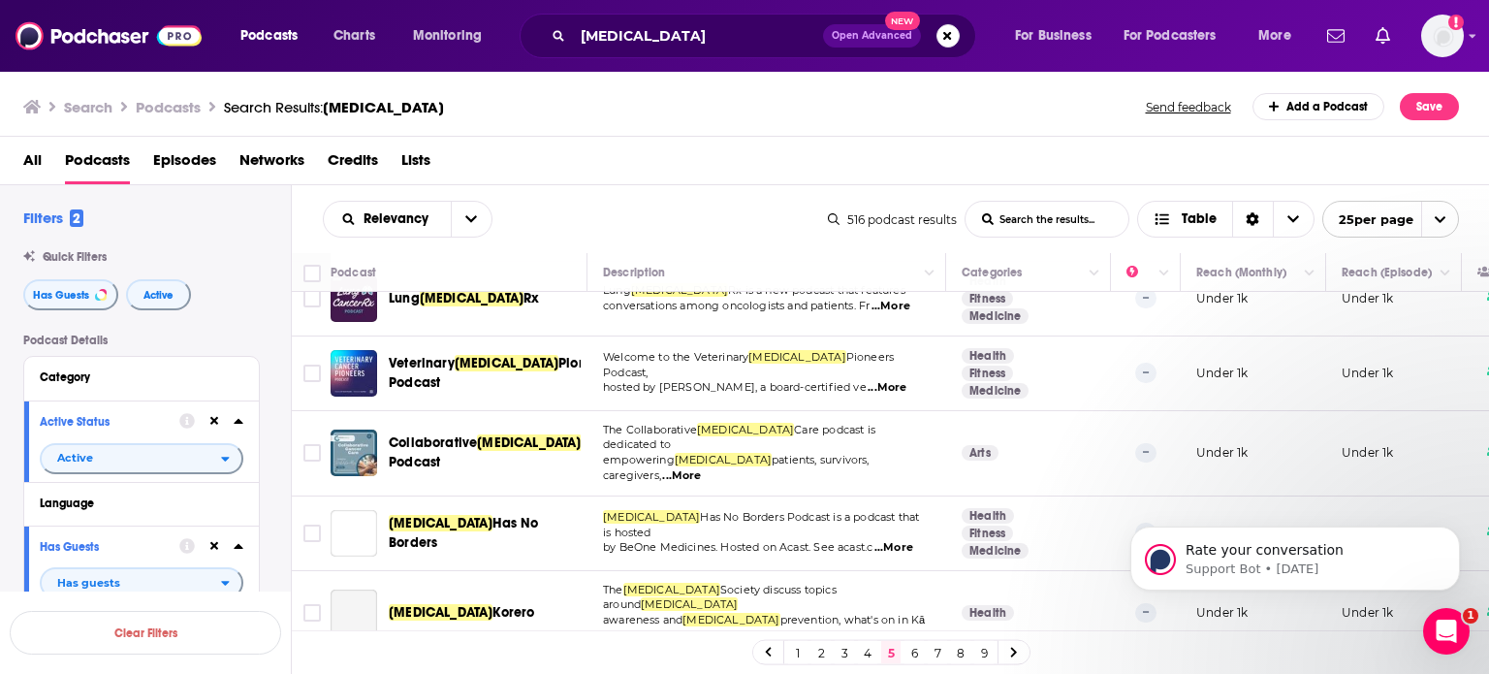
scroll to position [628, 0]
